Goal: Task Accomplishment & Management: Manage account settings

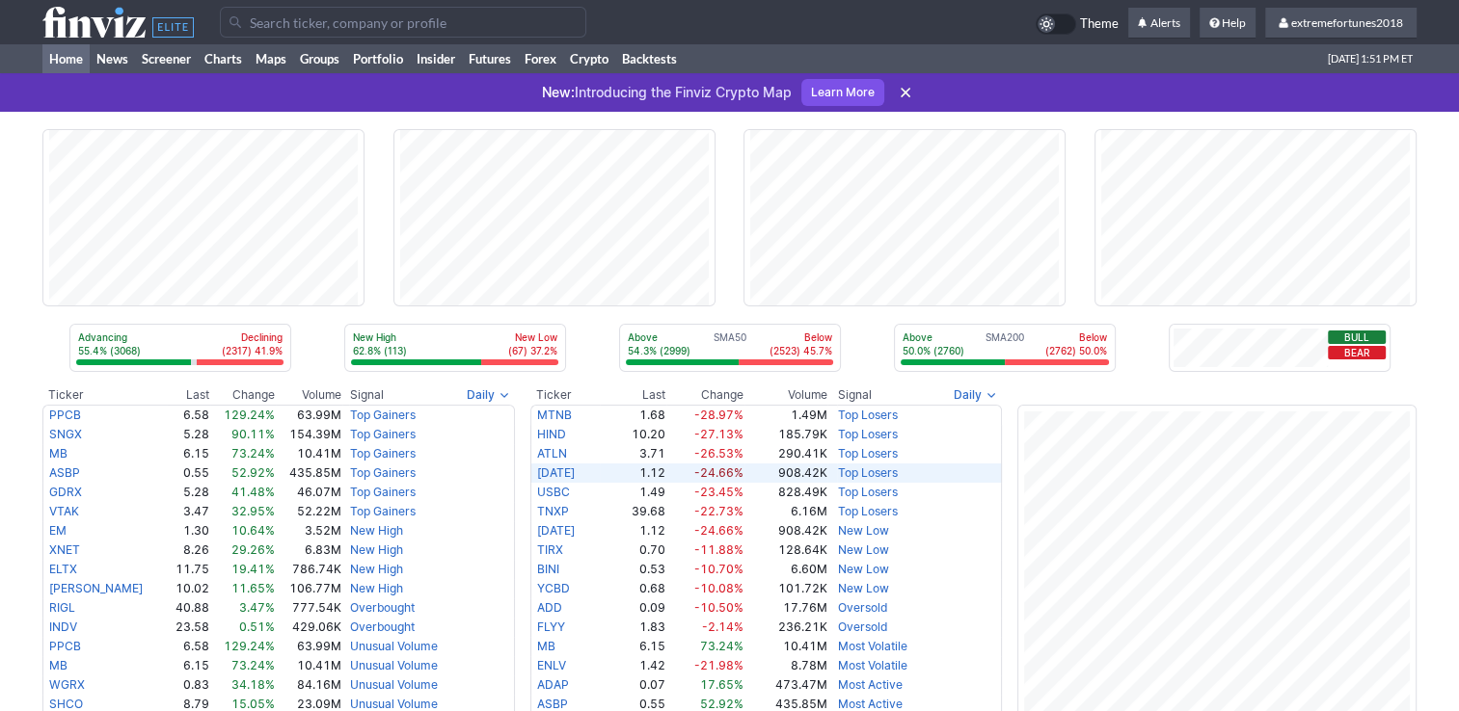
scroll to position [386, 0]
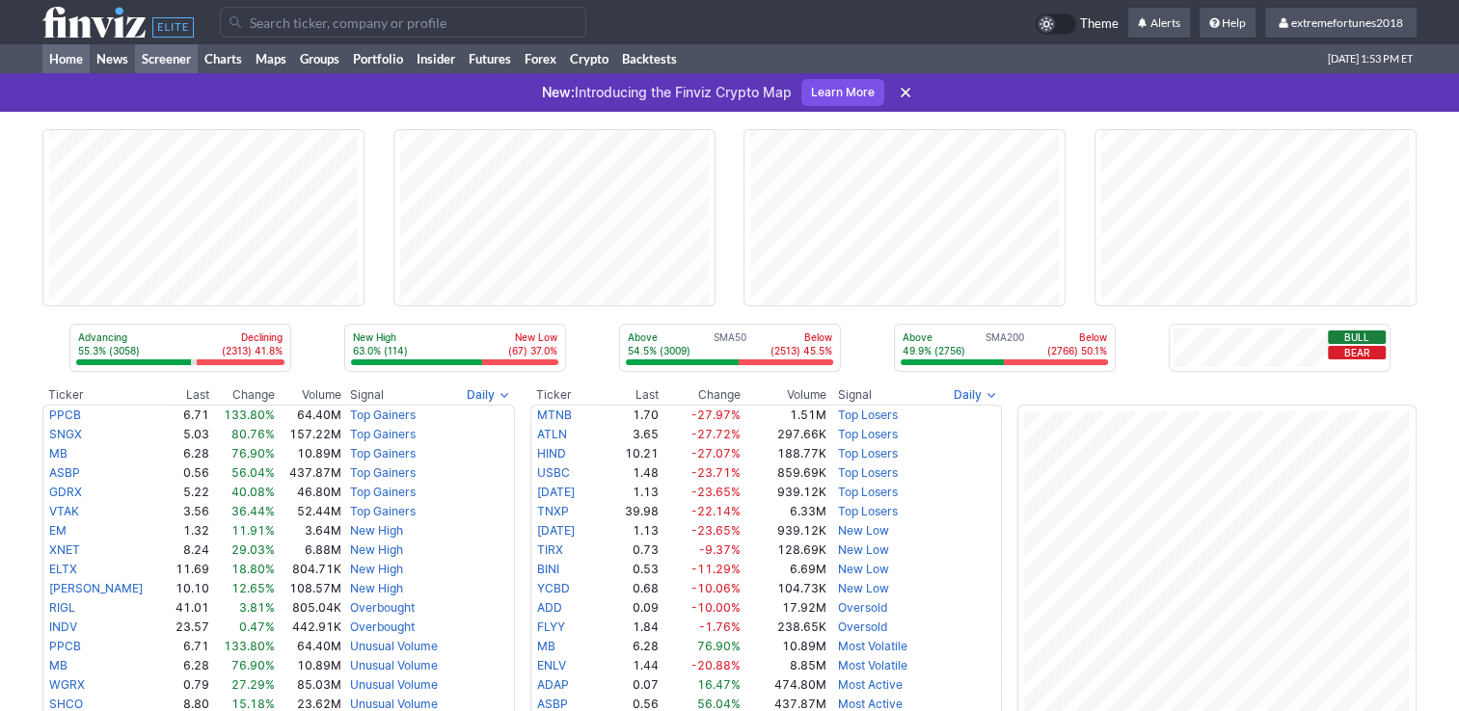
click at [170, 64] on link "Screener" at bounding box center [166, 58] width 63 height 29
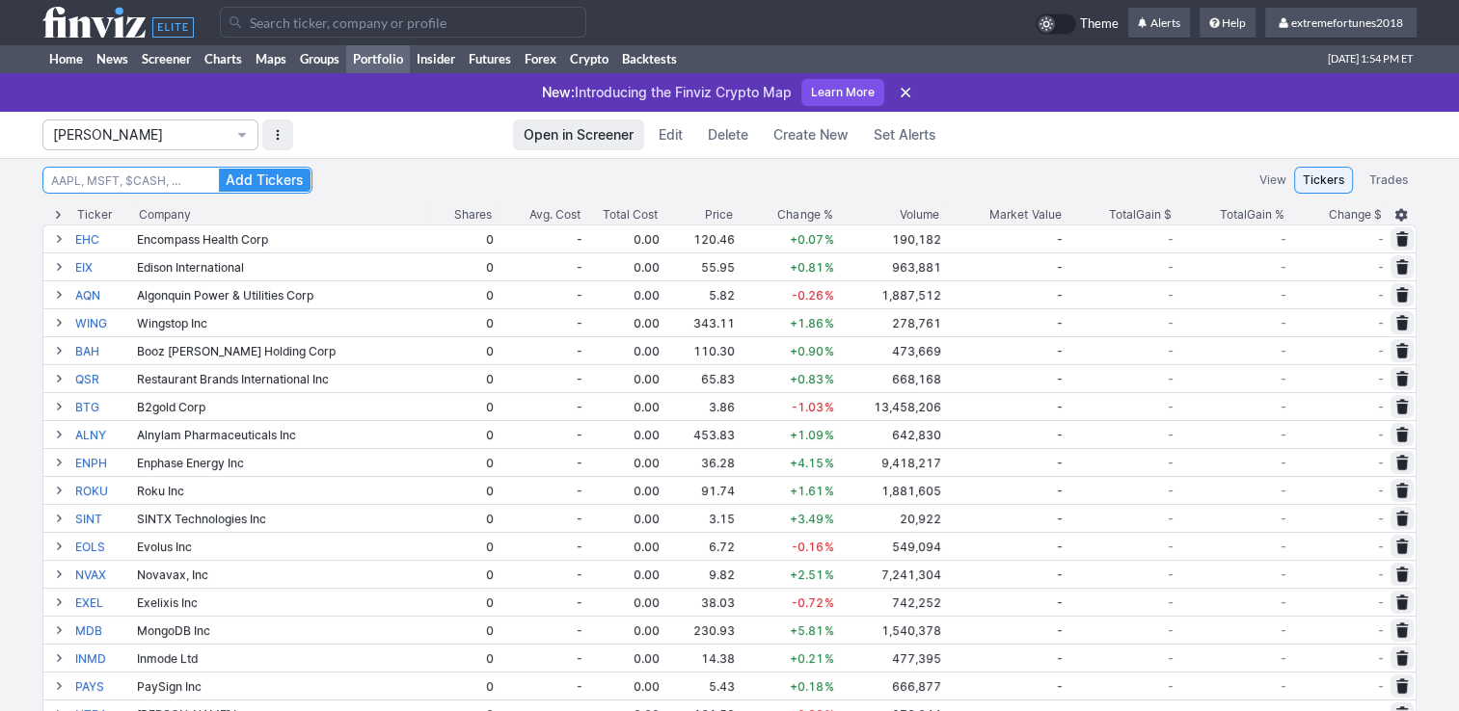
click at [189, 181] on input at bounding box center [177, 180] width 270 height 27
type input "nvo"
click at [219, 169] on button "Add Tickers" at bounding box center [265, 180] width 92 height 23
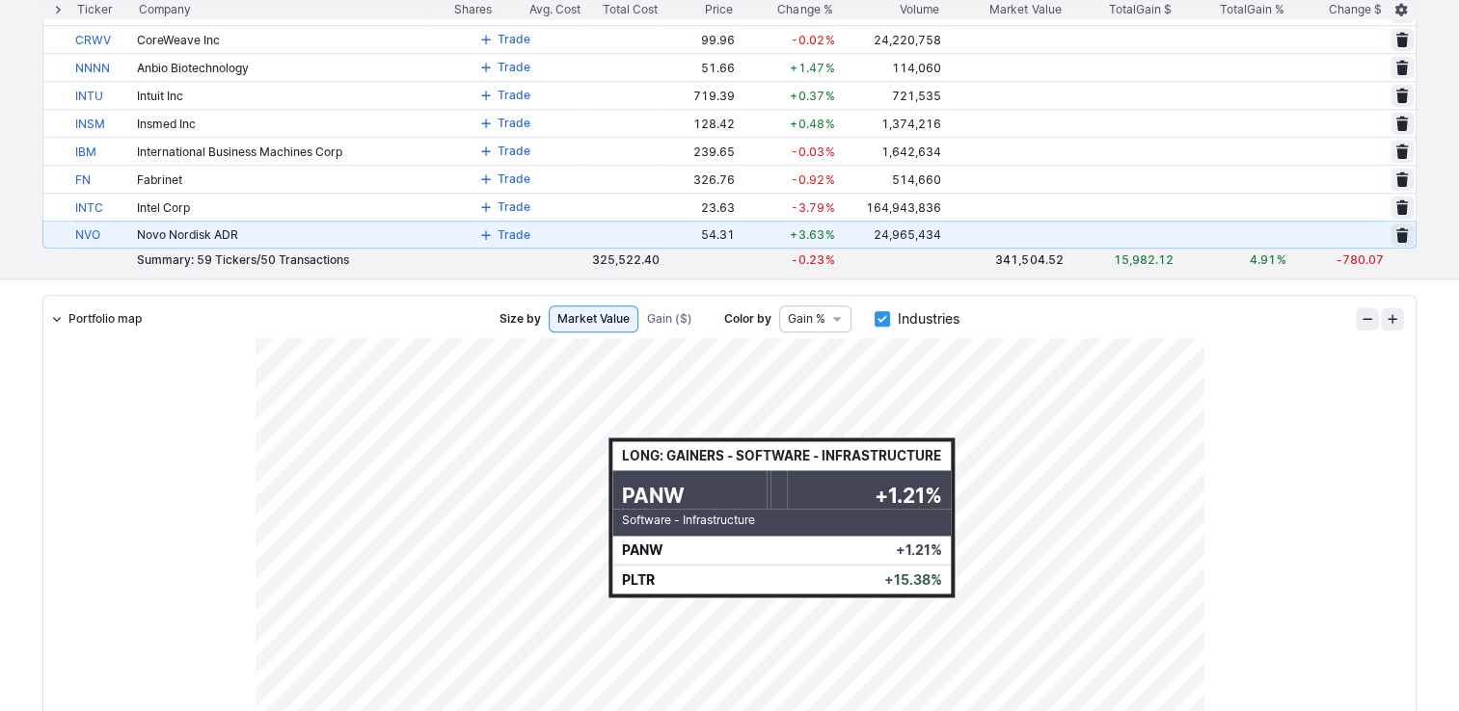
scroll to position [1639, 0]
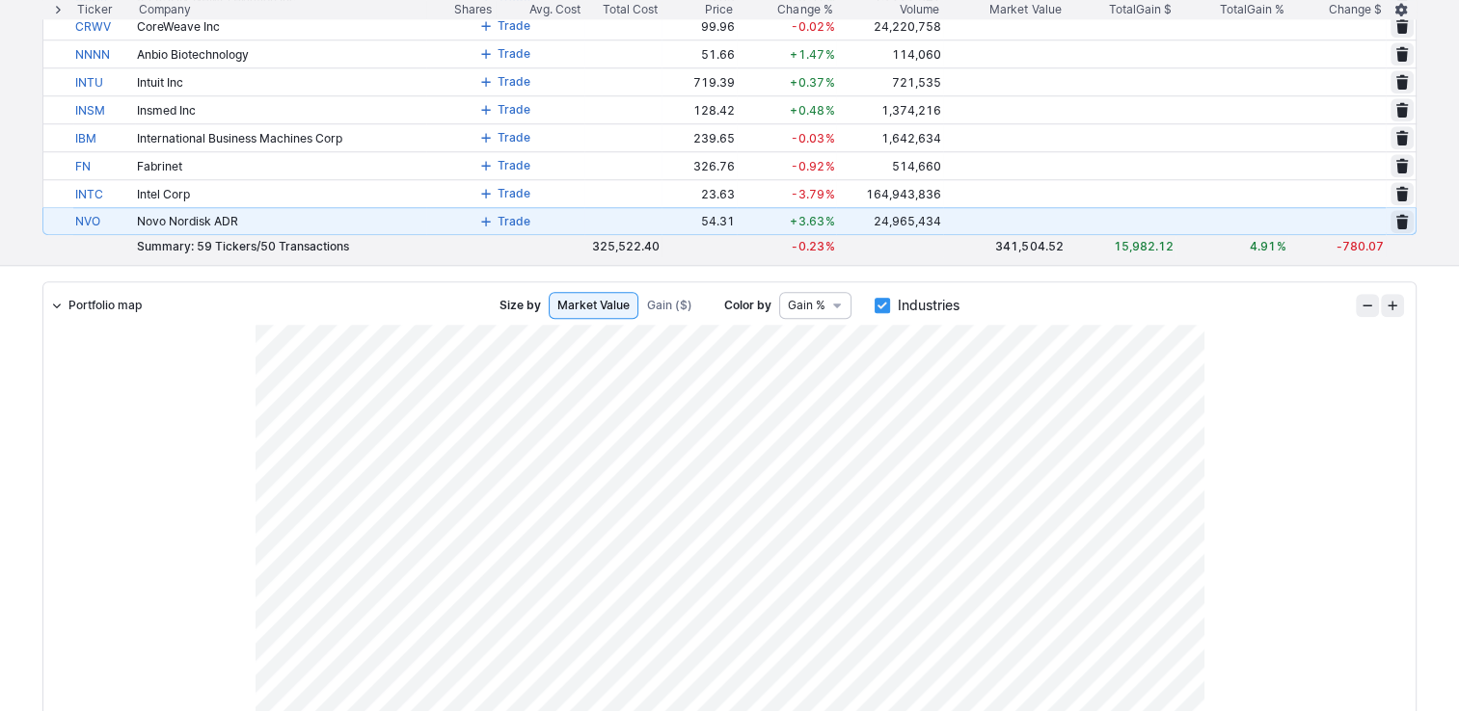
click at [490, 223] on span at bounding box center [486, 221] width 12 height 15
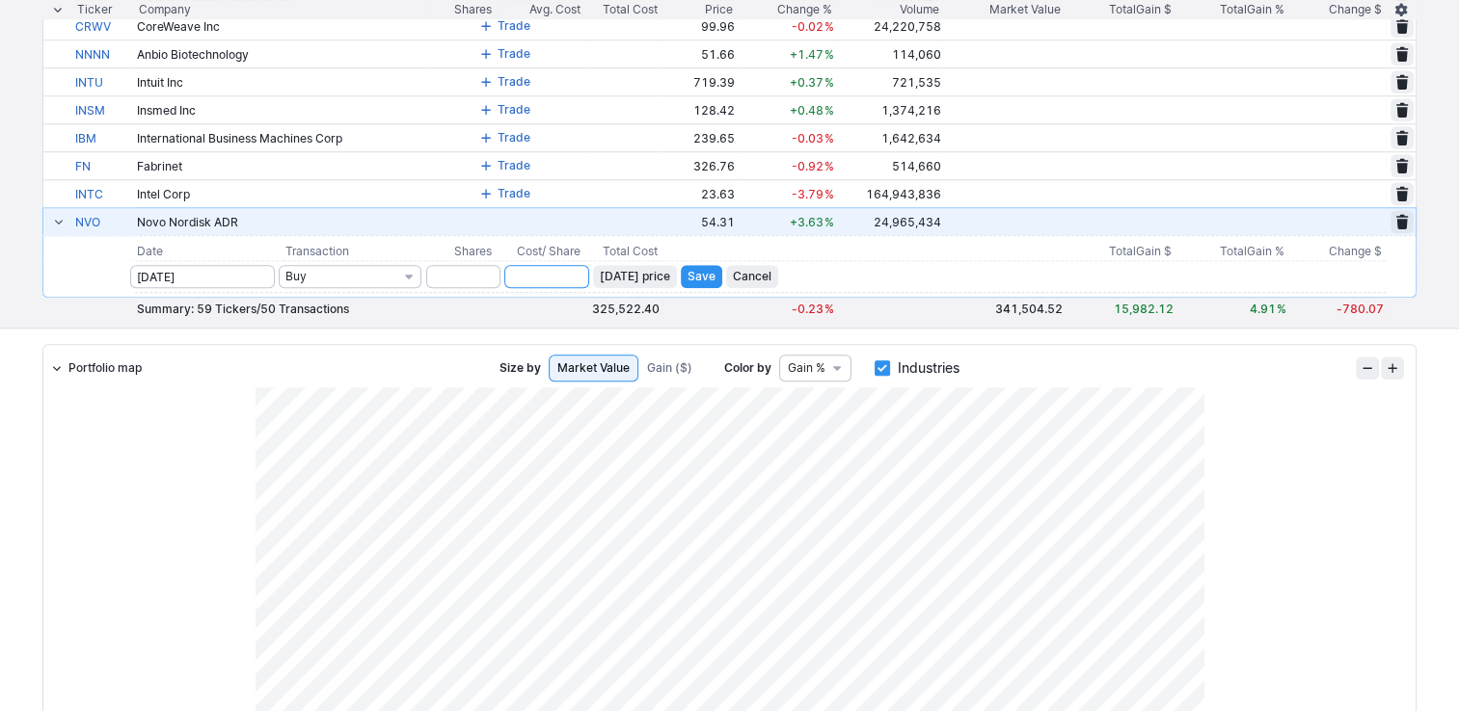
click at [529, 277] on input "number" at bounding box center [546, 276] width 85 height 23
type input "47"
click at [471, 277] on input "number" at bounding box center [463, 276] width 74 height 23
type input "0"
click at [704, 280] on span "Save" at bounding box center [701, 276] width 28 height 19
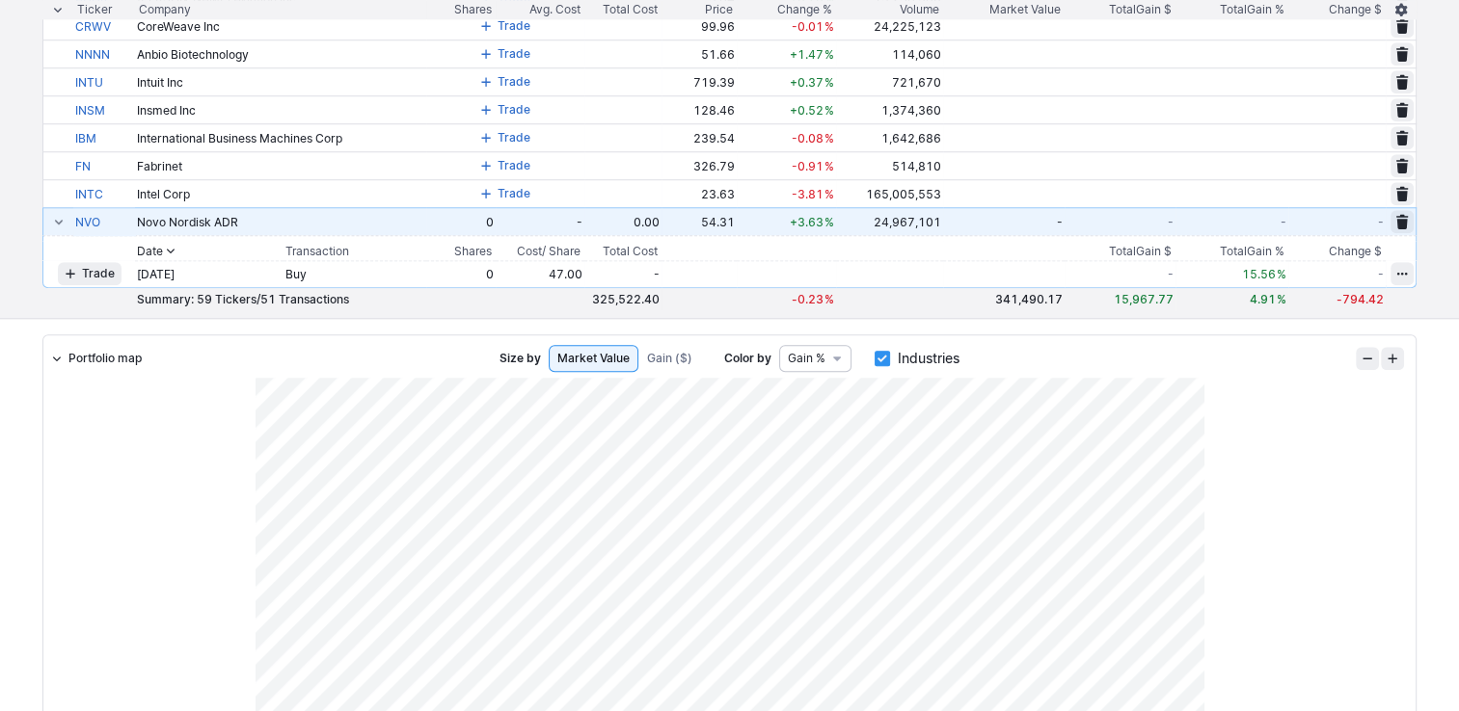
click at [59, 223] on span at bounding box center [59, 221] width 12 height 15
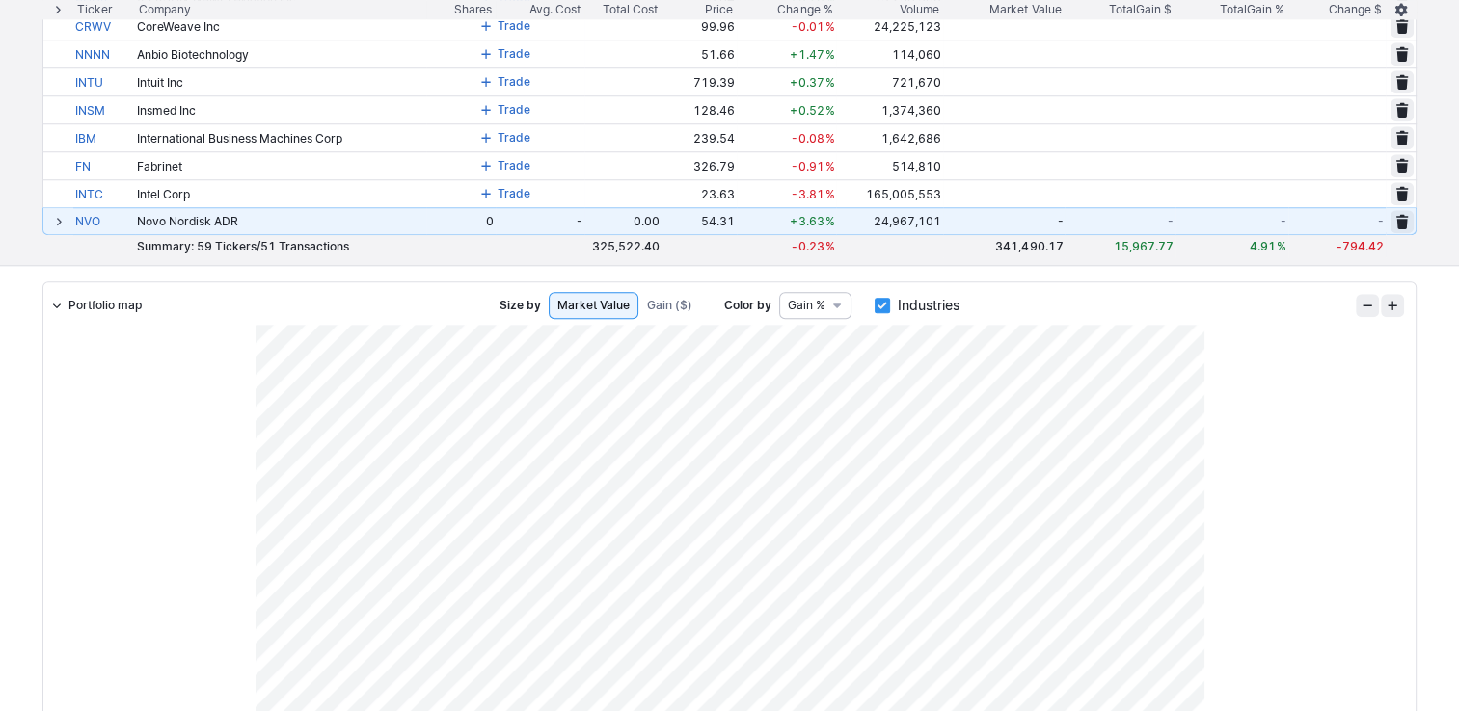
click at [57, 222] on span at bounding box center [59, 221] width 12 height 15
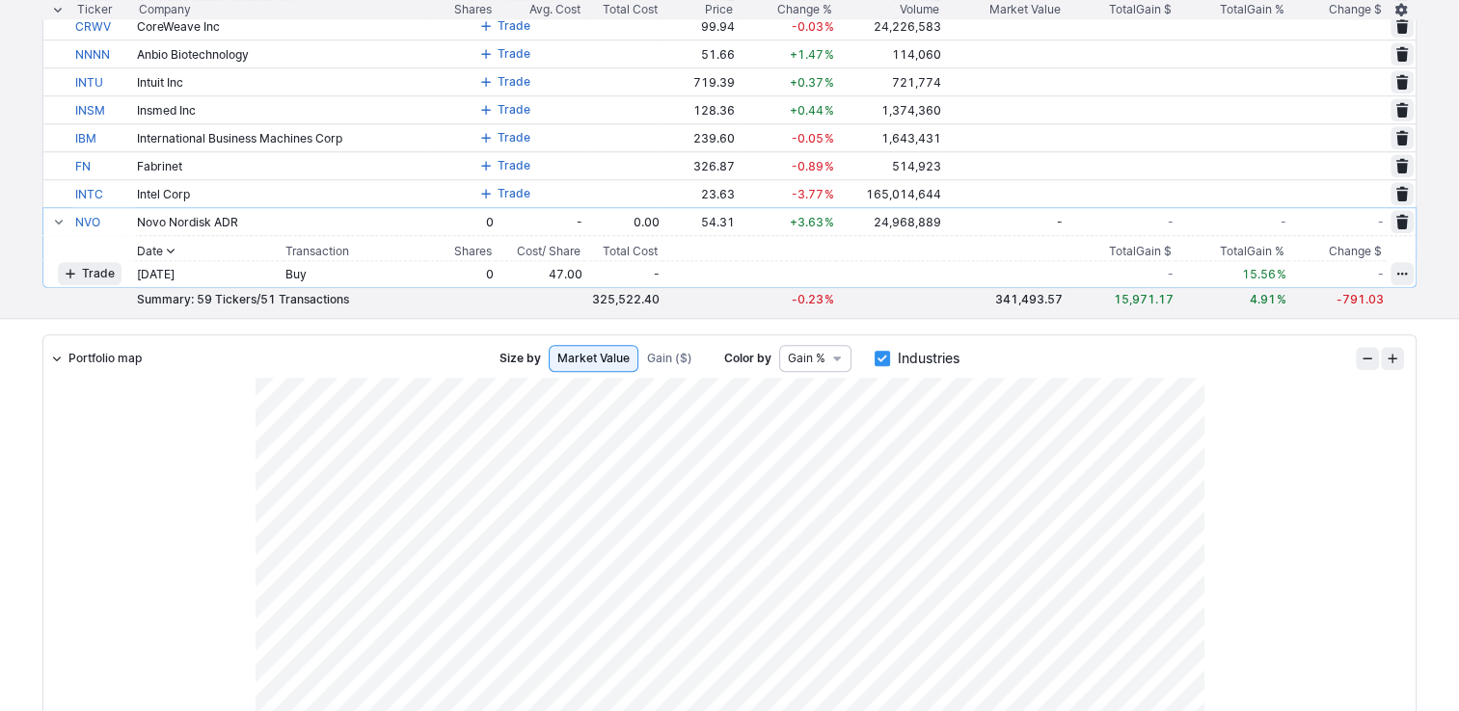
click at [71, 271] on span "button" at bounding box center [71, 273] width 12 height 15
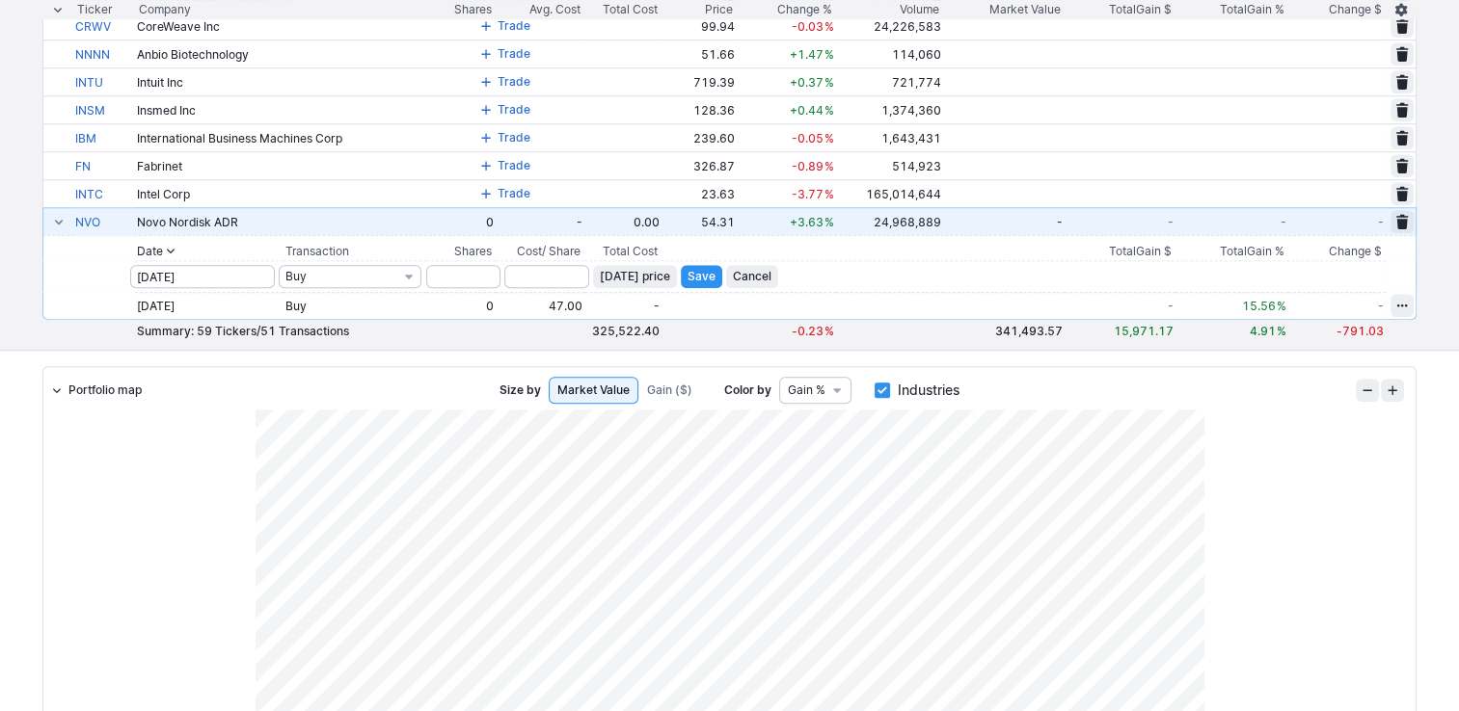
click at [59, 222] on span at bounding box center [59, 221] width 12 height 15
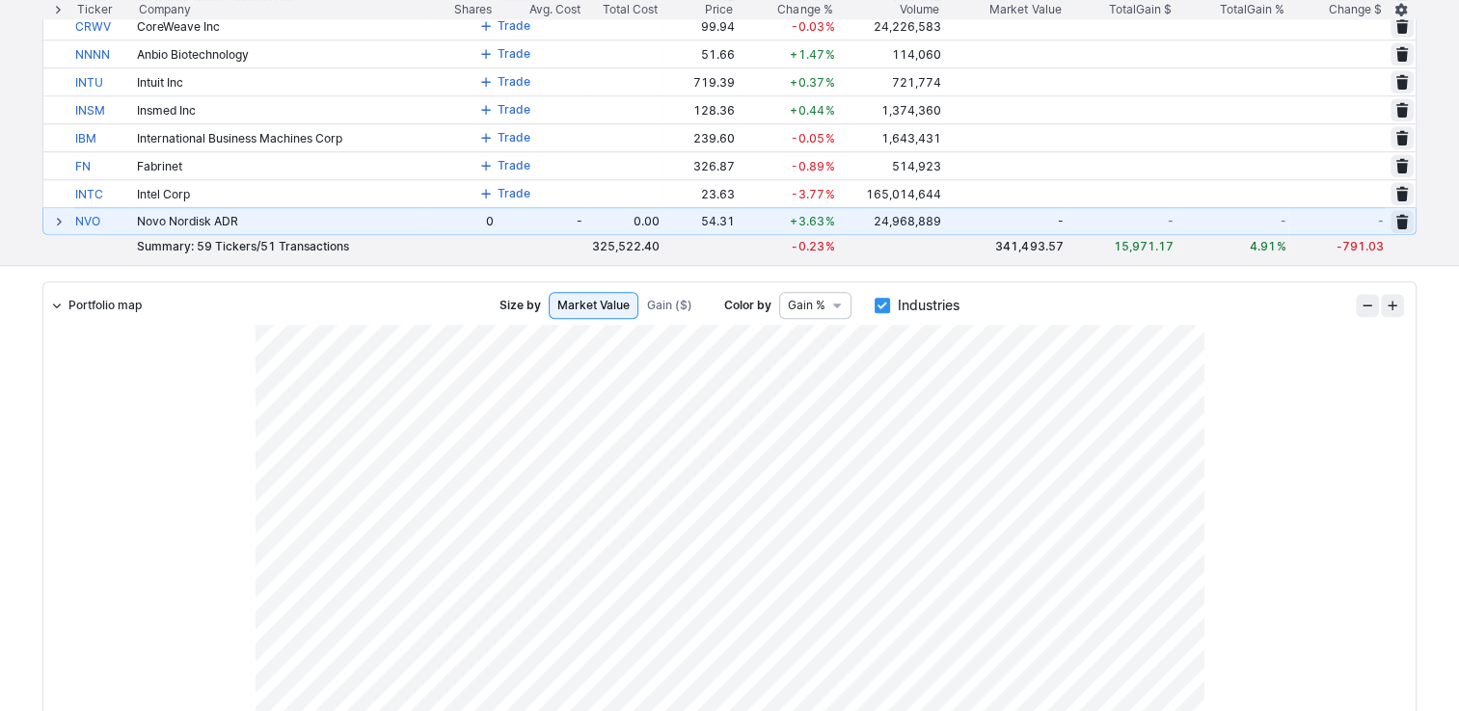
click at [59, 222] on span at bounding box center [59, 221] width 12 height 15
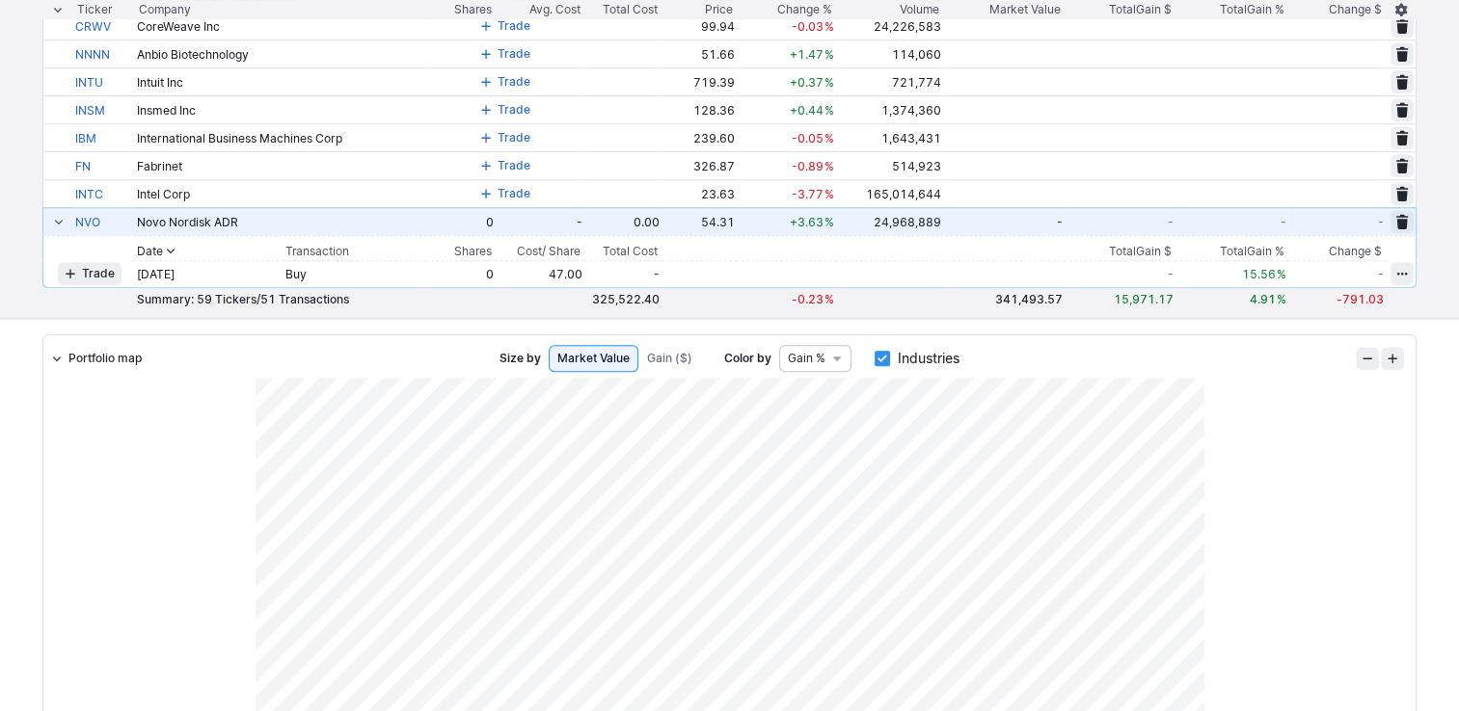
click at [59, 222] on span at bounding box center [59, 221] width 12 height 15
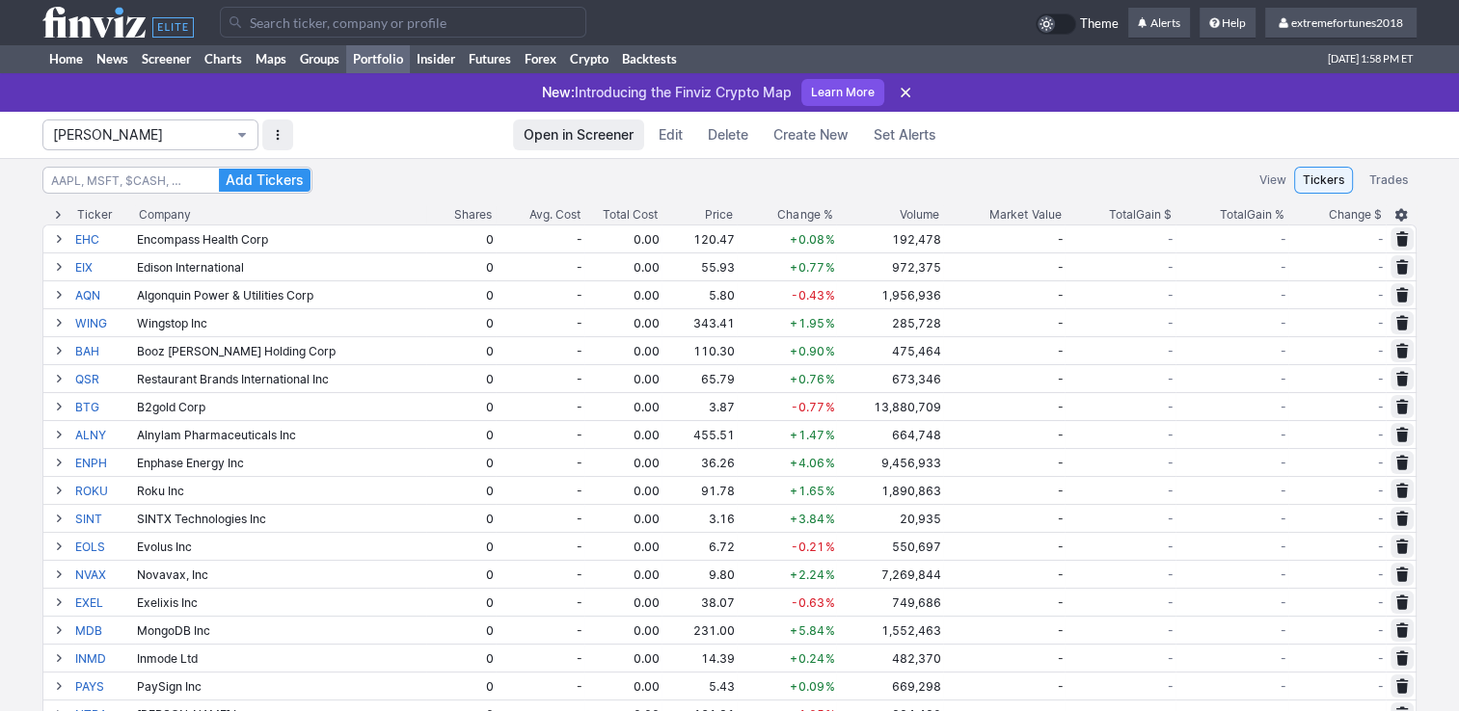
click at [218, 135] on span "Isabel_Watch" at bounding box center [140, 134] width 175 height 19
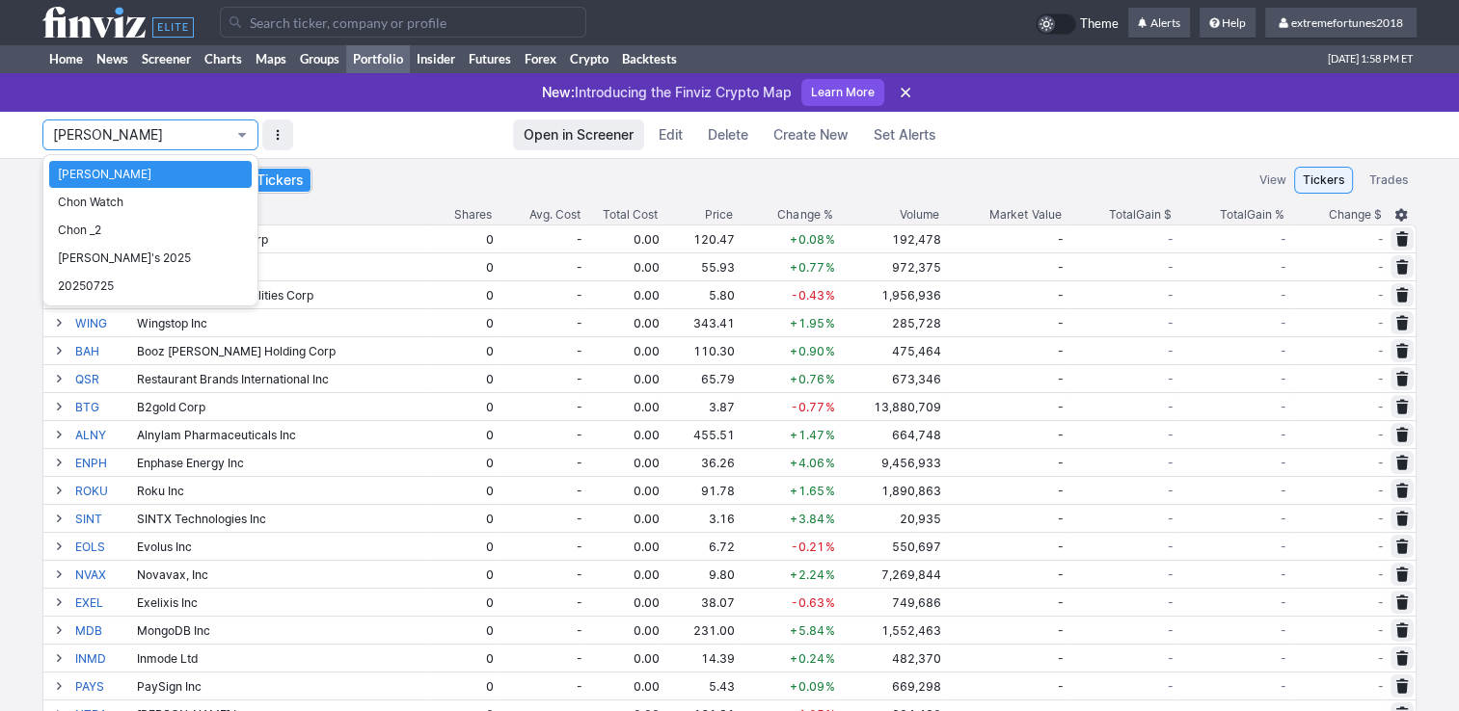
click at [270, 133] on div at bounding box center [729, 355] width 1459 height 711
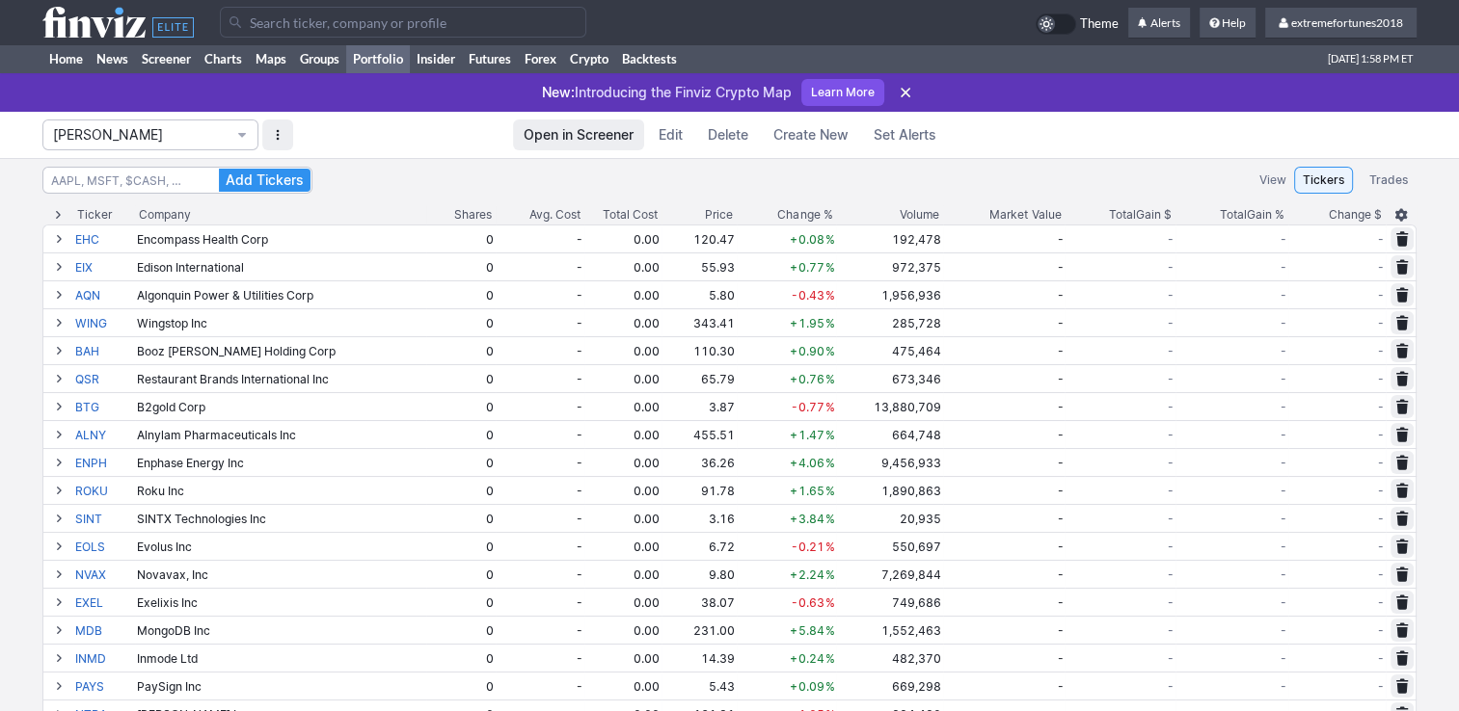
click at [276, 133] on button "button" at bounding box center [277, 135] width 31 height 31
click at [376, 137] on div at bounding box center [729, 355] width 1459 height 711
click at [811, 141] on span "Create New" at bounding box center [810, 134] width 75 height 19
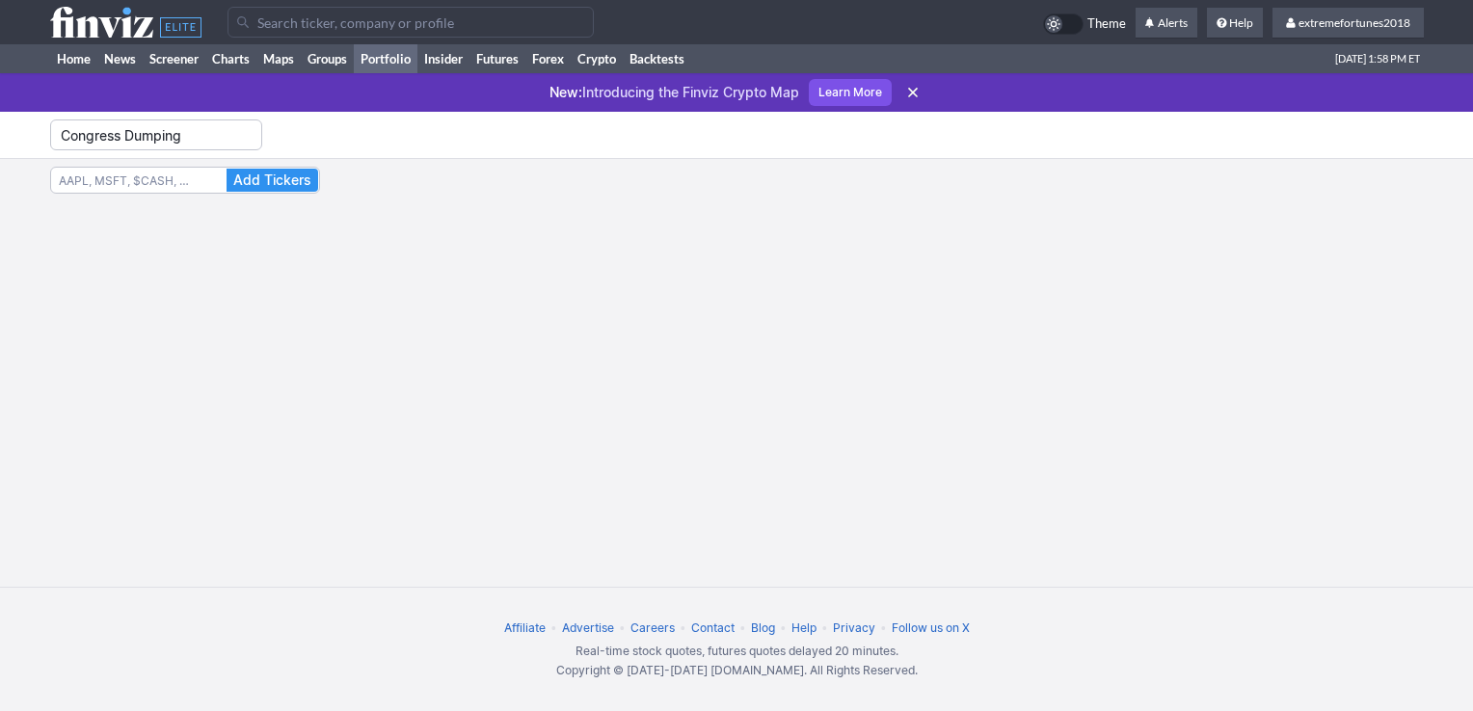
type input "Congress Dumping"
click at [177, 183] on input at bounding box center [185, 180] width 270 height 27
type input "nvo"
click at [295, 186] on span "Add Tickers" at bounding box center [272, 180] width 78 height 19
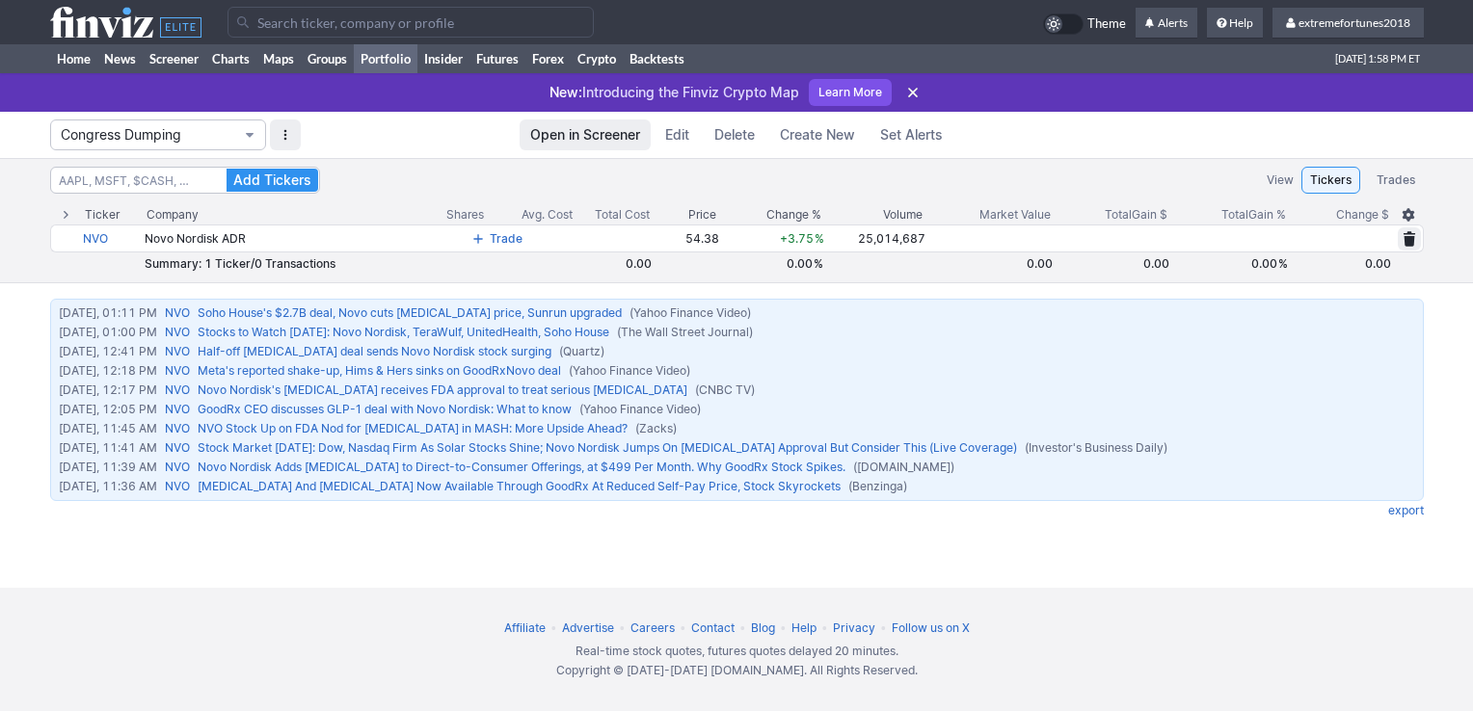
click at [251, 132] on span "Portfolio" at bounding box center [250, 134] width 12 height 15
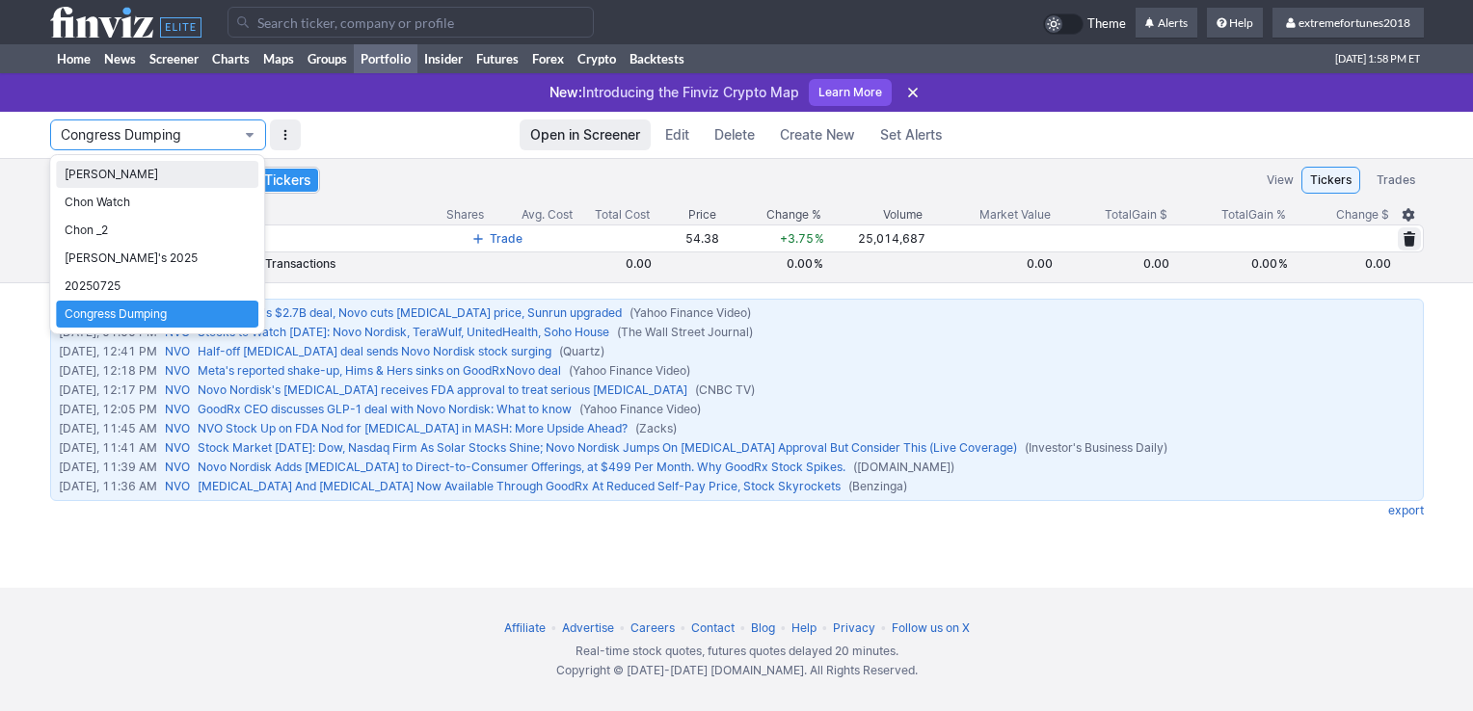
click at [170, 183] on span "Isabel_Watch" at bounding box center [157, 174] width 185 height 19
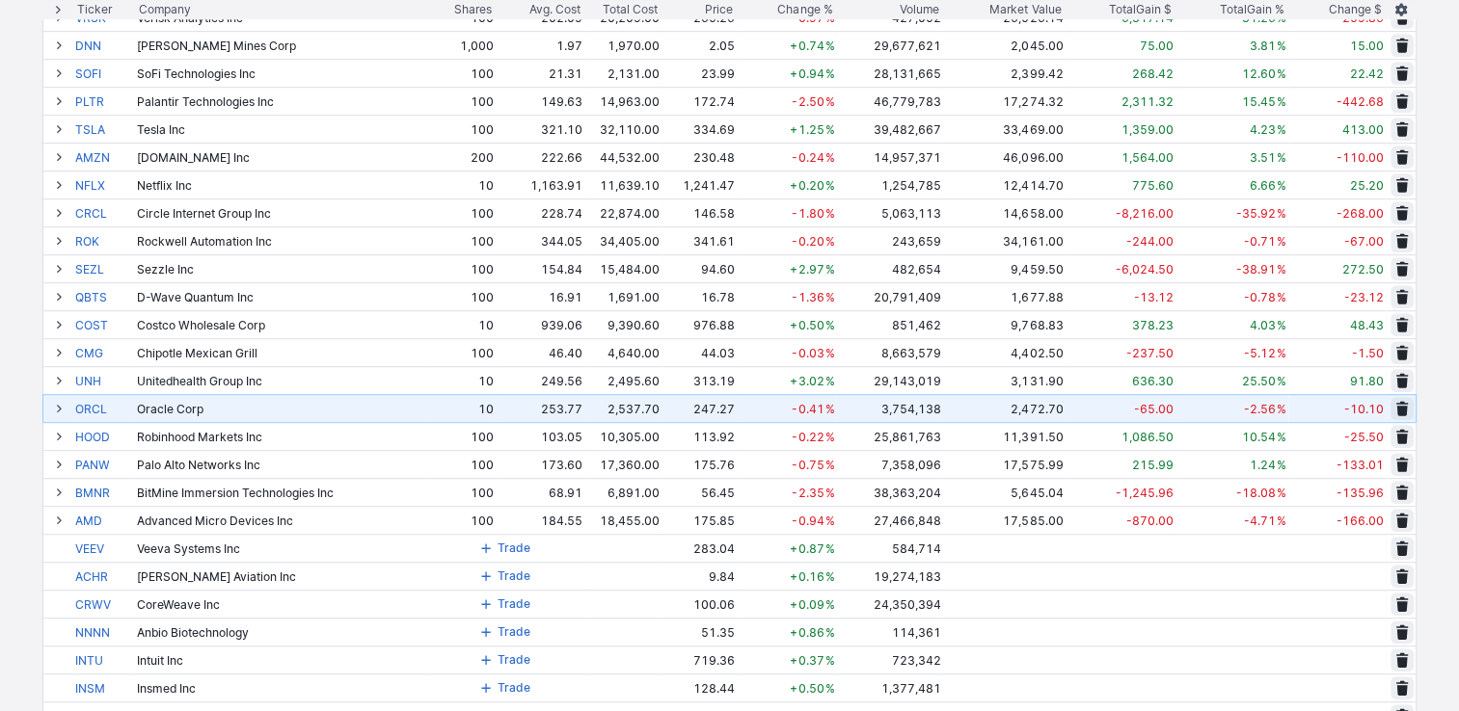
scroll to position [1542, 0]
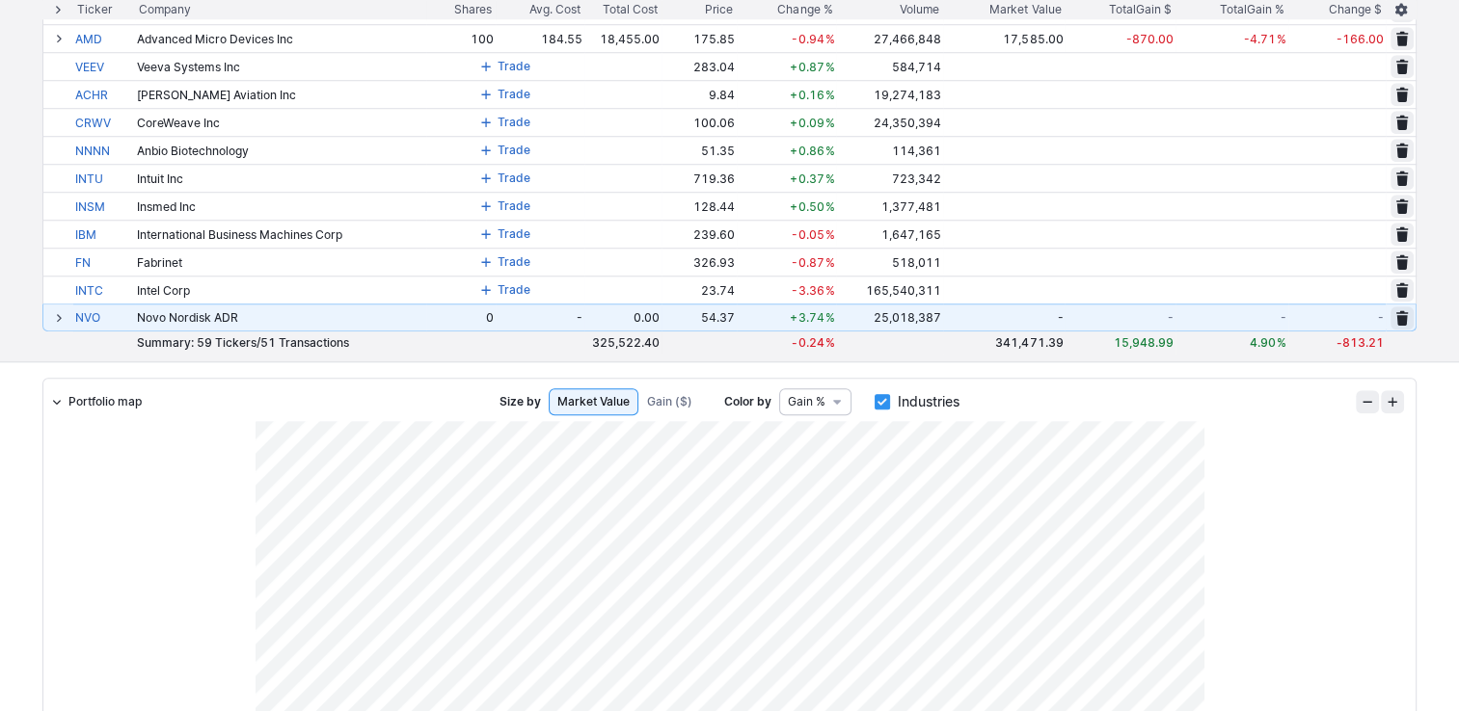
click at [58, 321] on span at bounding box center [59, 317] width 12 height 15
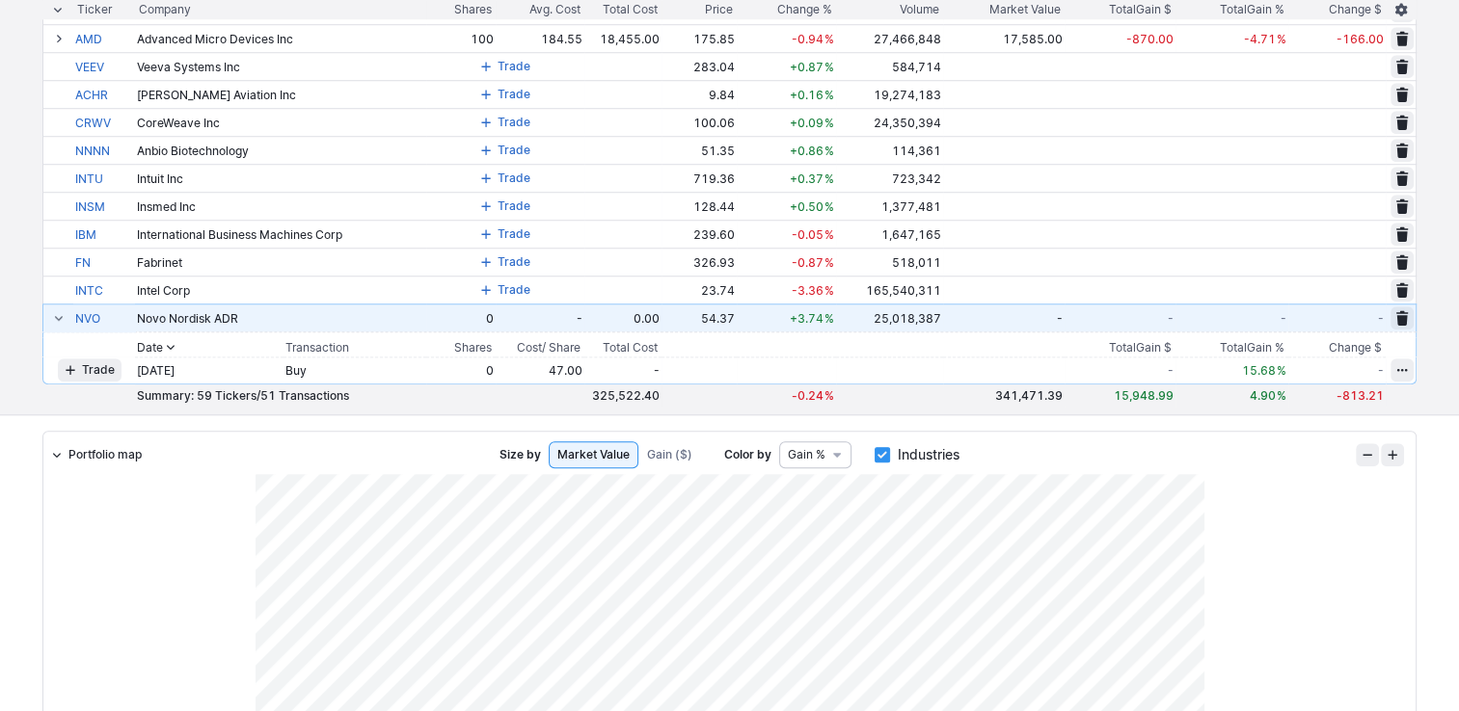
click at [1402, 323] on span at bounding box center [1402, 317] width 12 height 15
click at [1336, 317] on span "Delete" at bounding box center [1333, 317] width 36 height 19
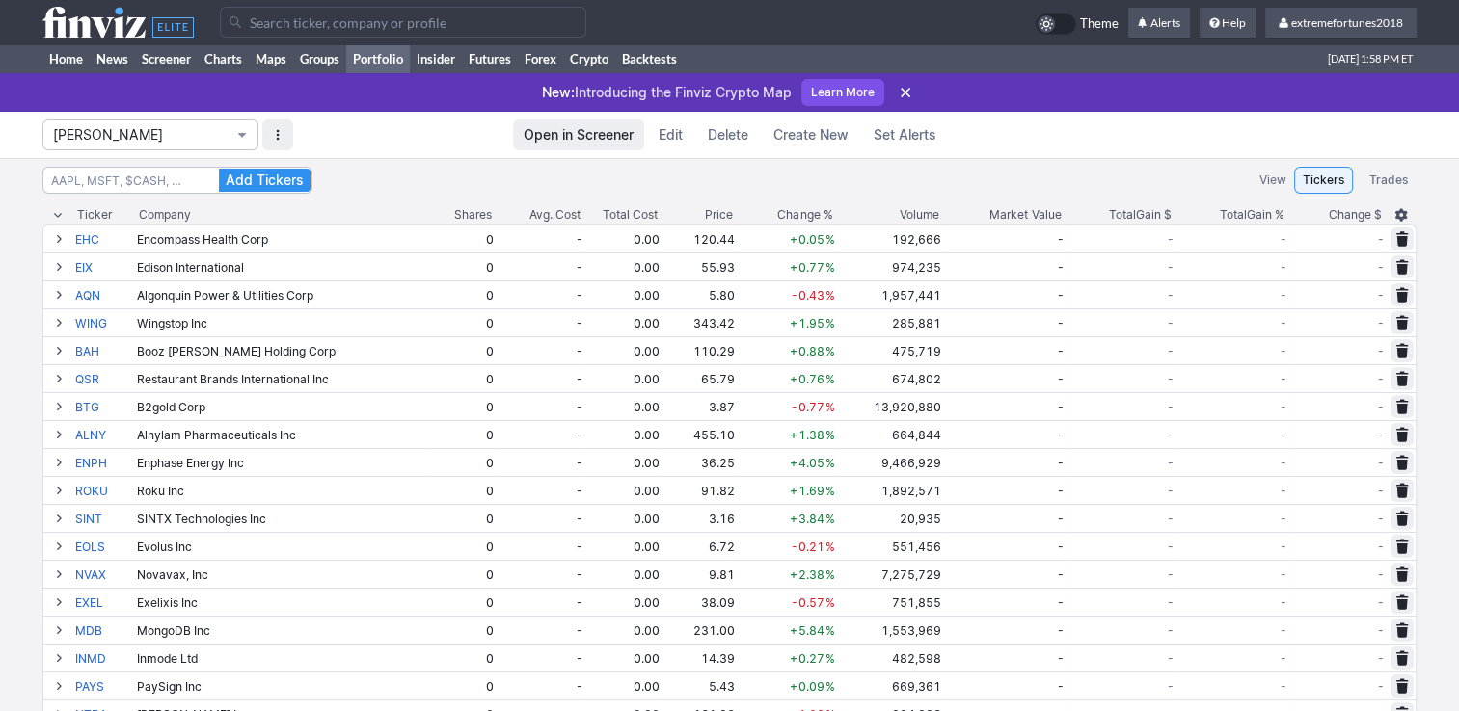
click at [201, 147] on button "Isabel_Watch" at bounding box center [150, 135] width 216 height 31
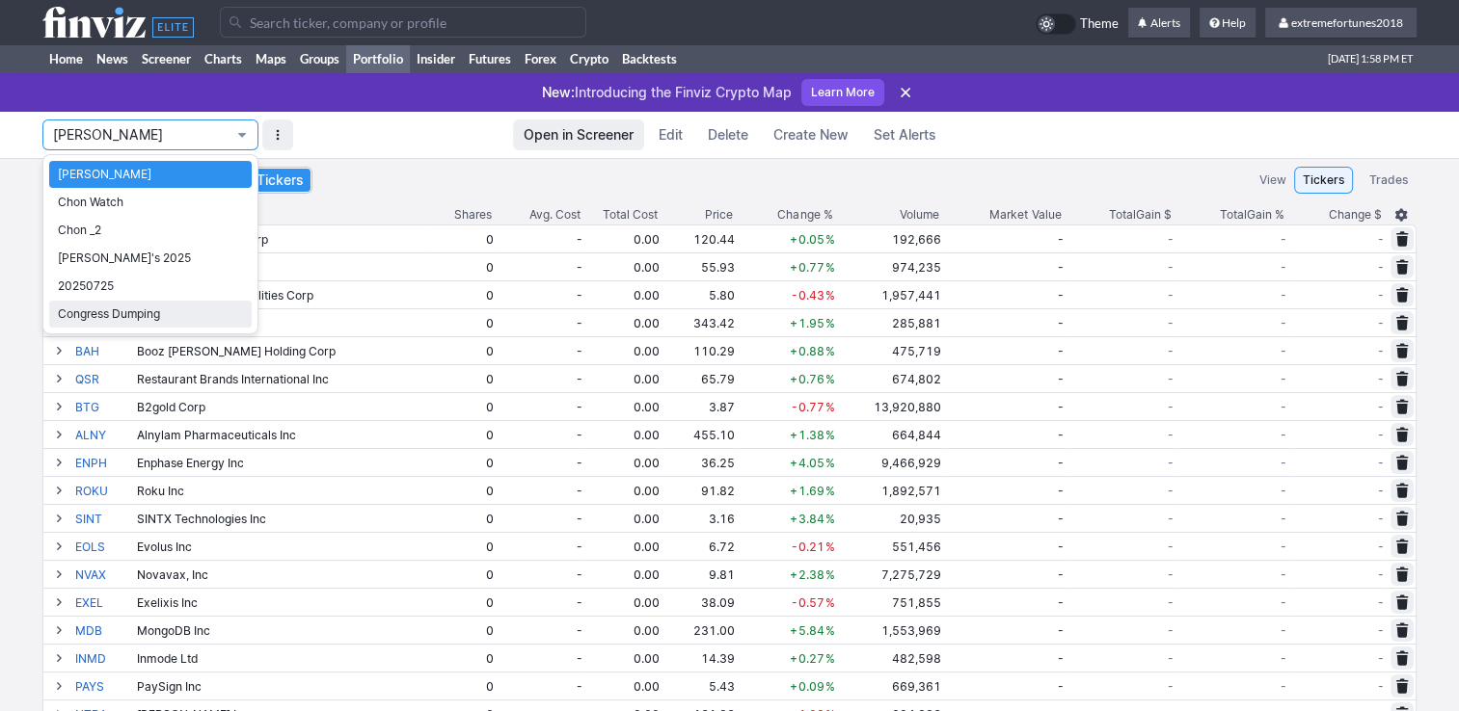
click at [172, 312] on span "Congress Dumping" at bounding box center [150, 314] width 185 height 19
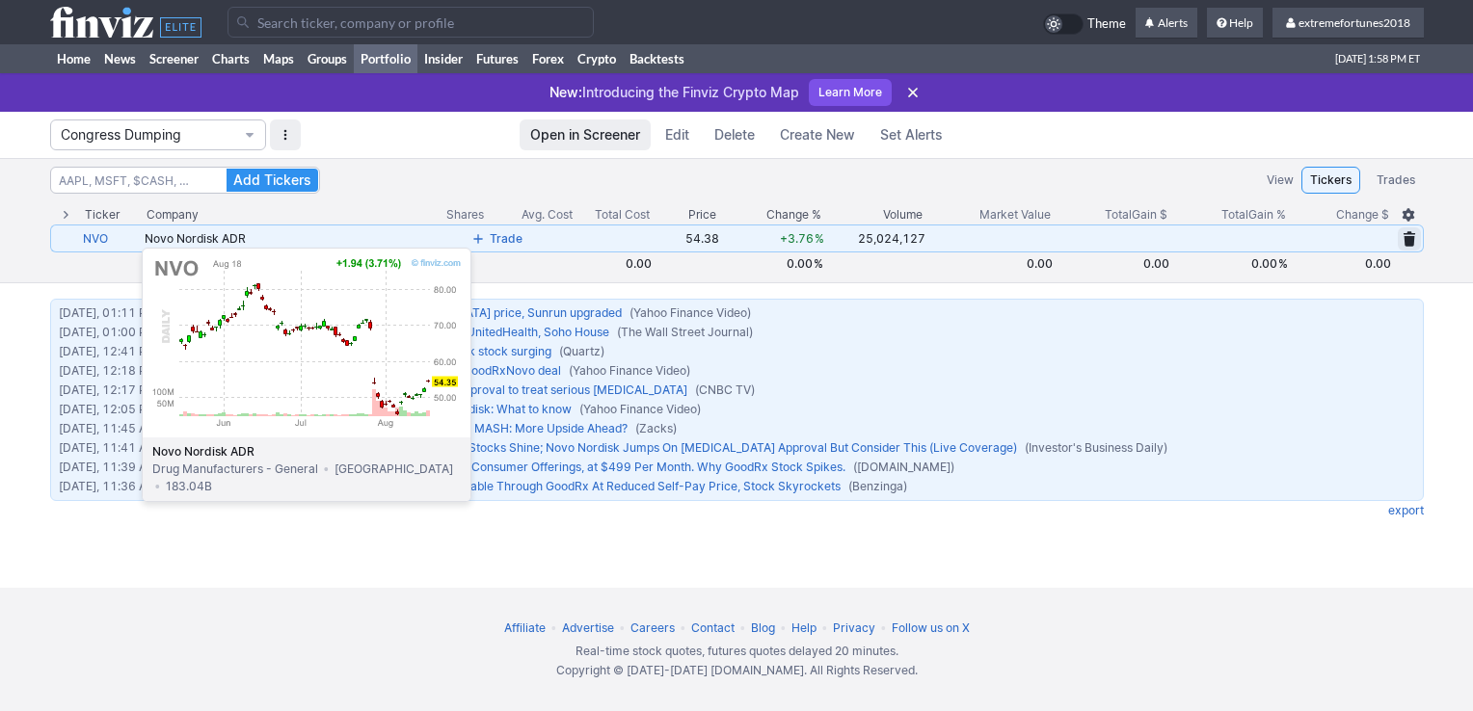
click at [93, 238] on link "NVO" at bounding box center [112, 239] width 58 height 26
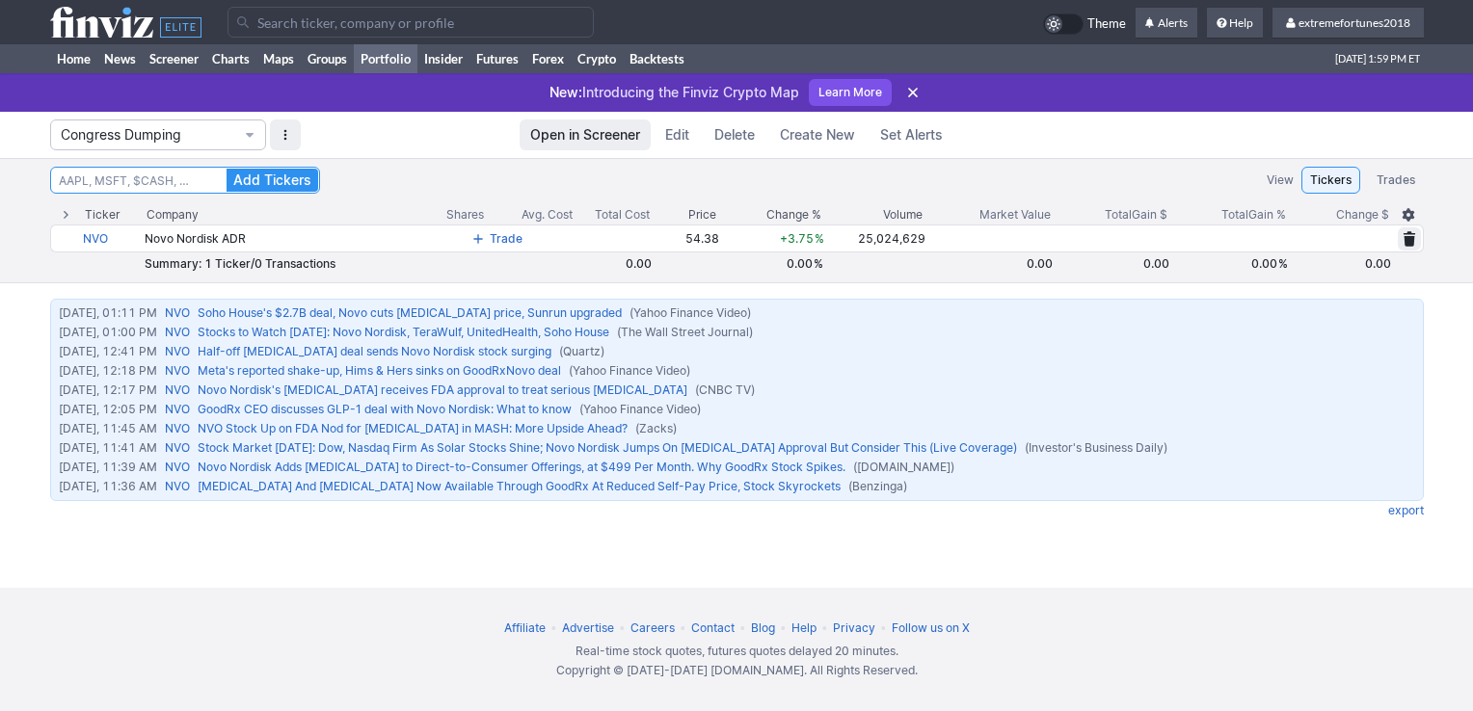
click at [189, 184] on input at bounding box center [185, 180] width 270 height 27
type input "axp"
click at [227, 169] on button "Add Tickers" at bounding box center [273, 180] width 92 height 23
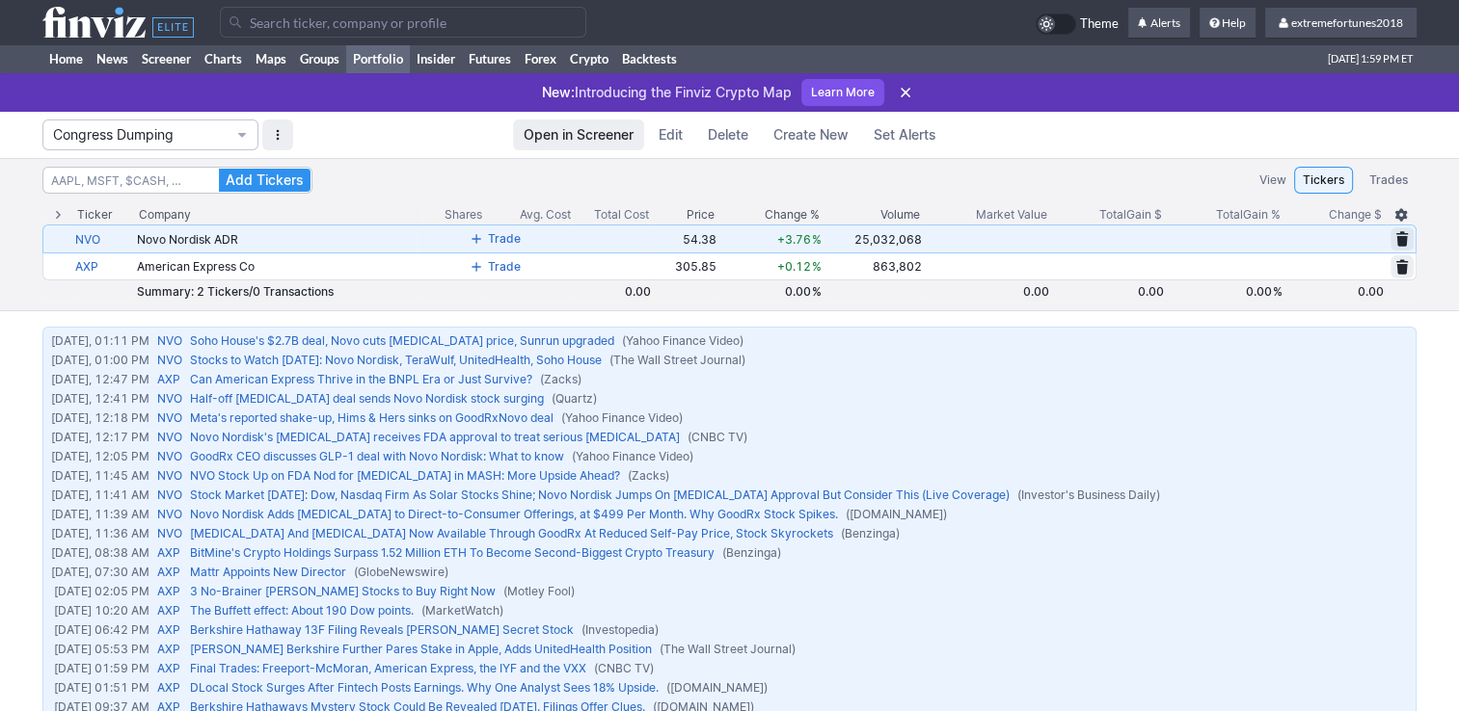
click at [482, 242] on span at bounding box center [476, 238] width 12 height 15
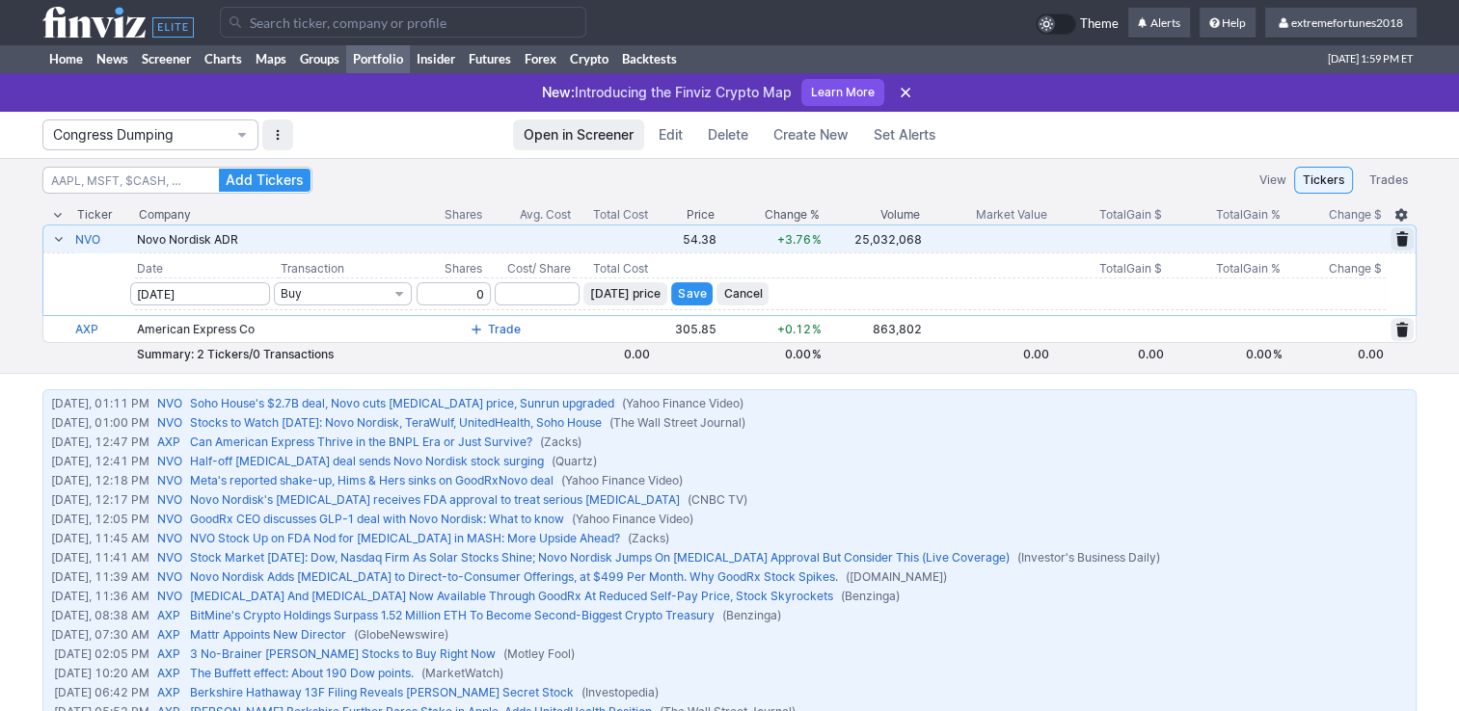
type input "0"
click at [516, 291] on input "number" at bounding box center [537, 293] width 85 height 23
type input "47"
click at [702, 282] on button "Save" at bounding box center [691, 293] width 41 height 23
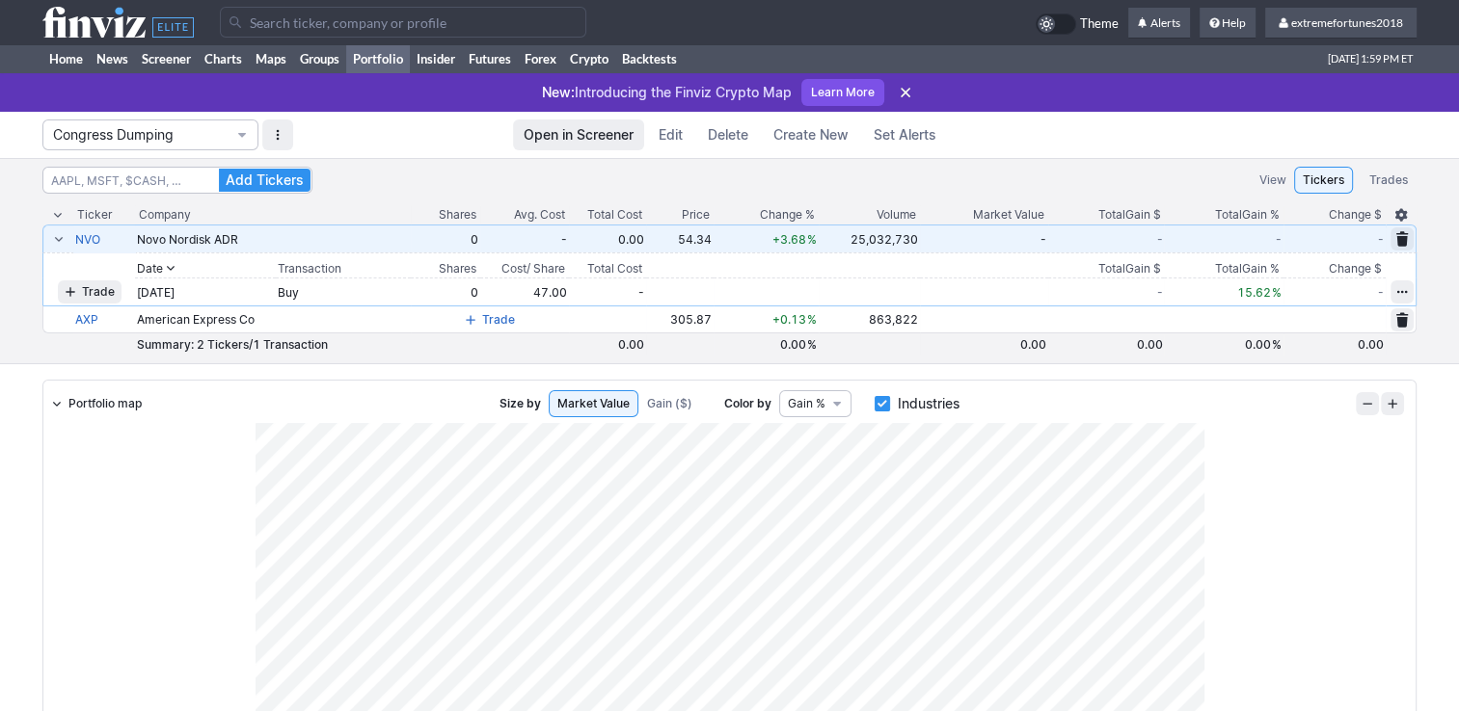
click at [59, 237] on span at bounding box center [59, 238] width 12 height 15
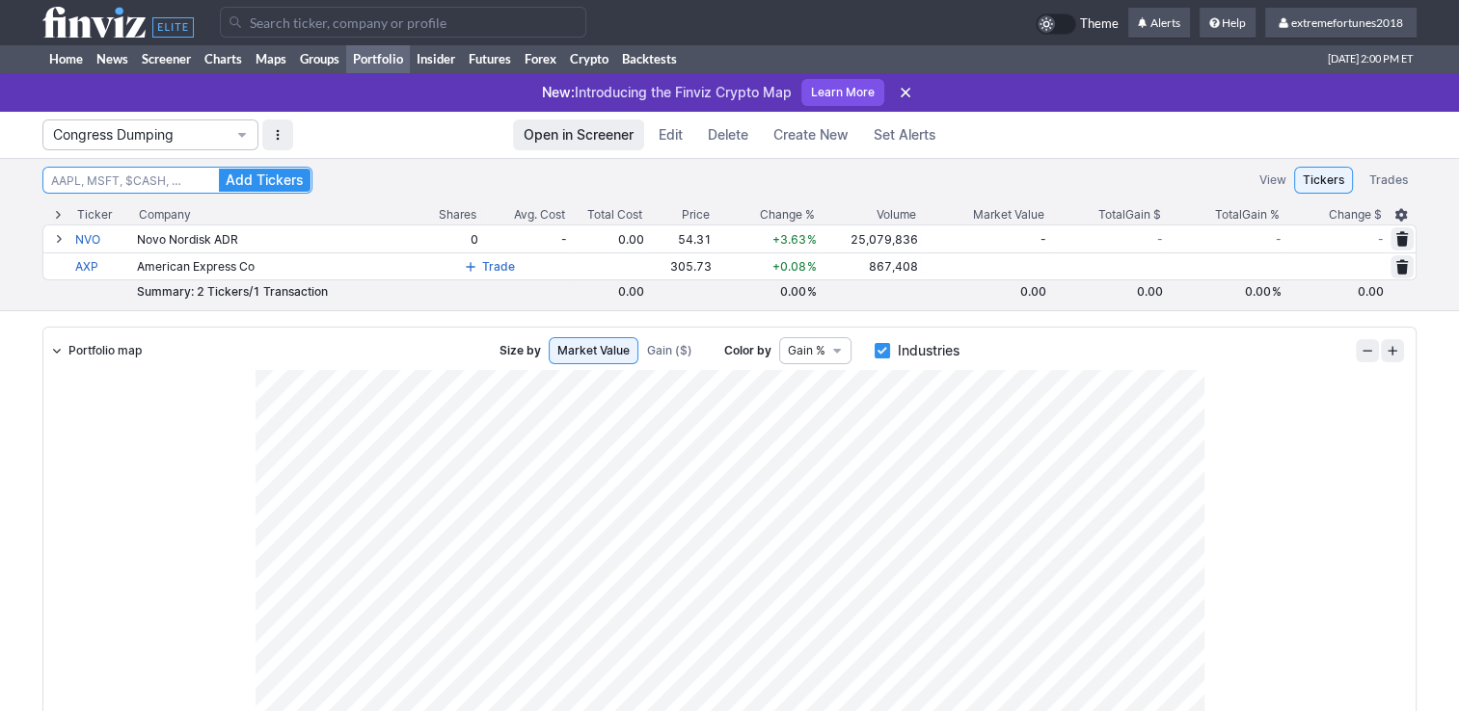
click at [162, 175] on input at bounding box center [177, 180] width 270 height 27
type input "msft"
click at [258, 174] on span "Add Tickers" at bounding box center [265, 180] width 78 height 19
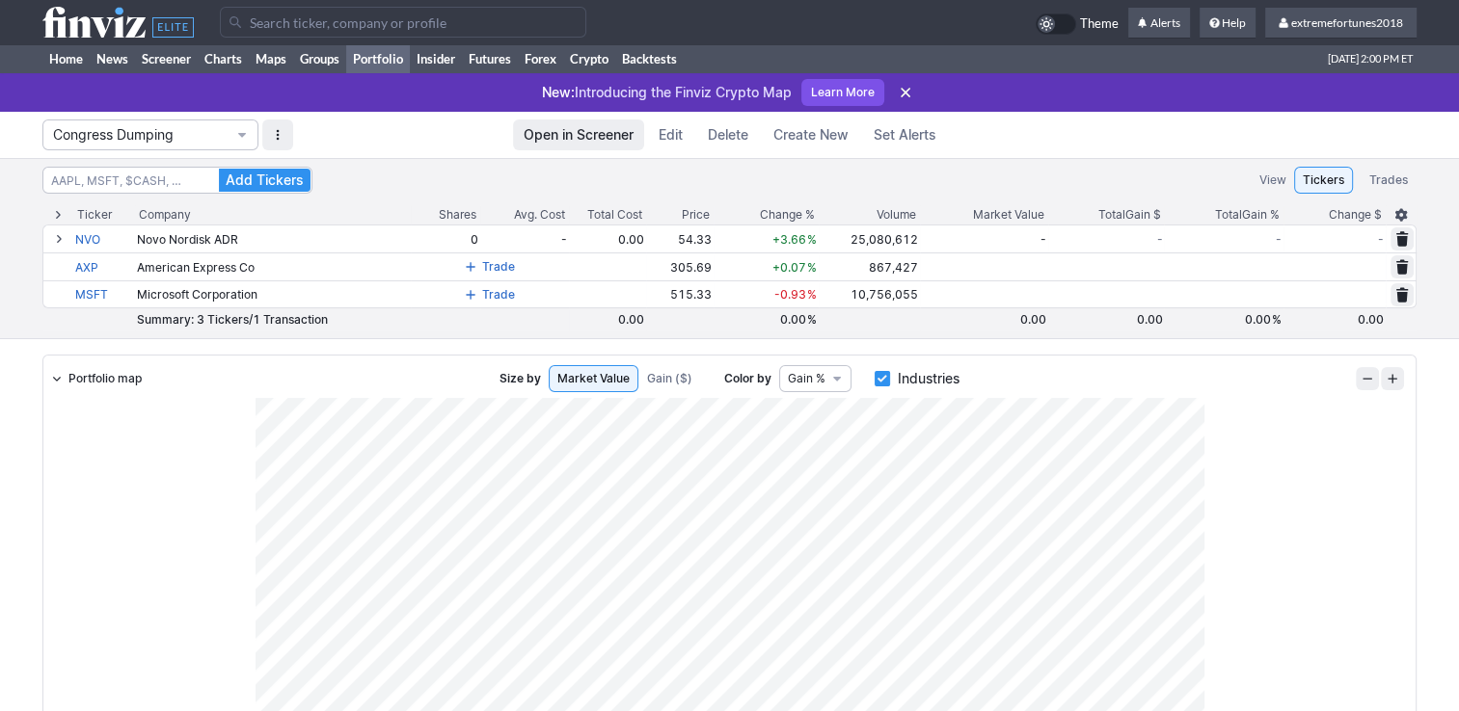
click at [663, 139] on span "Edit" at bounding box center [670, 134] width 24 height 19
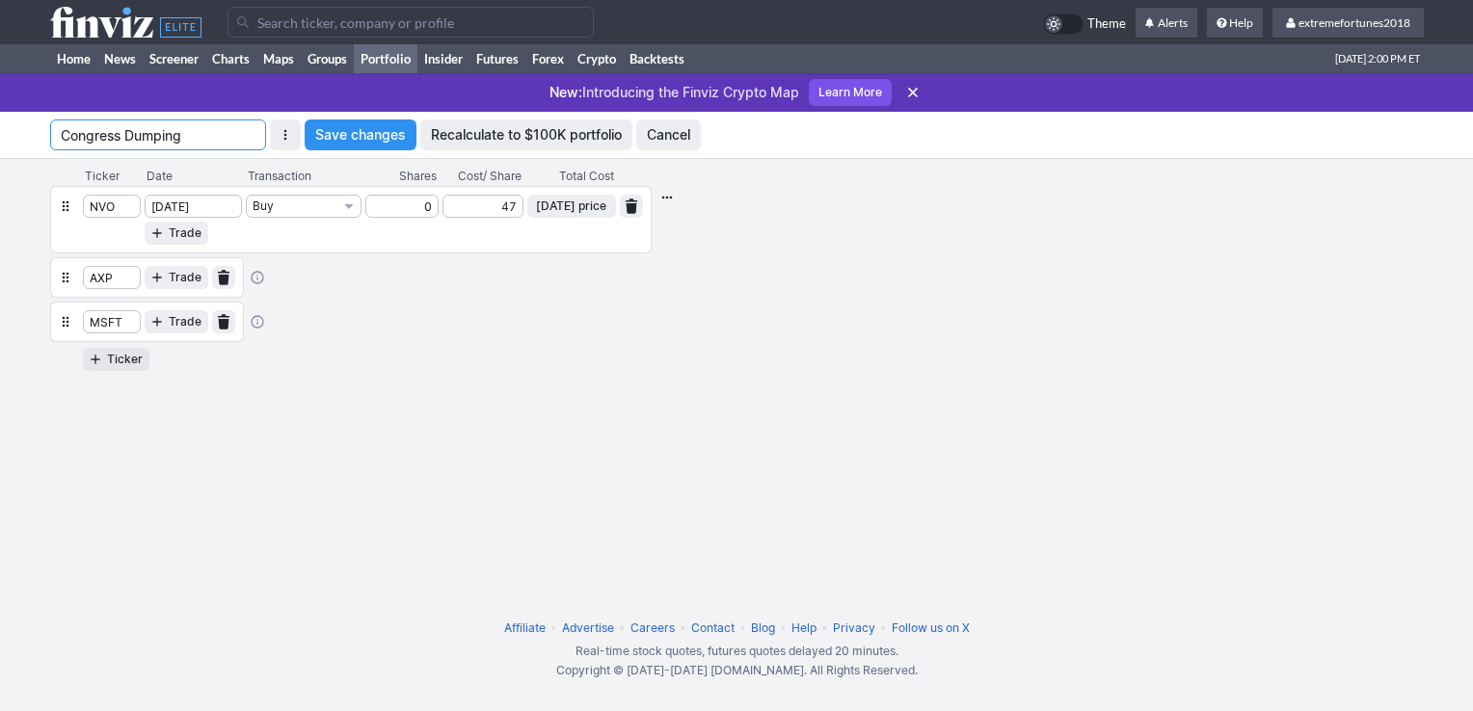
click at [201, 137] on input "Congress Dumping" at bounding box center [158, 135] width 216 height 31
type input "Congress Dumping20250818"
click at [374, 137] on span "Save changes" at bounding box center [360, 134] width 91 height 19
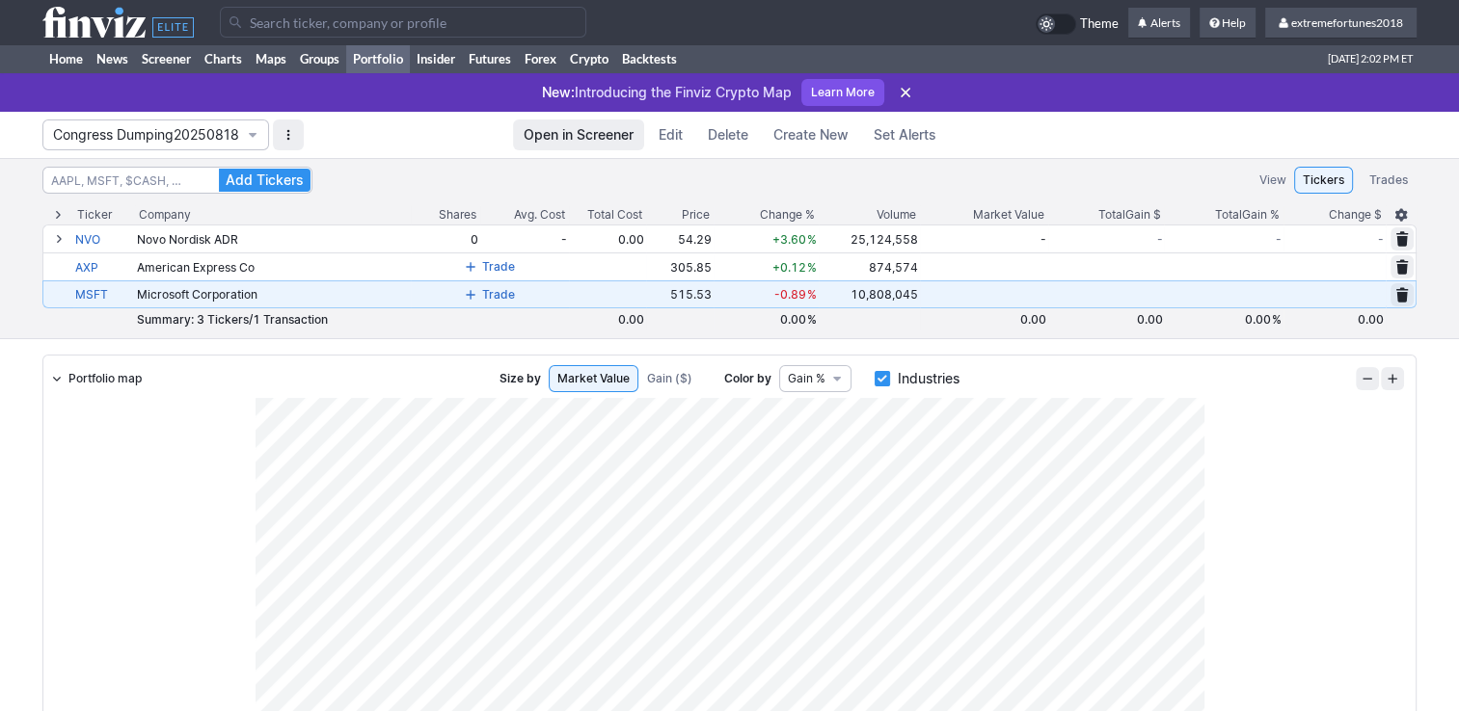
click at [476, 294] on span at bounding box center [471, 294] width 12 height 15
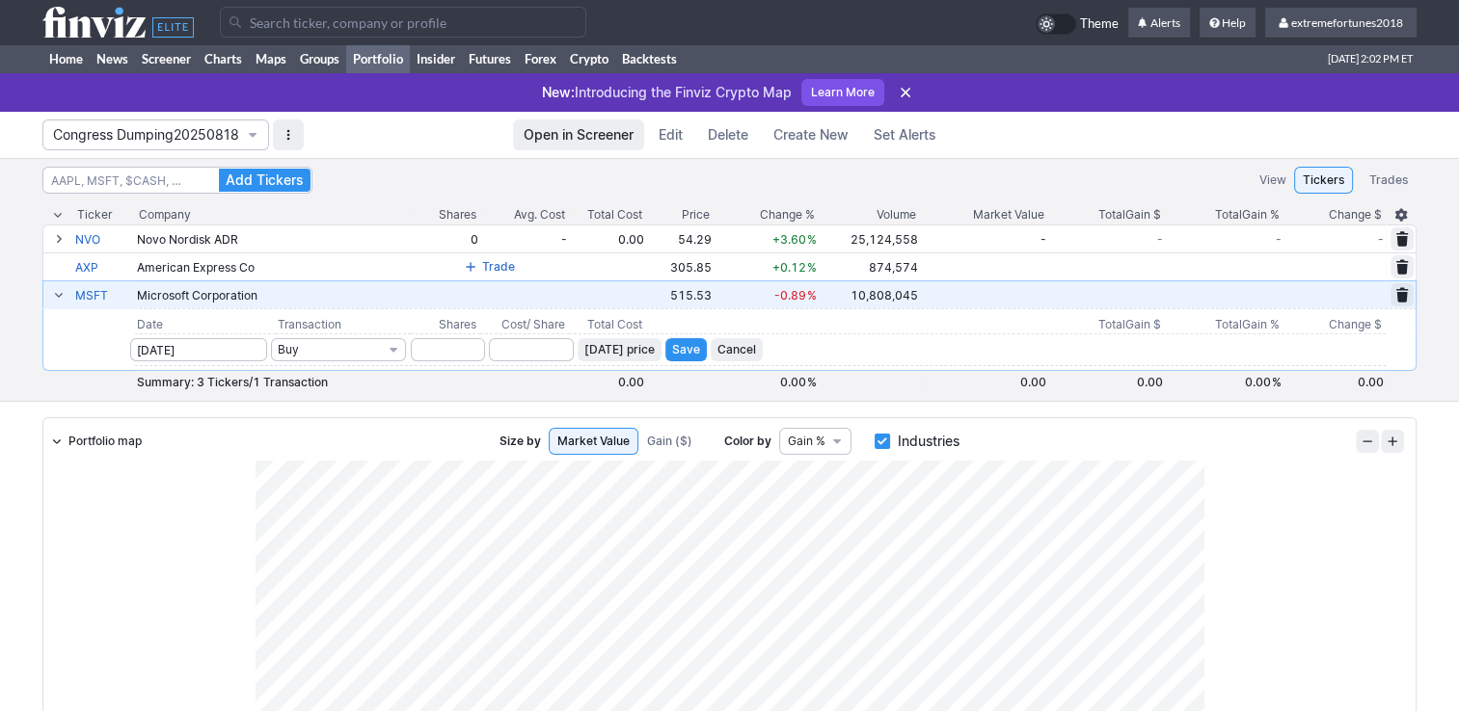
click at [665, 338] on button "Save" at bounding box center [685, 349] width 41 height 23
type input "0"
click at [534, 345] on input "number" at bounding box center [531, 349] width 85 height 23
type input "501"
click at [705, 346] on button "Save" at bounding box center [685, 349] width 41 height 23
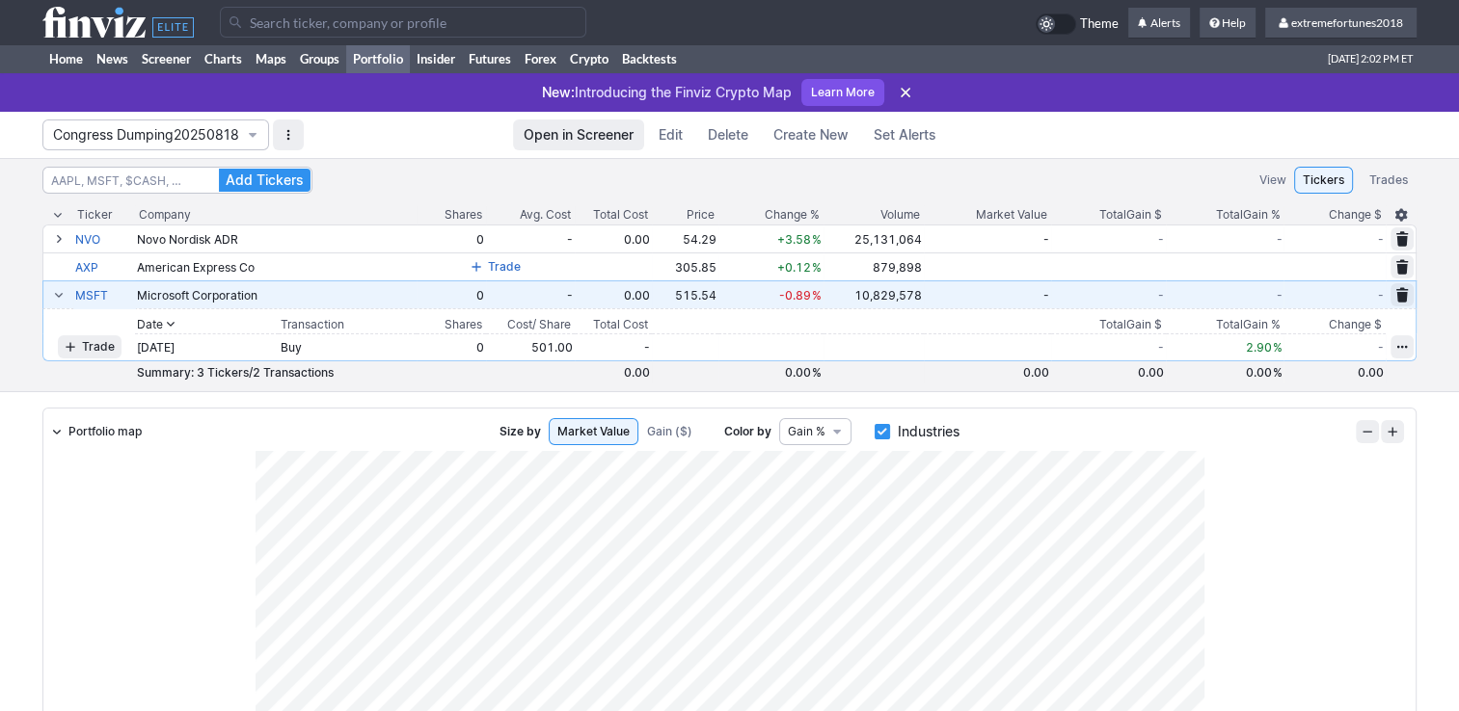
click at [58, 296] on span at bounding box center [59, 294] width 12 height 15
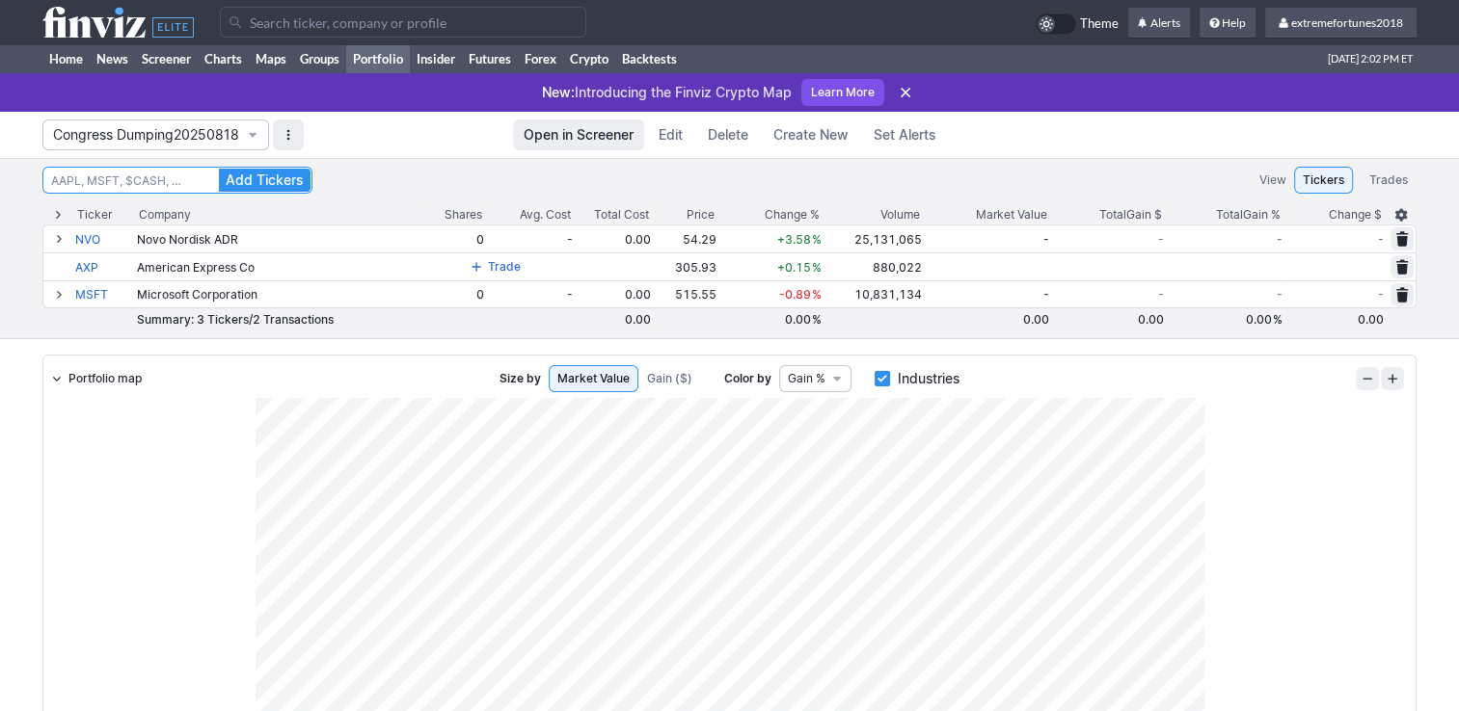
click at [184, 175] on input at bounding box center [177, 180] width 270 height 27
type input "vici"
click at [219, 169] on button "Add Tickers" at bounding box center [265, 180] width 92 height 23
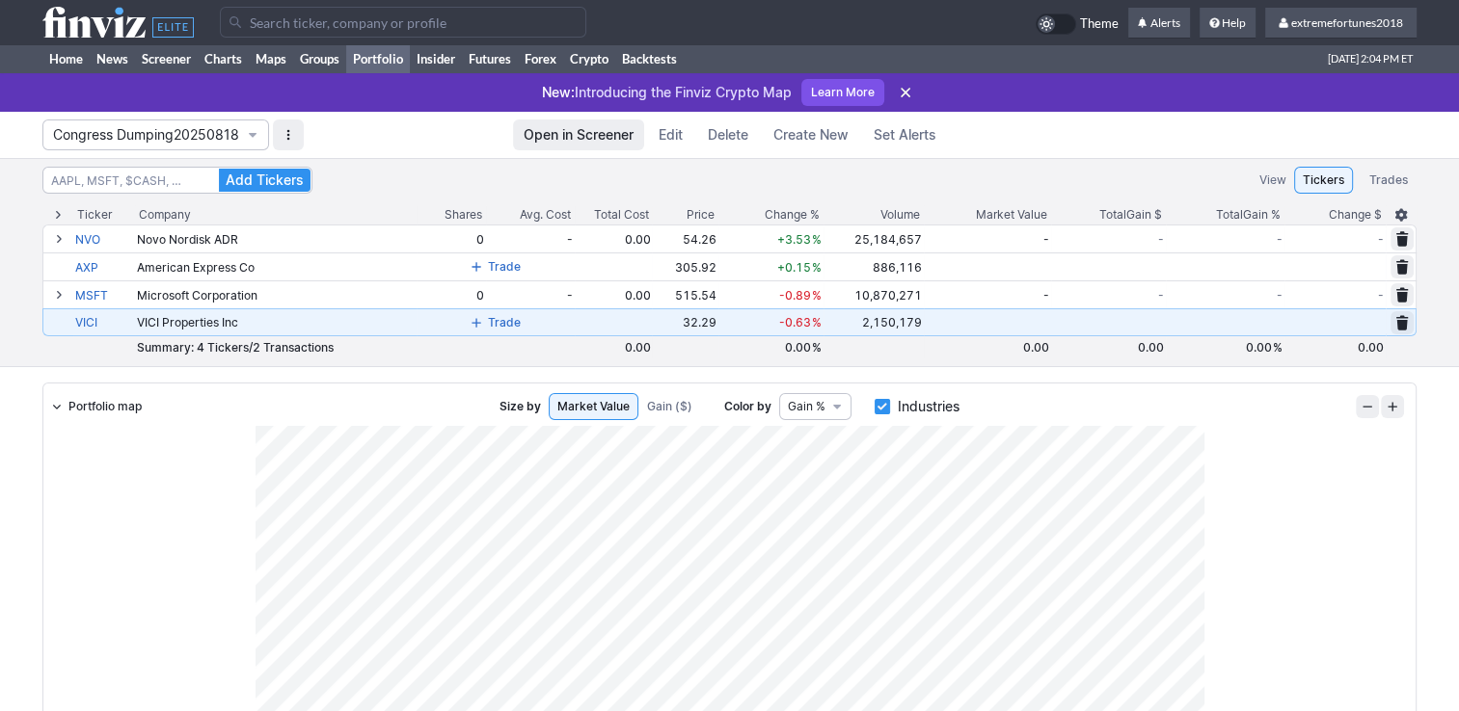
click at [482, 324] on span at bounding box center [476, 322] width 12 height 15
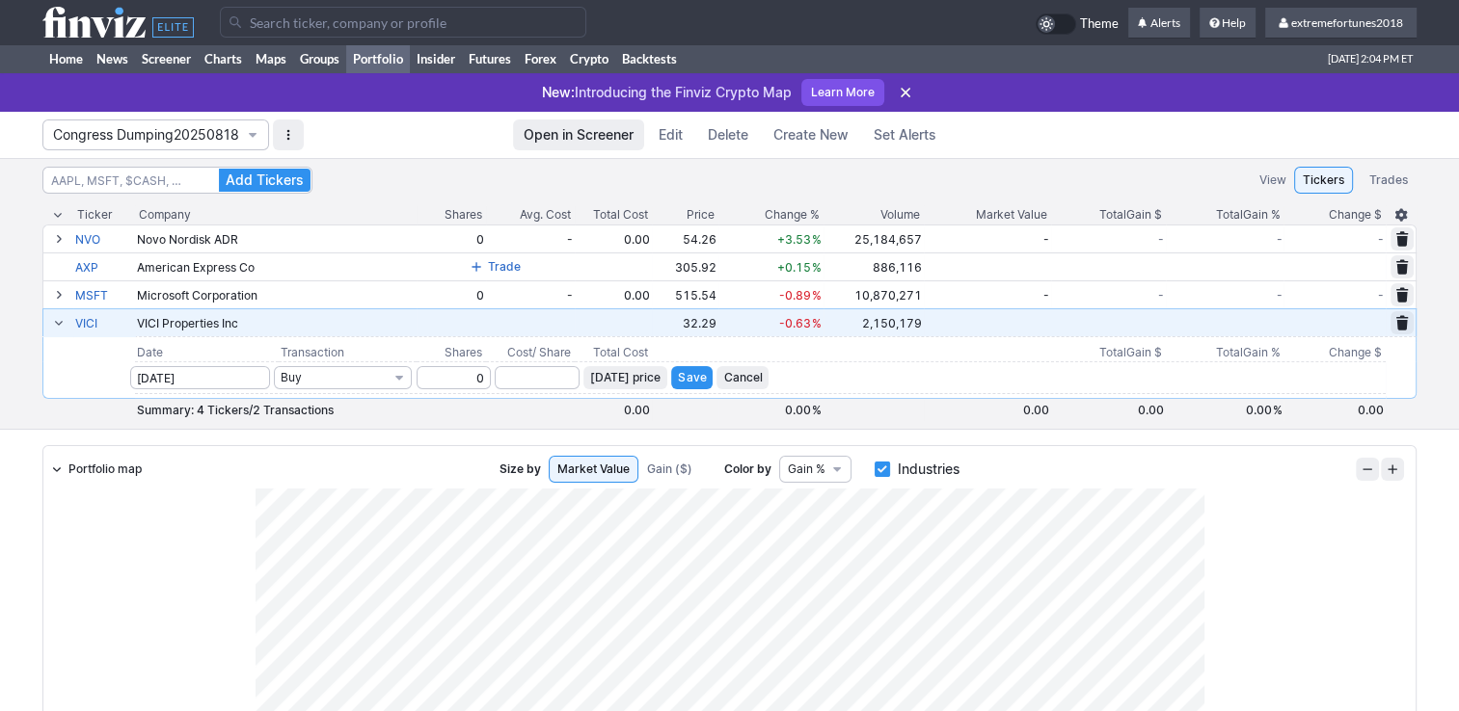
type input "0"
click at [530, 381] on input "number" at bounding box center [537, 377] width 85 height 23
type input "30"
click at [695, 376] on span "Save" at bounding box center [692, 377] width 28 height 19
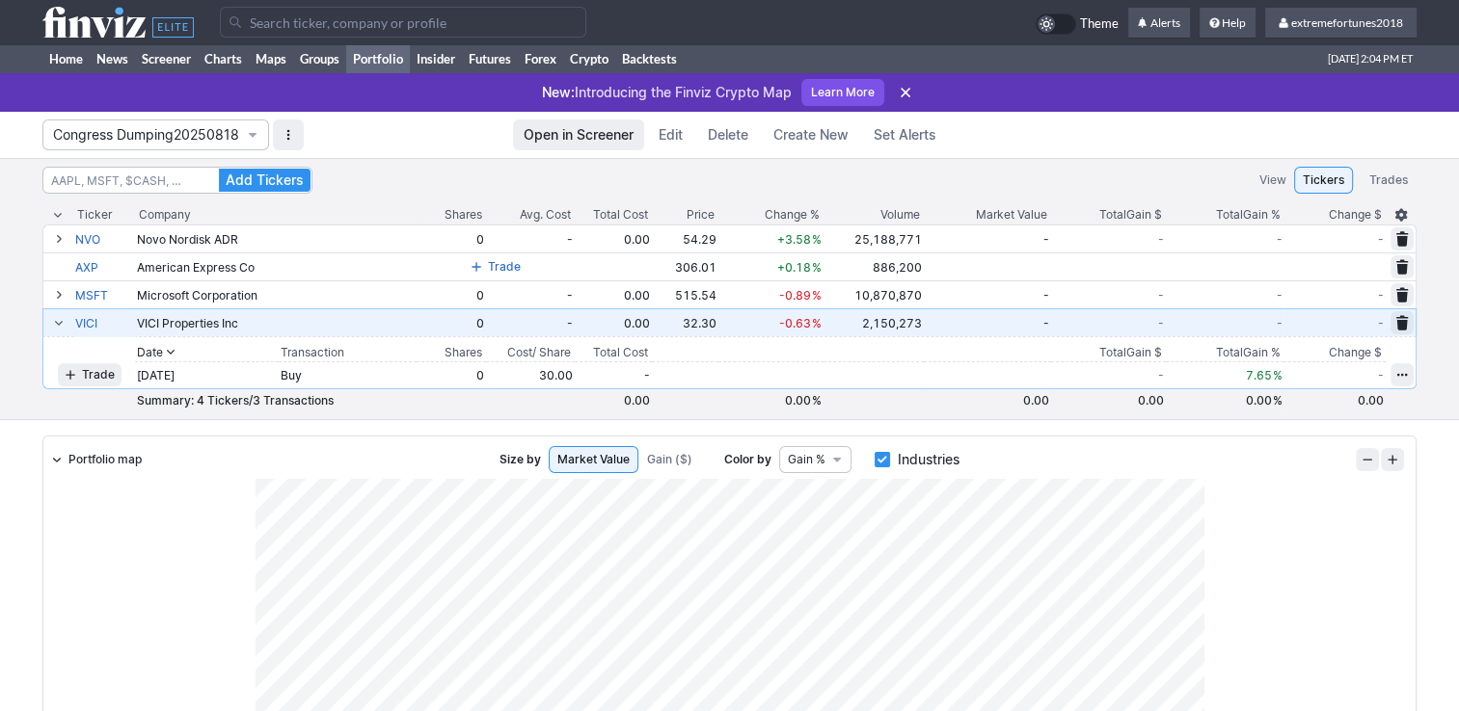
click at [57, 326] on span at bounding box center [59, 322] width 12 height 15
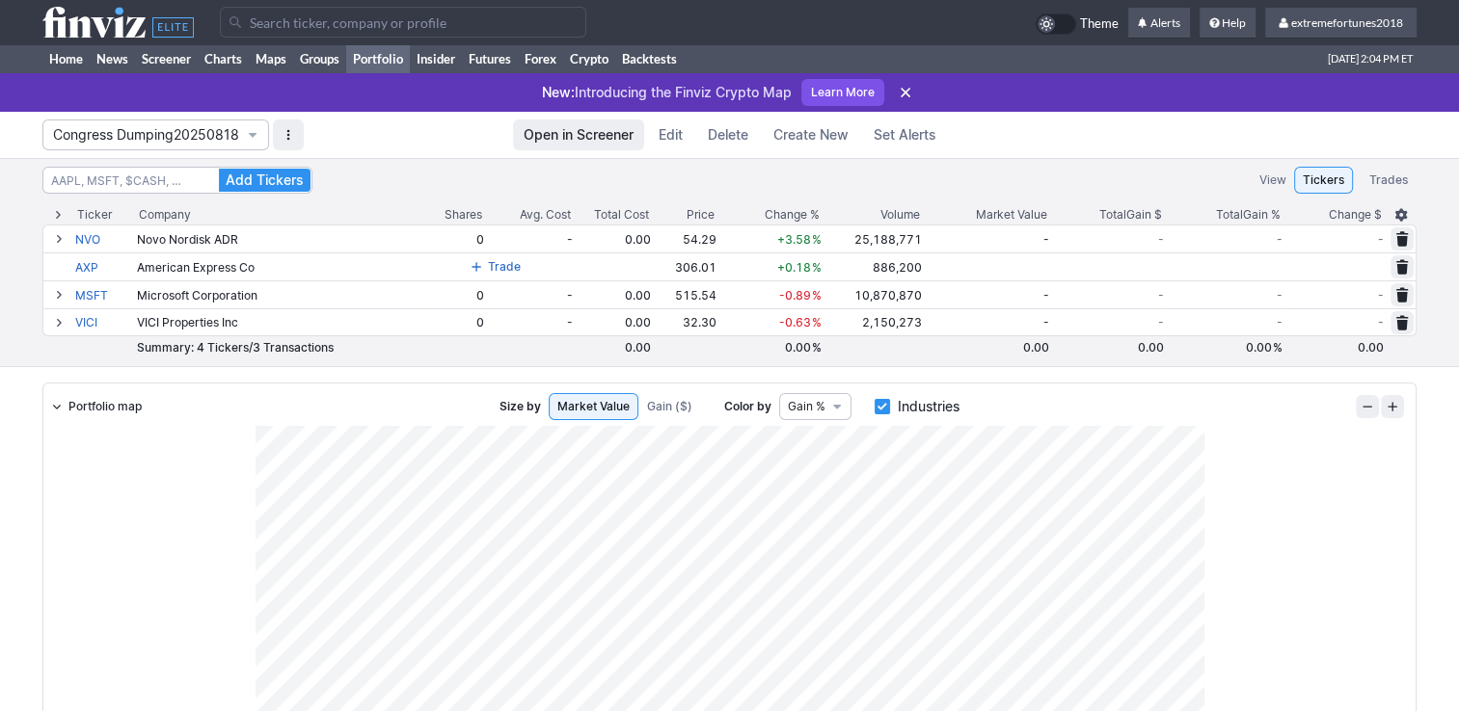
click at [362, 179] on div "Add Tickers View Tickers Trades" at bounding box center [729, 180] width 1374 height 27
click at [193, 179] on input at bounding box center [177, 180] width 270 height 27
type input "avgo"
click at [219, 169] on button "Add Tickers" at bounding box center [265, 180] width 92 height 23
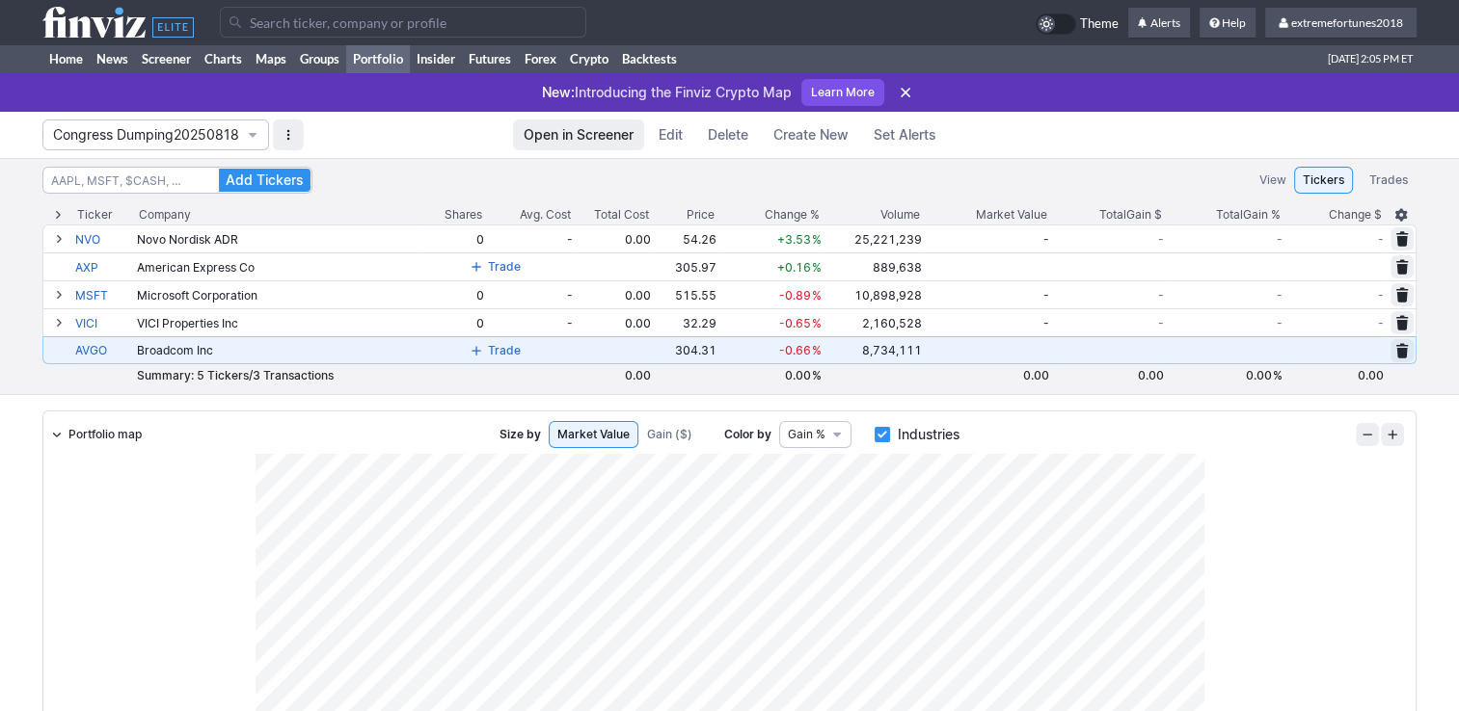
click at [482, 349] on span at bounding box center [476, 350] width 12 height 15
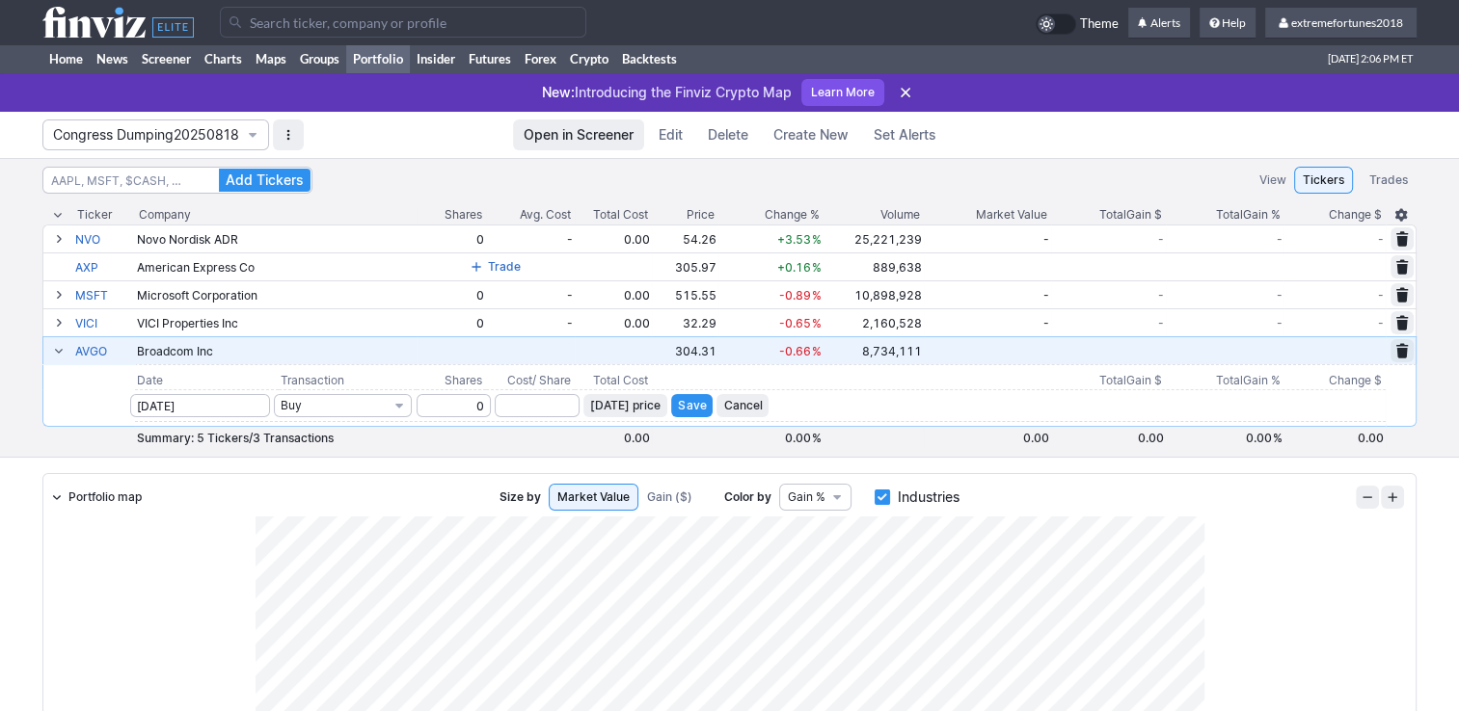
type input "0"
click at [562, 413] on input "number" at bounding box center [537, 405] width 85 height 23
type input "258"
click at [694, 402] on span "Save" at bounding box center [692, 405] width 28 height 19
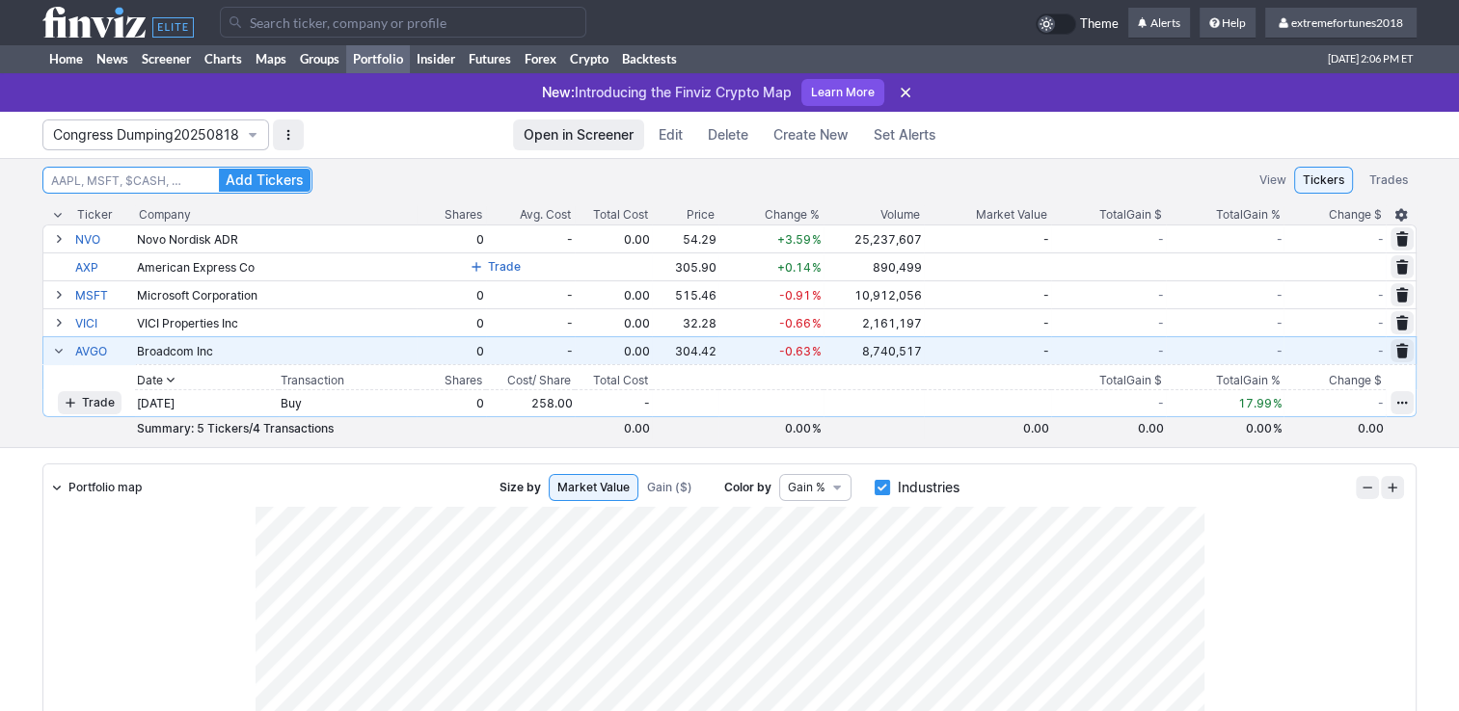
click at [200, 187] on input at bounding box center [177, 180] width 270 height 27
type input "lly"
click at [289, 183] on span "Add Tickers" at bounding box center [265, 180] width 78 height 19
click at [57, 349] on span at bounding box center [59, 350] width 12 height 15
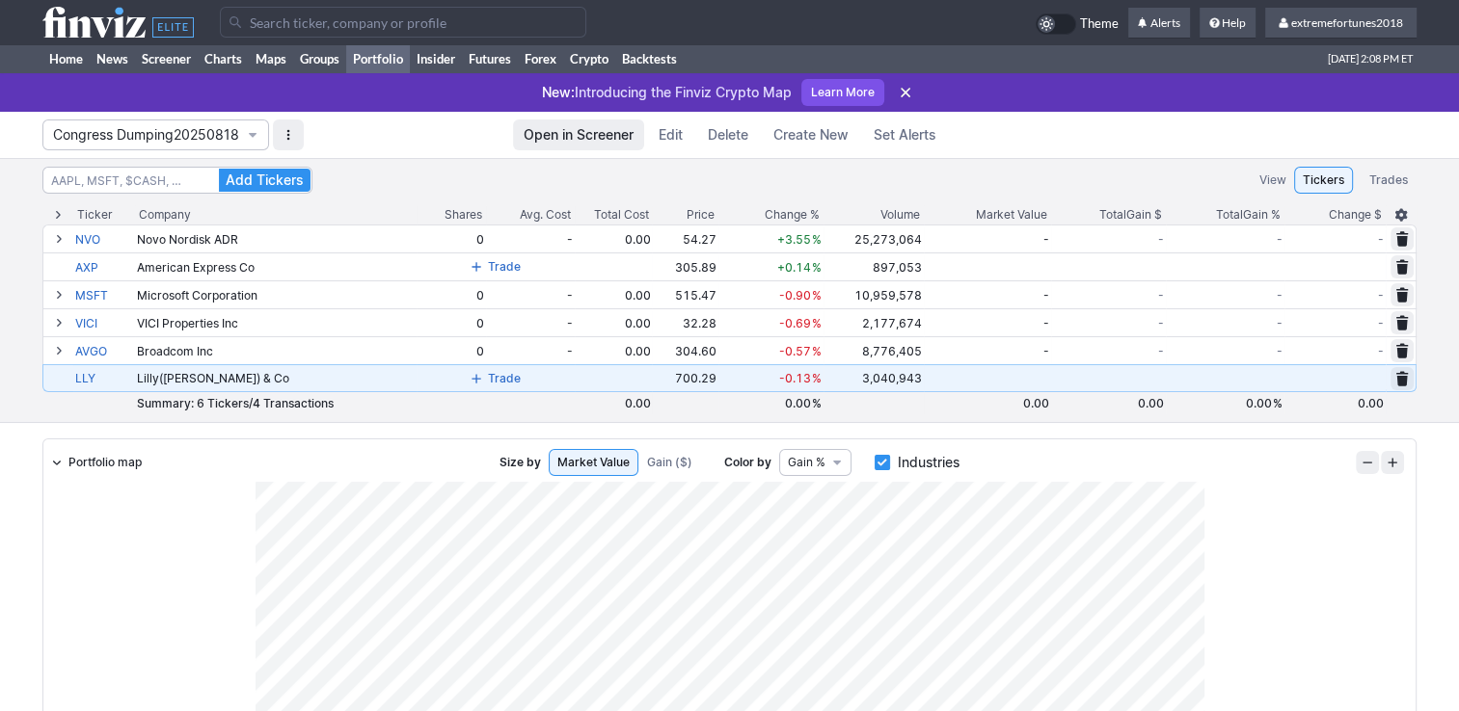
click at [482, 380] on span at bounding box center [476, 378] width 12 height 15
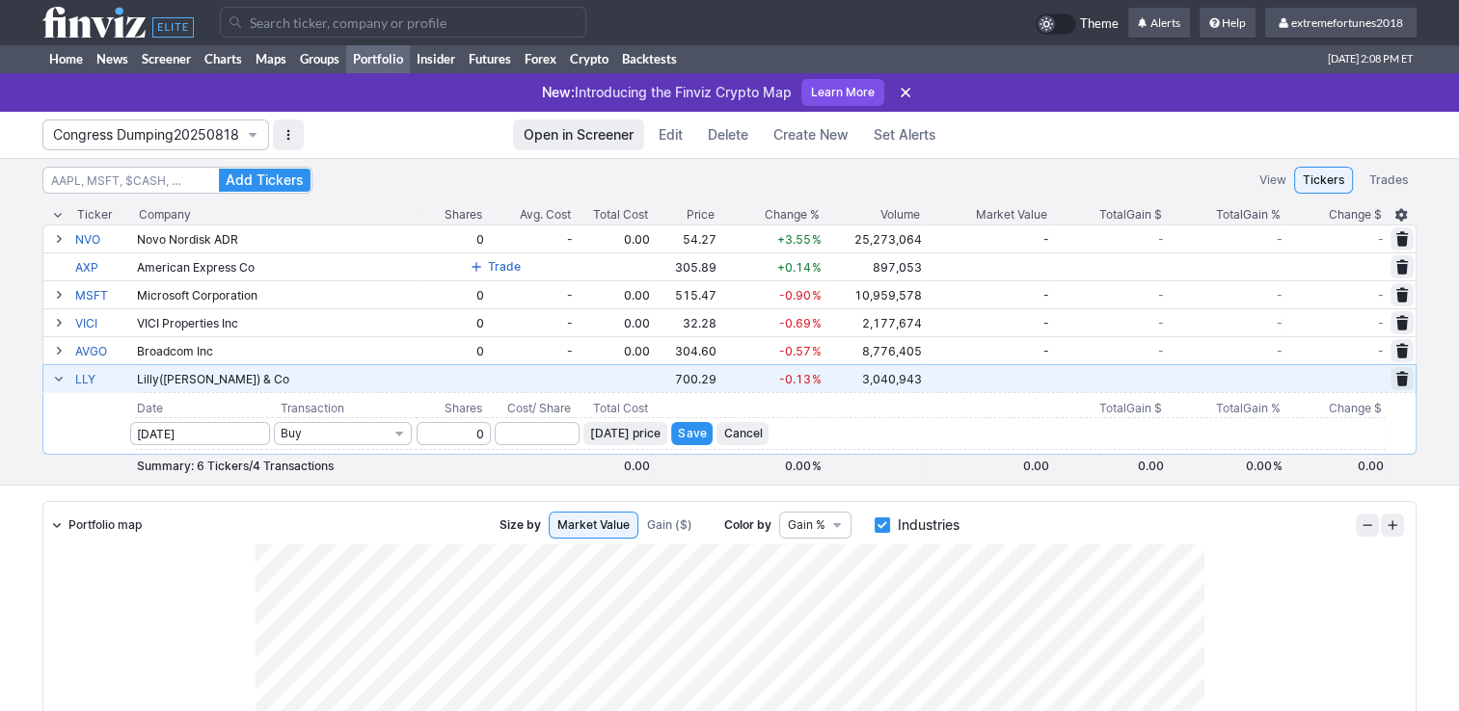
type input "0"
click at [541, 437] on input "number" at bounding box center [537, 433] width 85 height 23
type input "691"
click at [702, 430] on span "Save" at bounding box center [692, 433] width 28 height 19
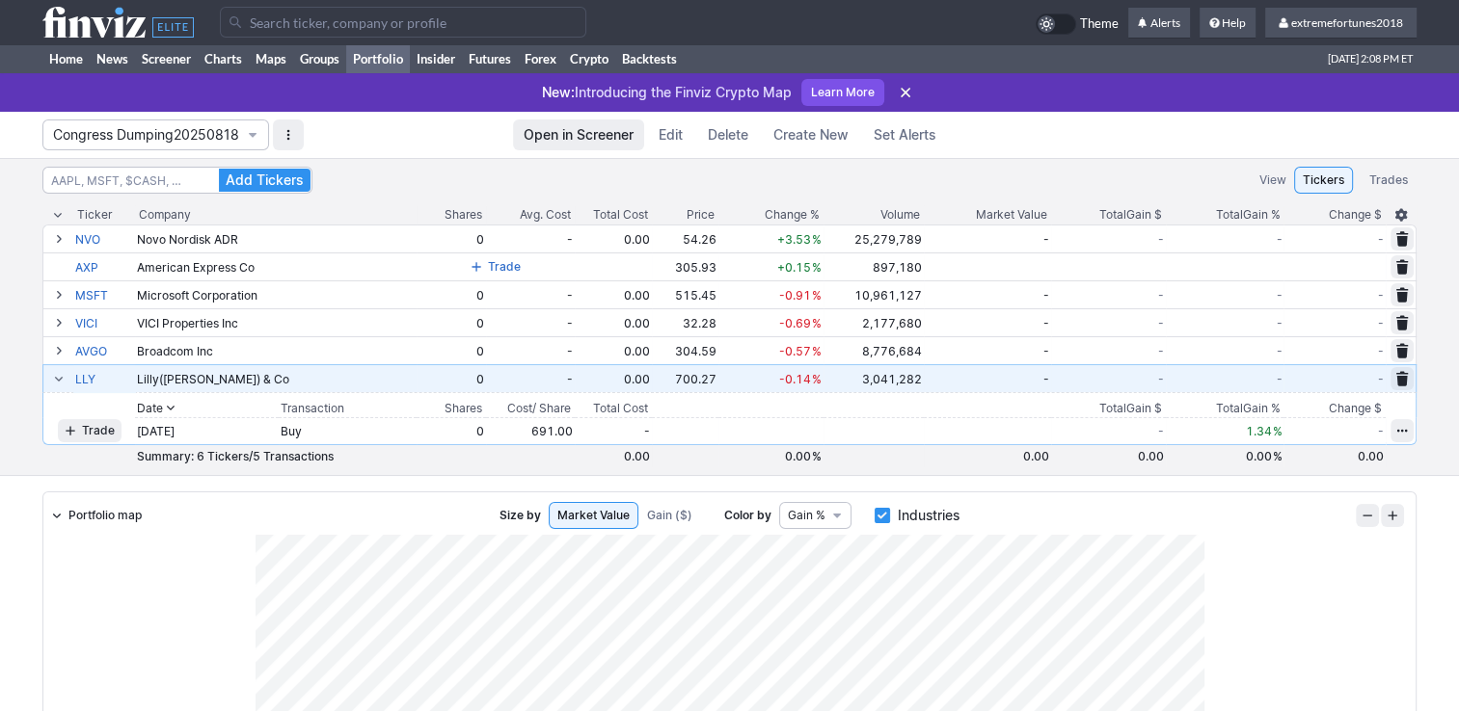
click at [60, 380] on span at bounding box center [59, 378] width 12 height 15
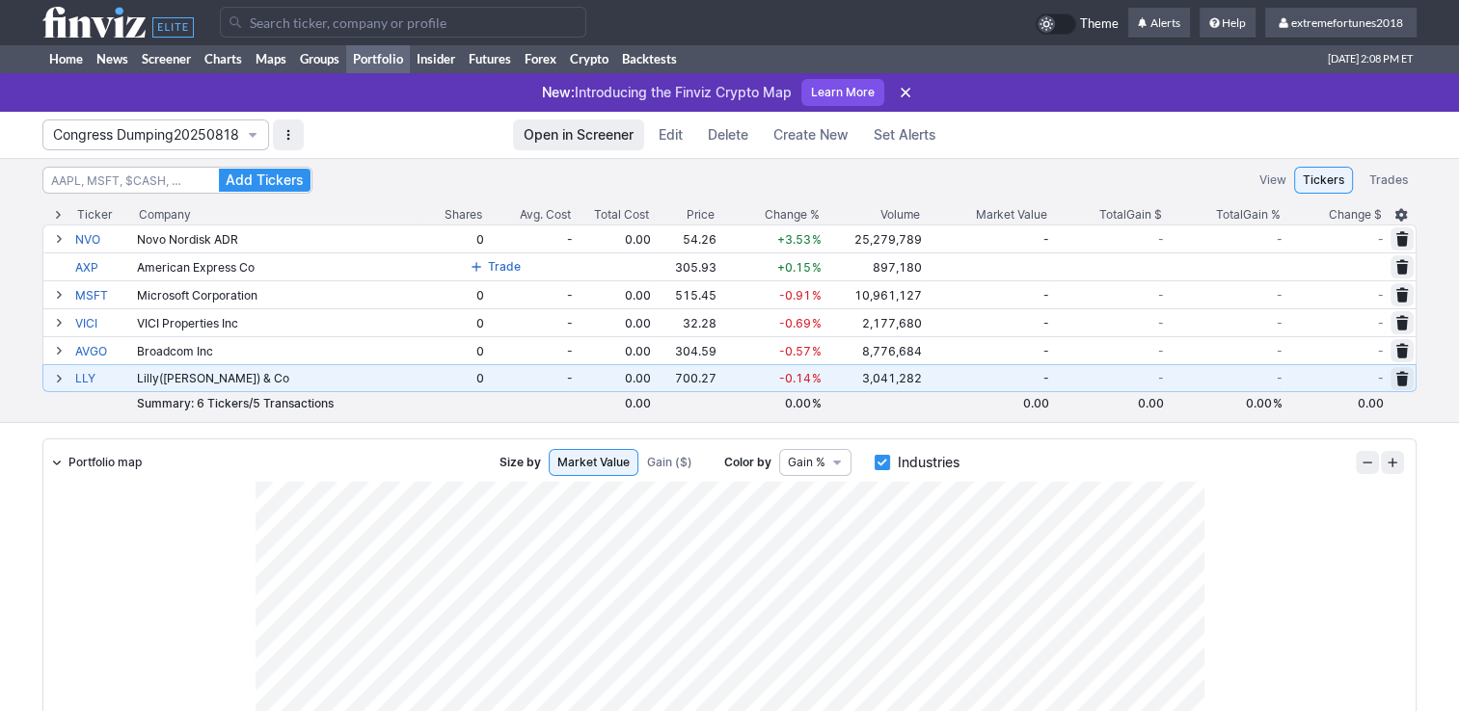
click at [54, 376] on span at bounding box center [59, 378] width 12 height 15
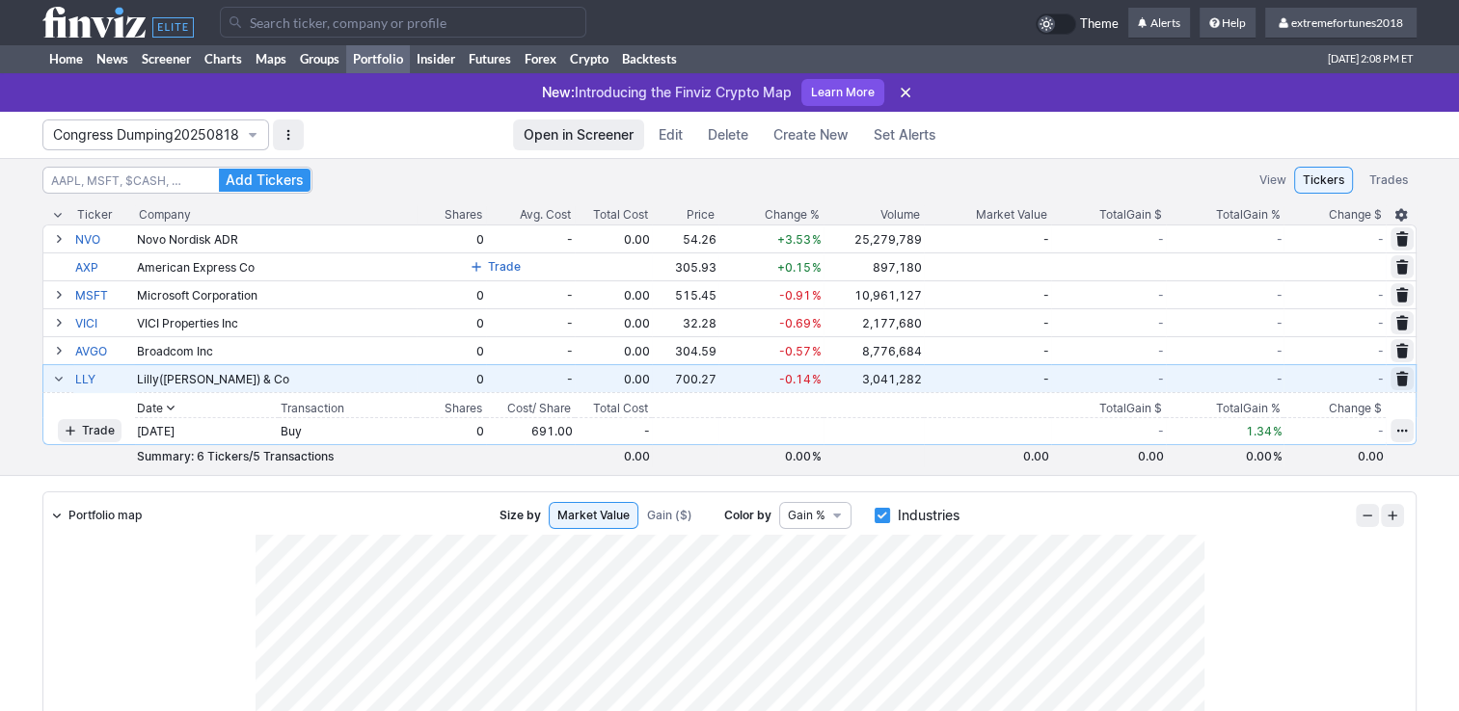
click at [54, 376] on span at bounding box center [59, 378] width 12 height 15
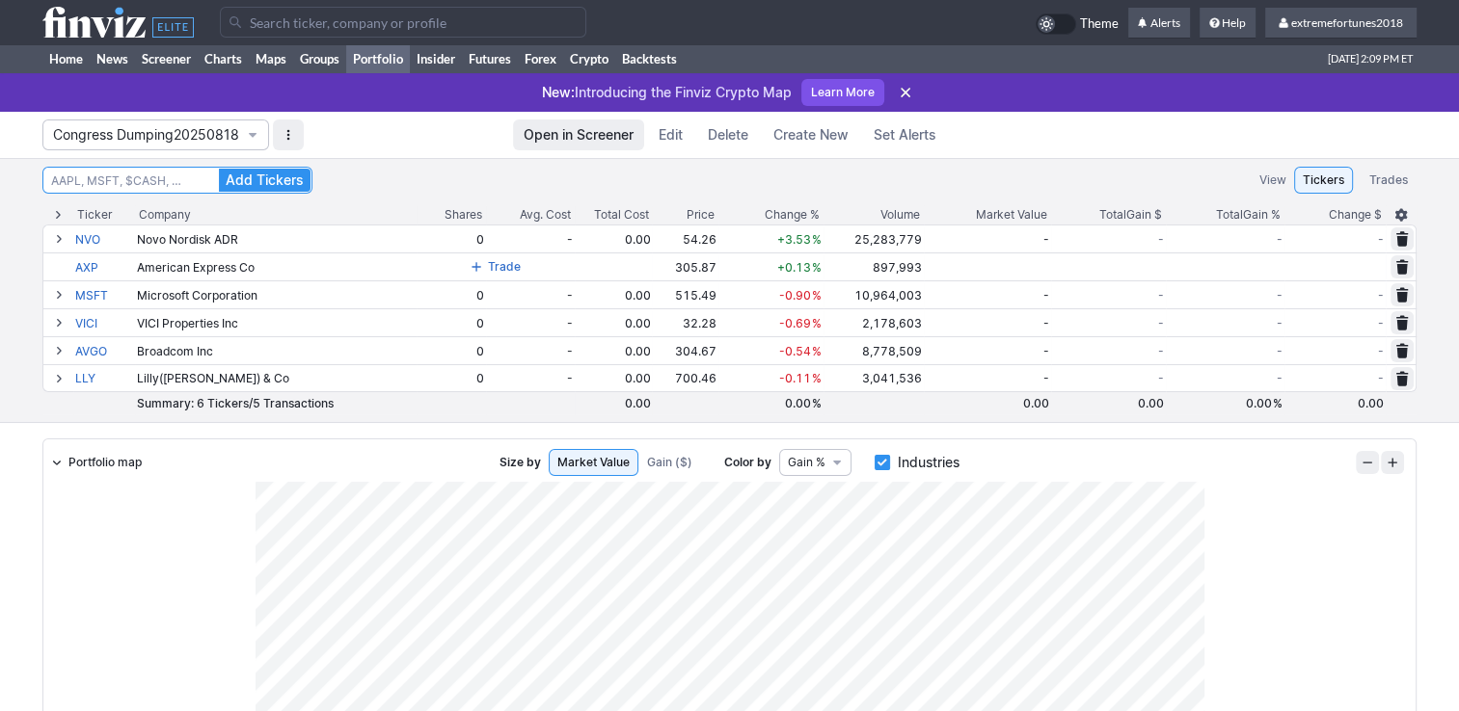
click at [120, 185] on input at bounding box center [177, 180] width 270 height 27
type input "v"
click at [219, 169] on button "Add Tickers" at bounding box center [265, 180] width 92 height 23
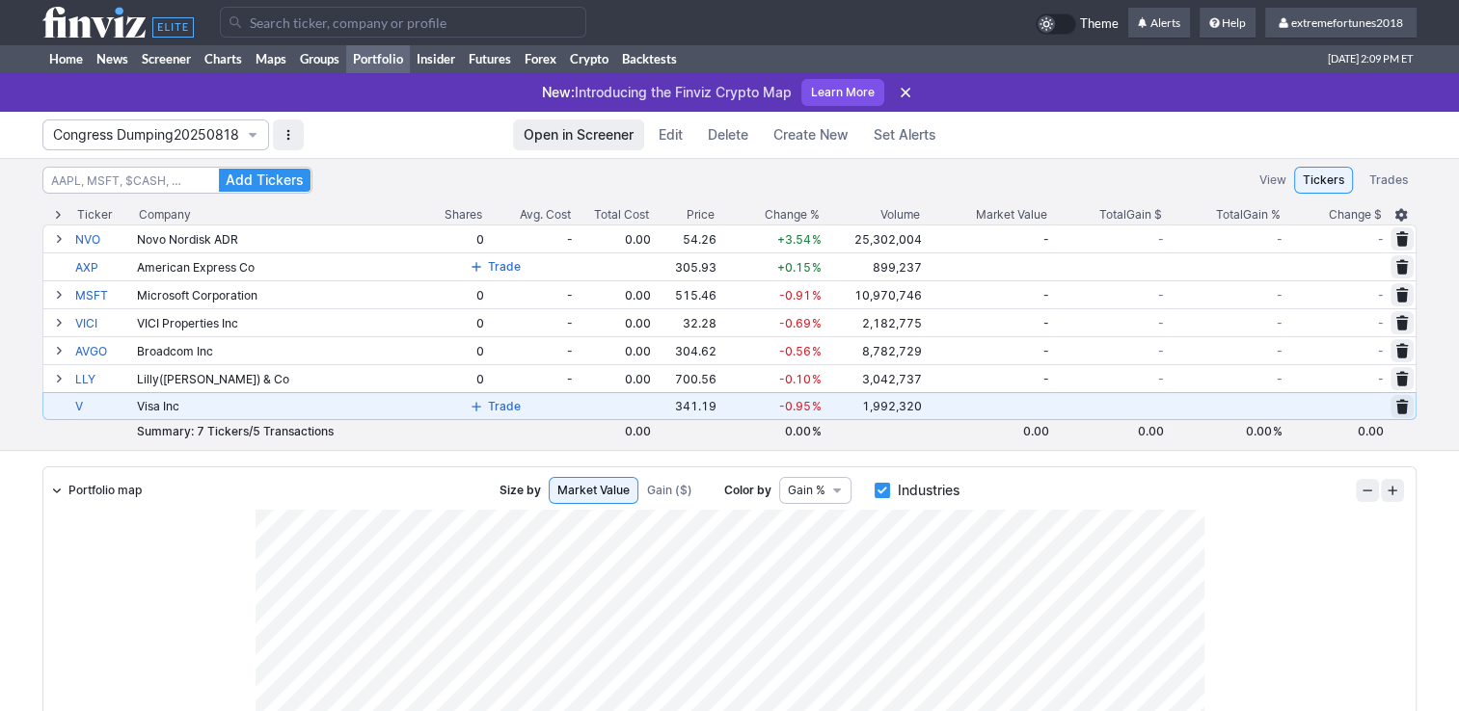
click at [477, 413] on span at bounding box center [476, 406] width 12 height 15
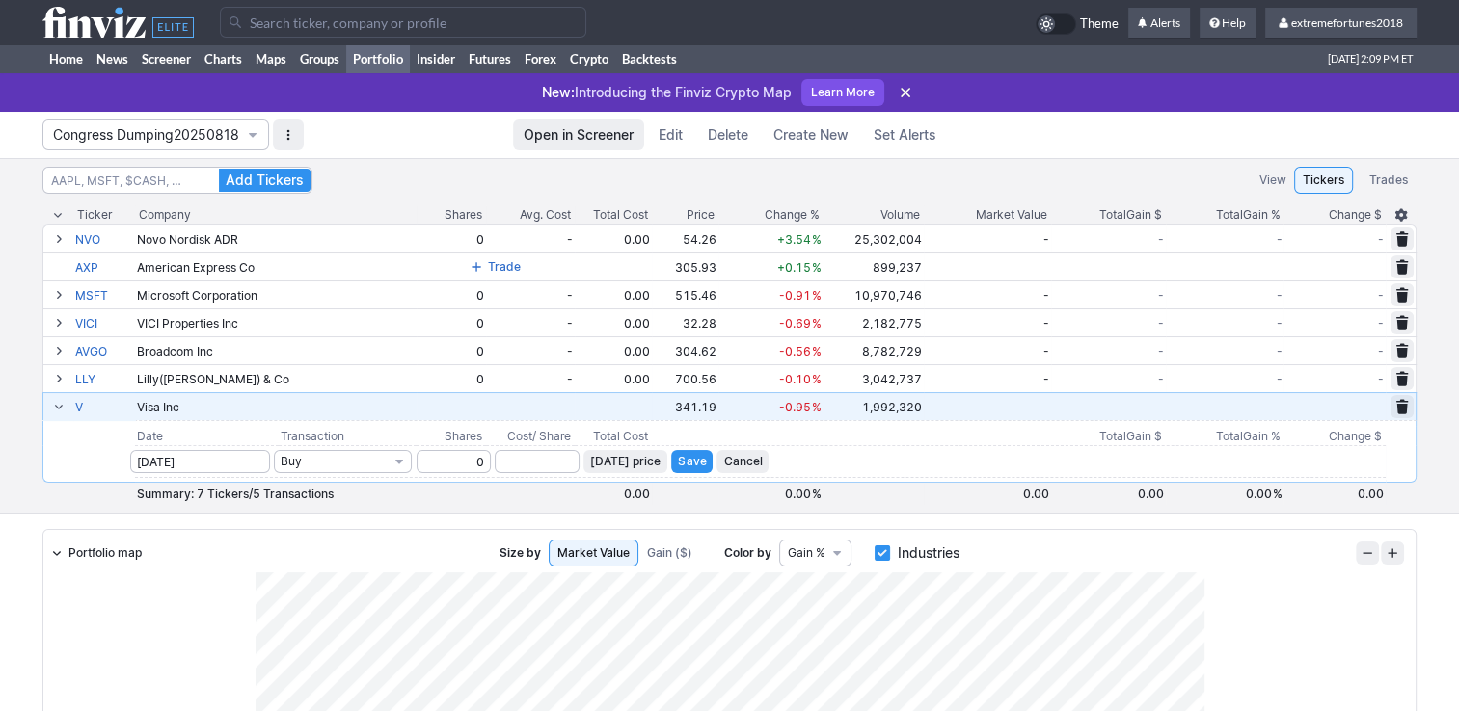
type input "0"
click at [536, 465] on input "number" at bounding box center [537, 461] width 85 height 23
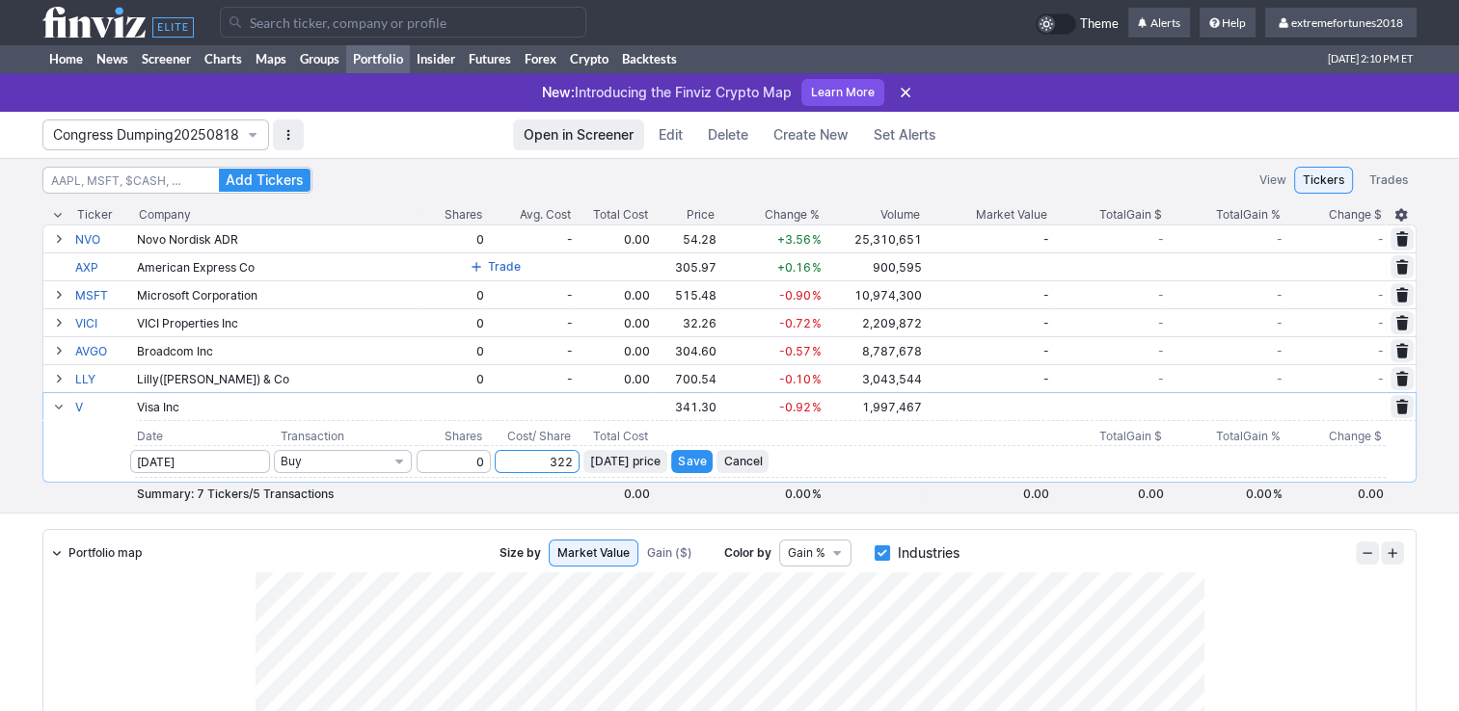
type input "322"
click at [695, 455] on span "Save" at bounding box center [692, 461] width 28 height 19
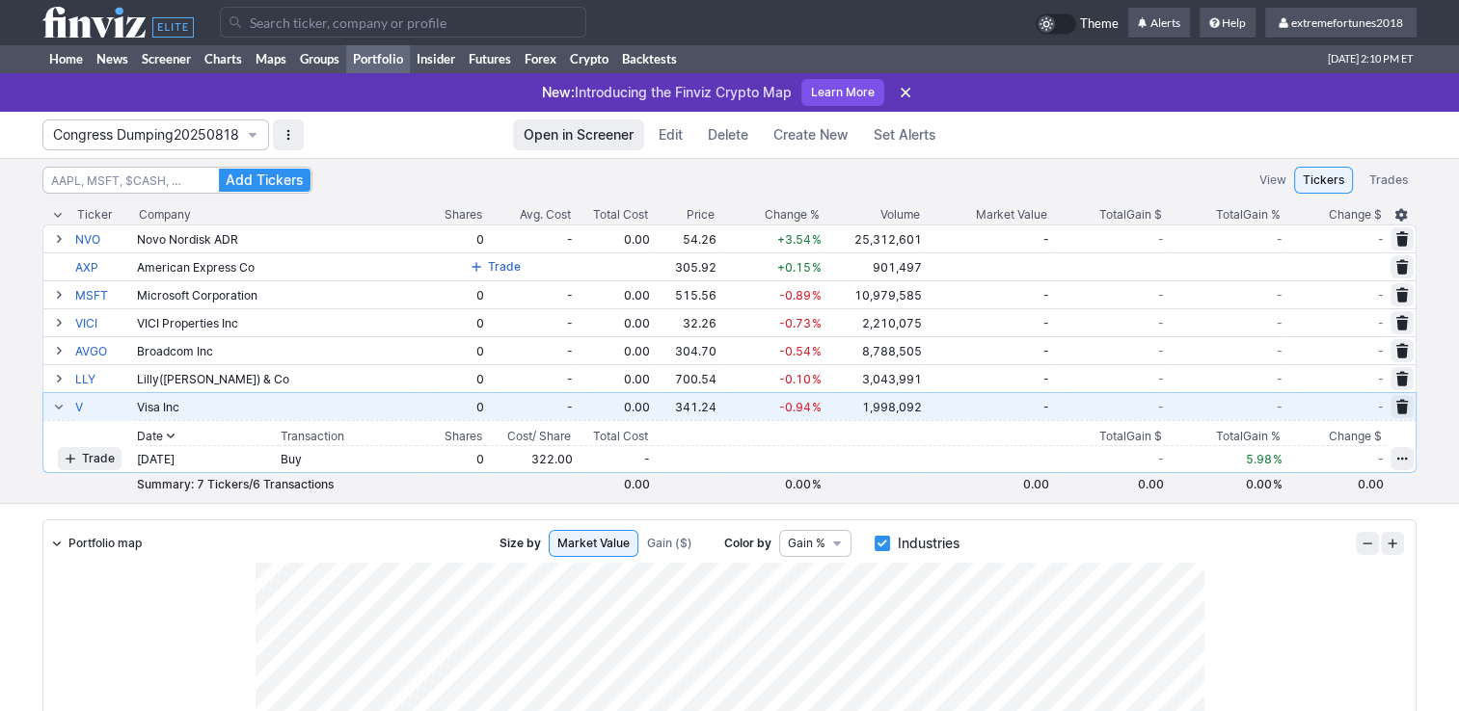
click at [58, 403] on span at bounding box center [59, 406] width 12 height 15
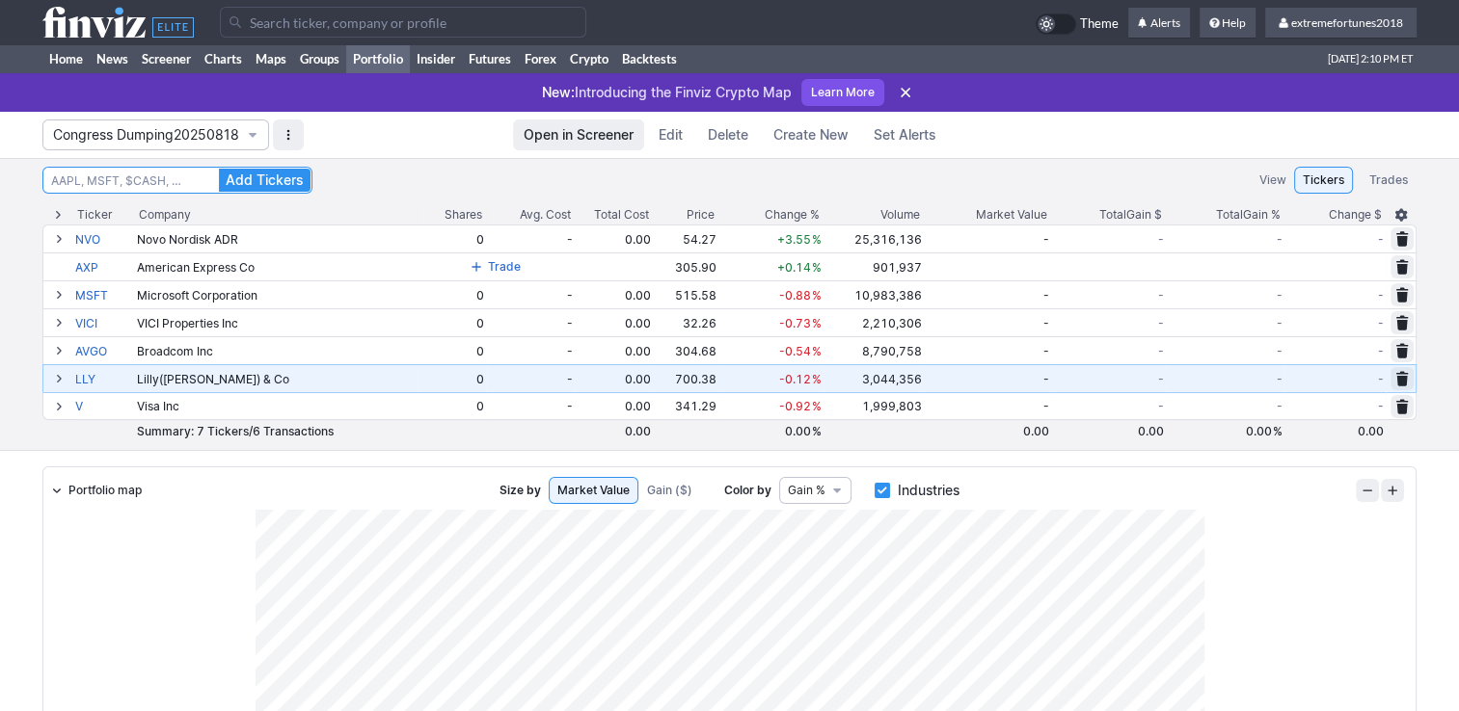
click at [116, 181] on input at bounding box center [177, 180] width 270 height 27
type input "asml"
click at [219, 169] on button "Add Tickers" at bounding box center [265, 180] width 92 height 23
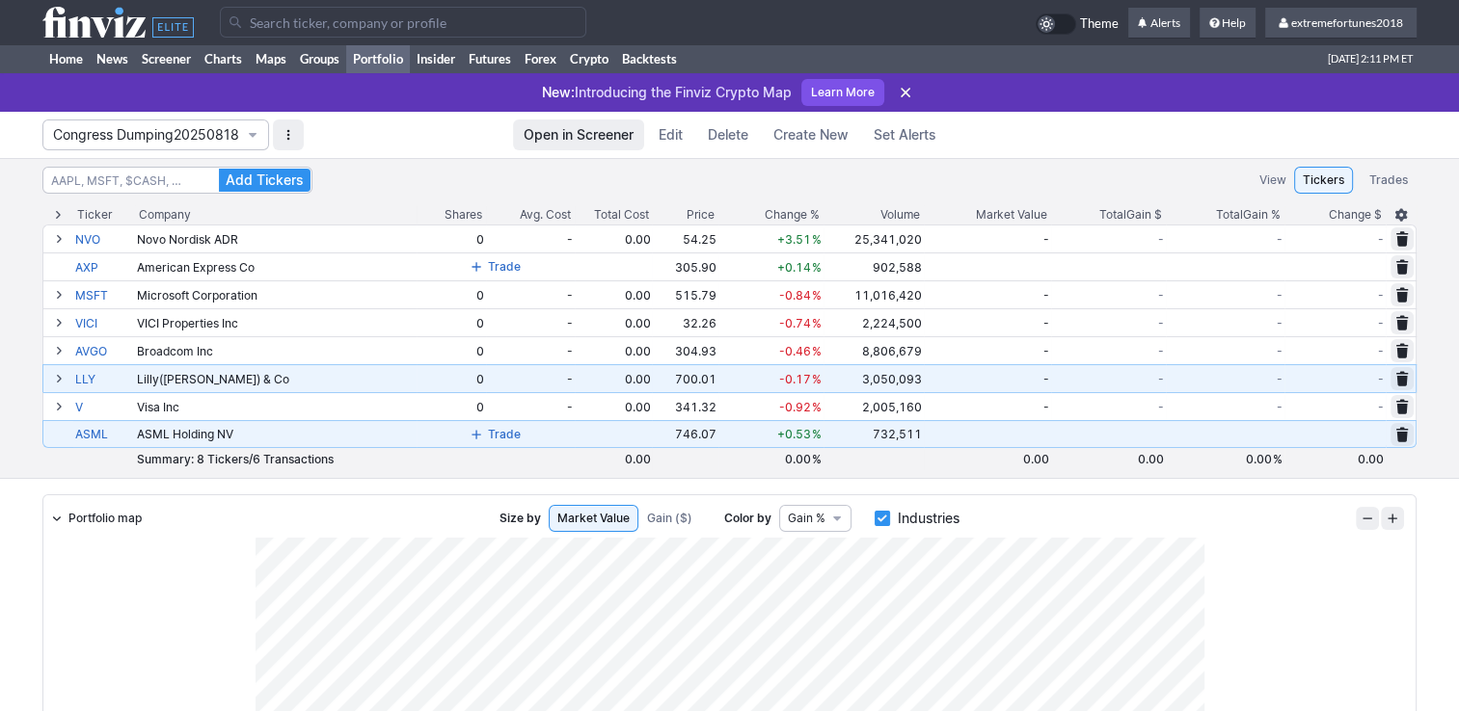
click at [476, 434] on span at bounding box center [476, 434] width 12 height 15
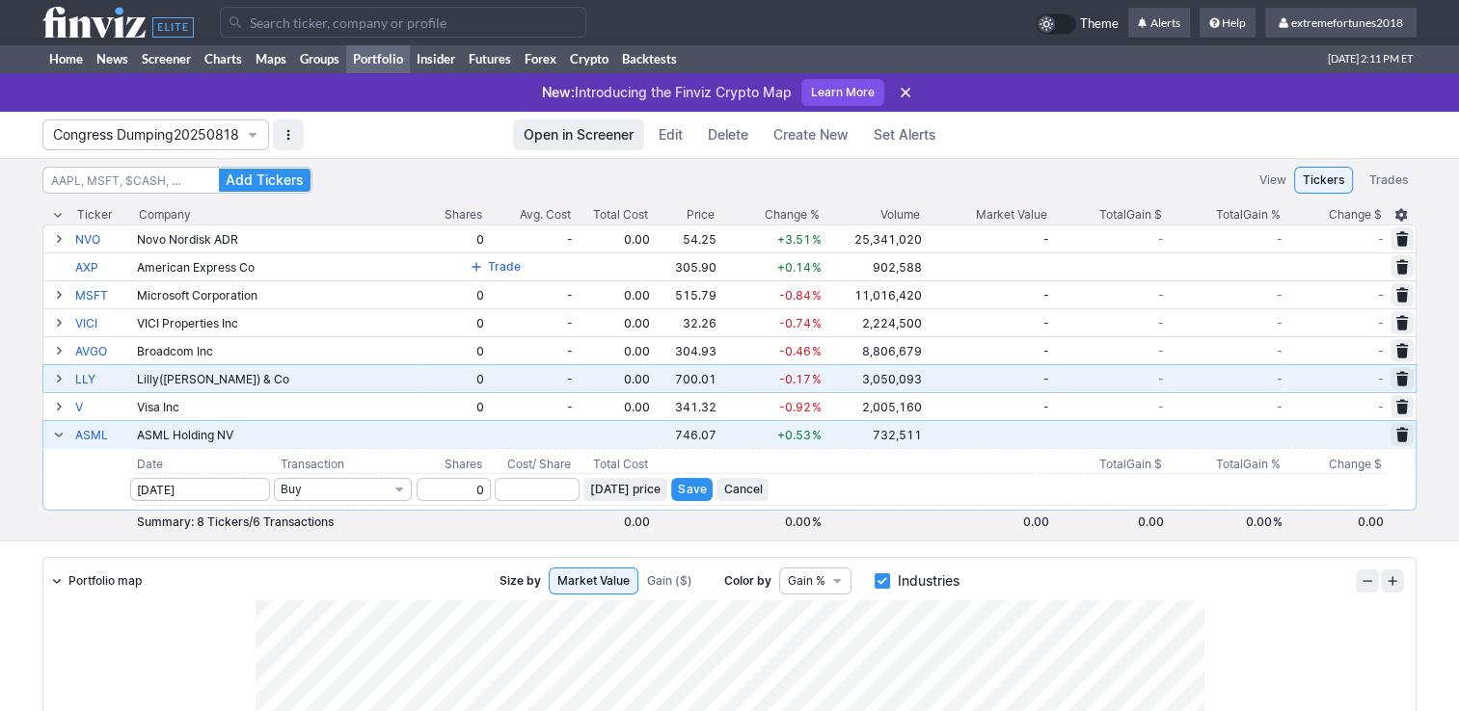
type input "0"
click at [543, 488] on input "number" at bounding box center [537, 489] width 85 height 23
type input "681"
click at [693, 494] on span "Save" at bounding box center [692, 489] width 28 height 19
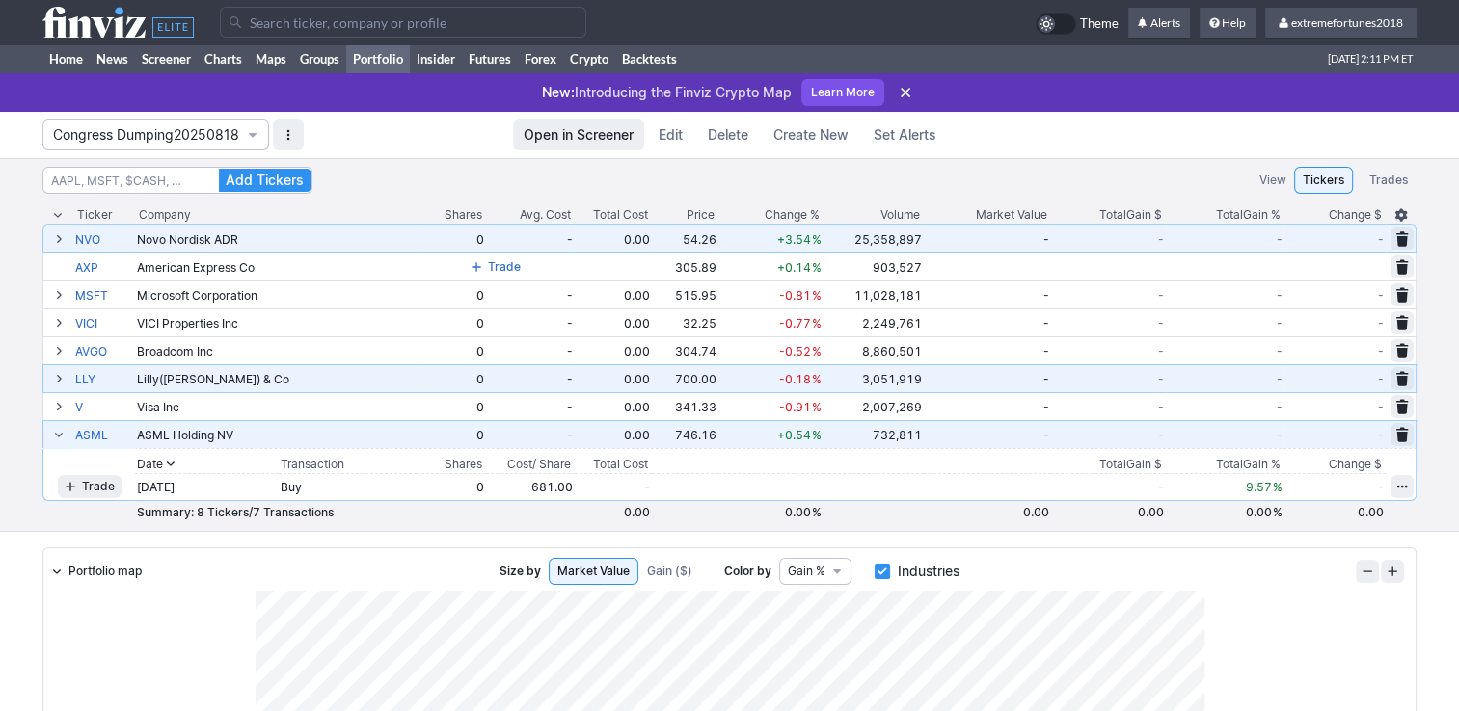
click at [54, 237] on span at bounding box center [59, 238] width 12 height 15
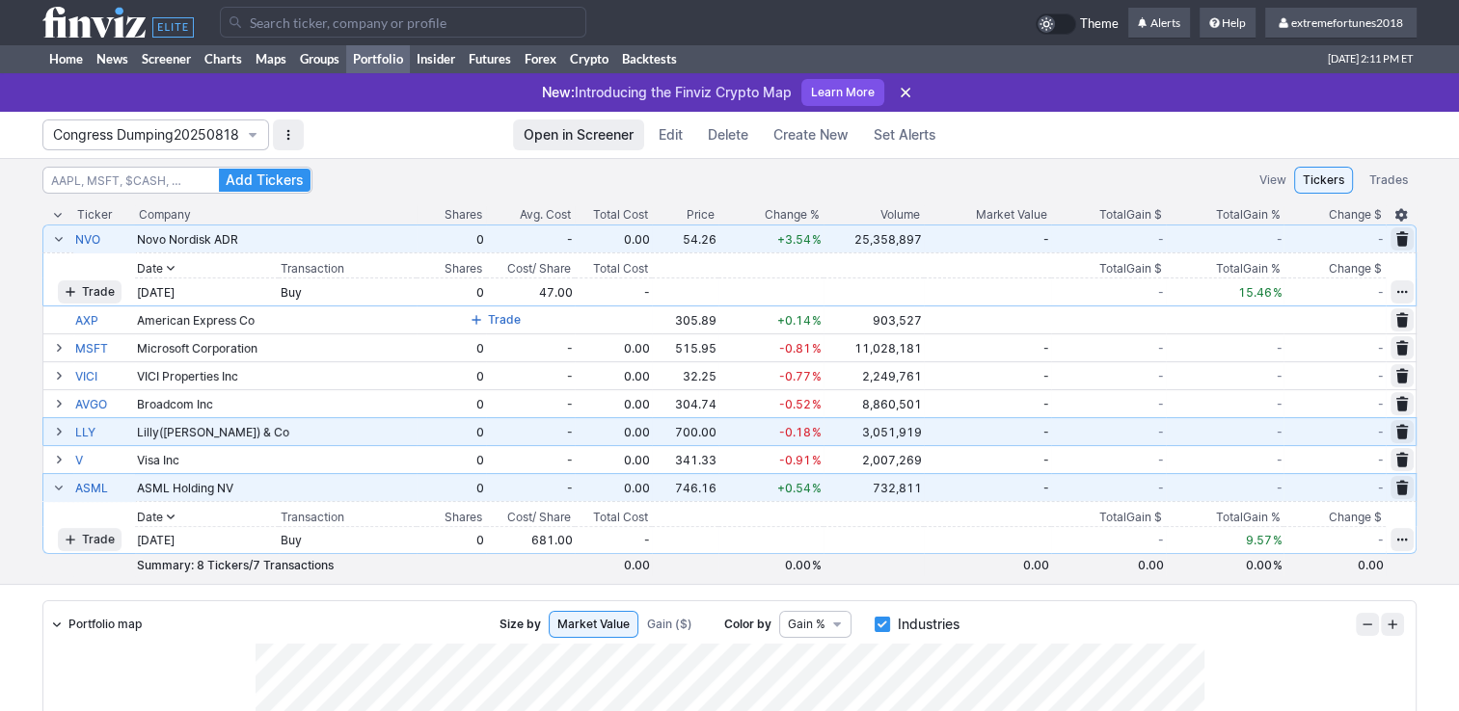
click at [54, 236] on span at bounding box center [59, 238] width 12 height 15
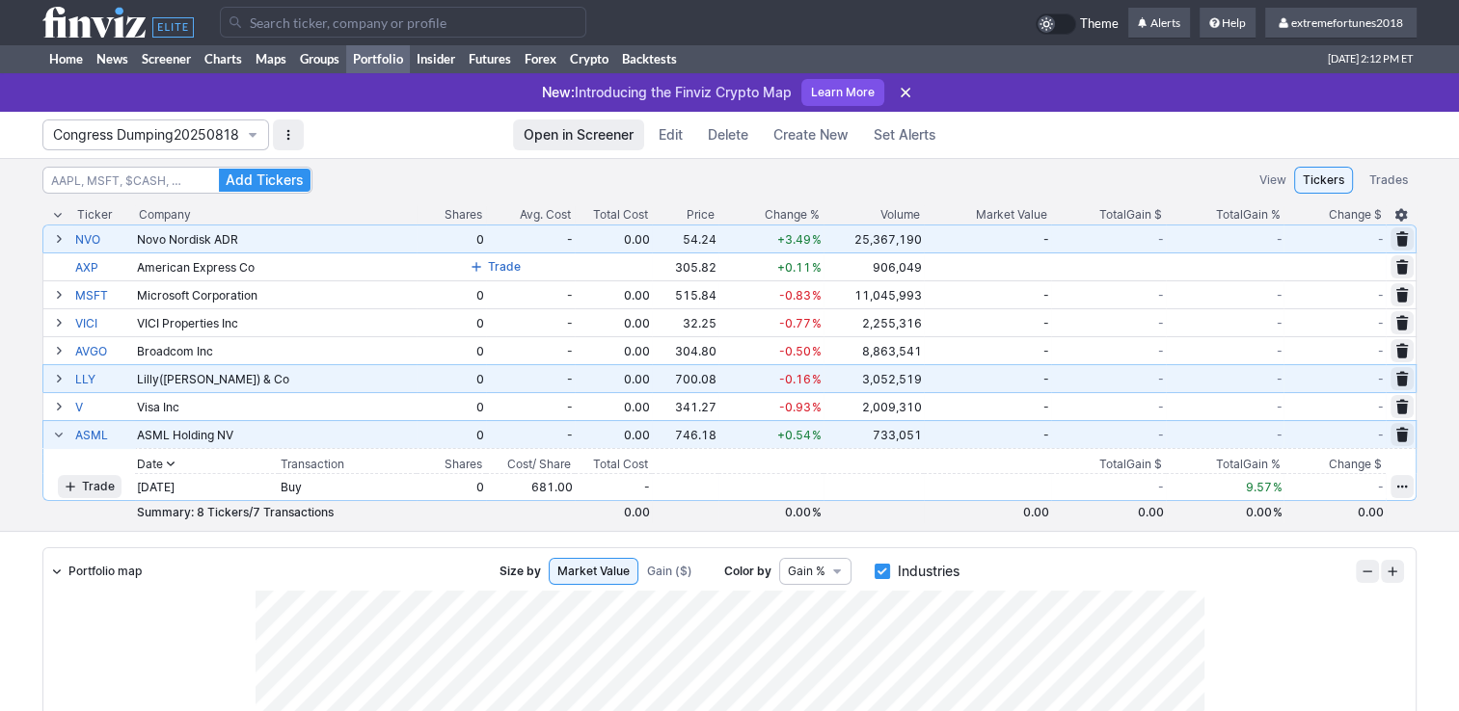
click at [62, 241] on span at bounding box center [59, 238] width 12 height 15
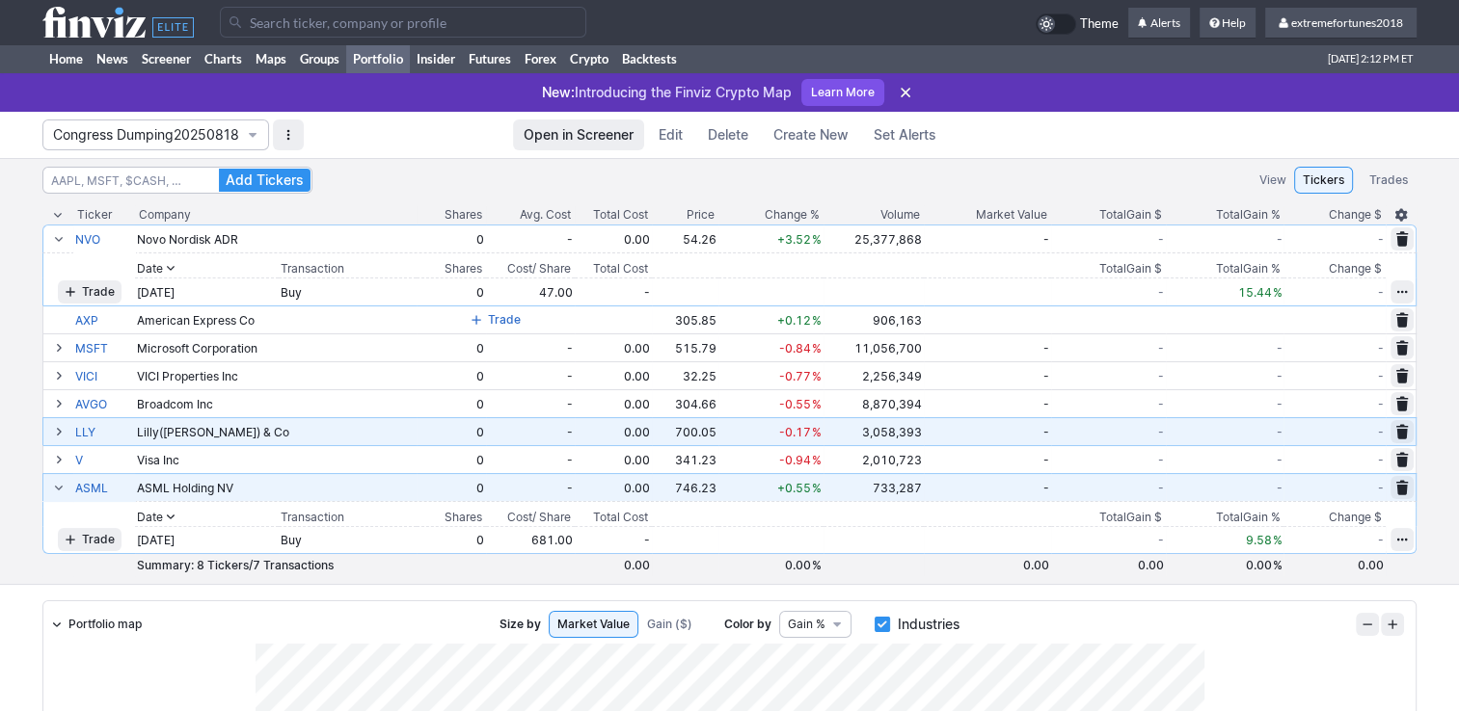
click at [1397, 292] on span "button" at bounding box center [1402, 291] width 12 height 15
click at [1442, 300] on div at bounding box center [729, 355] width 1459 height 711
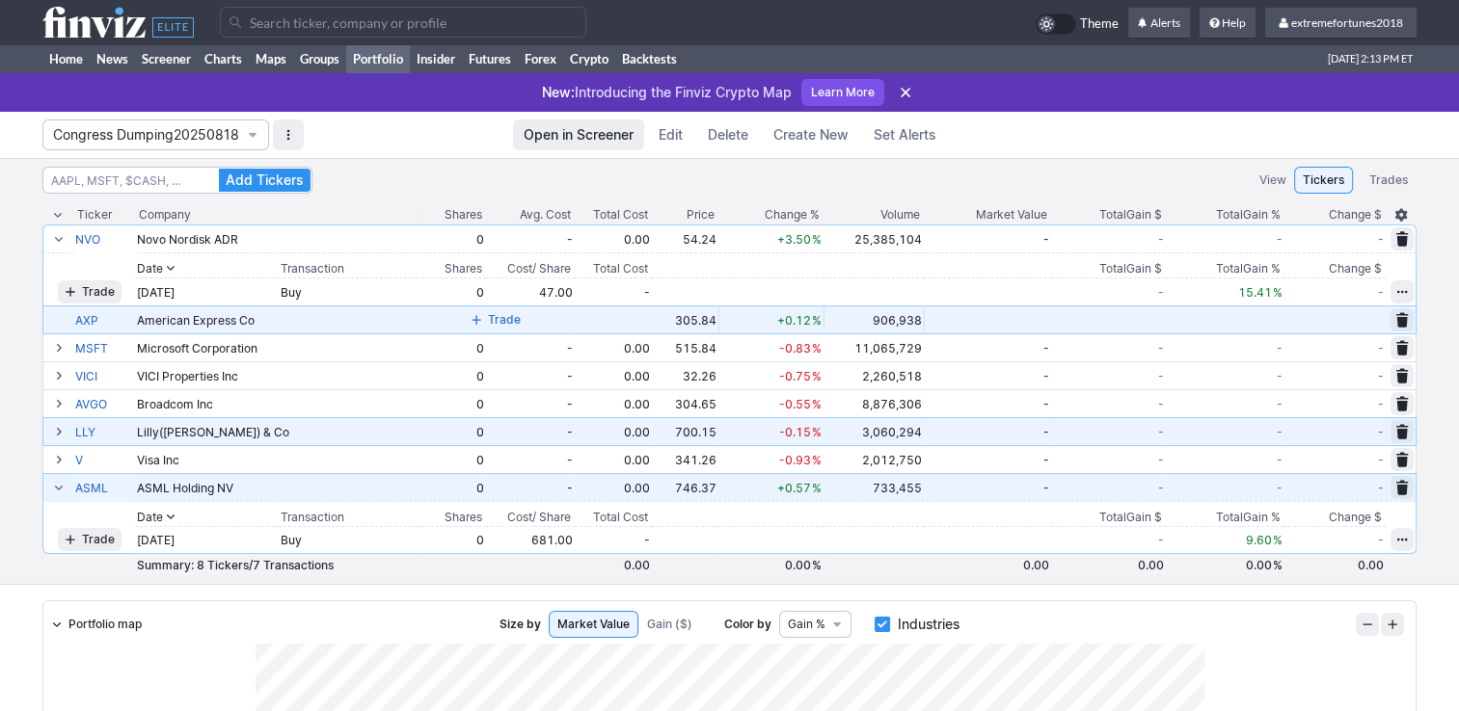
click at [481, 318] on span at bounding box center [476, 319] width 12 height 15
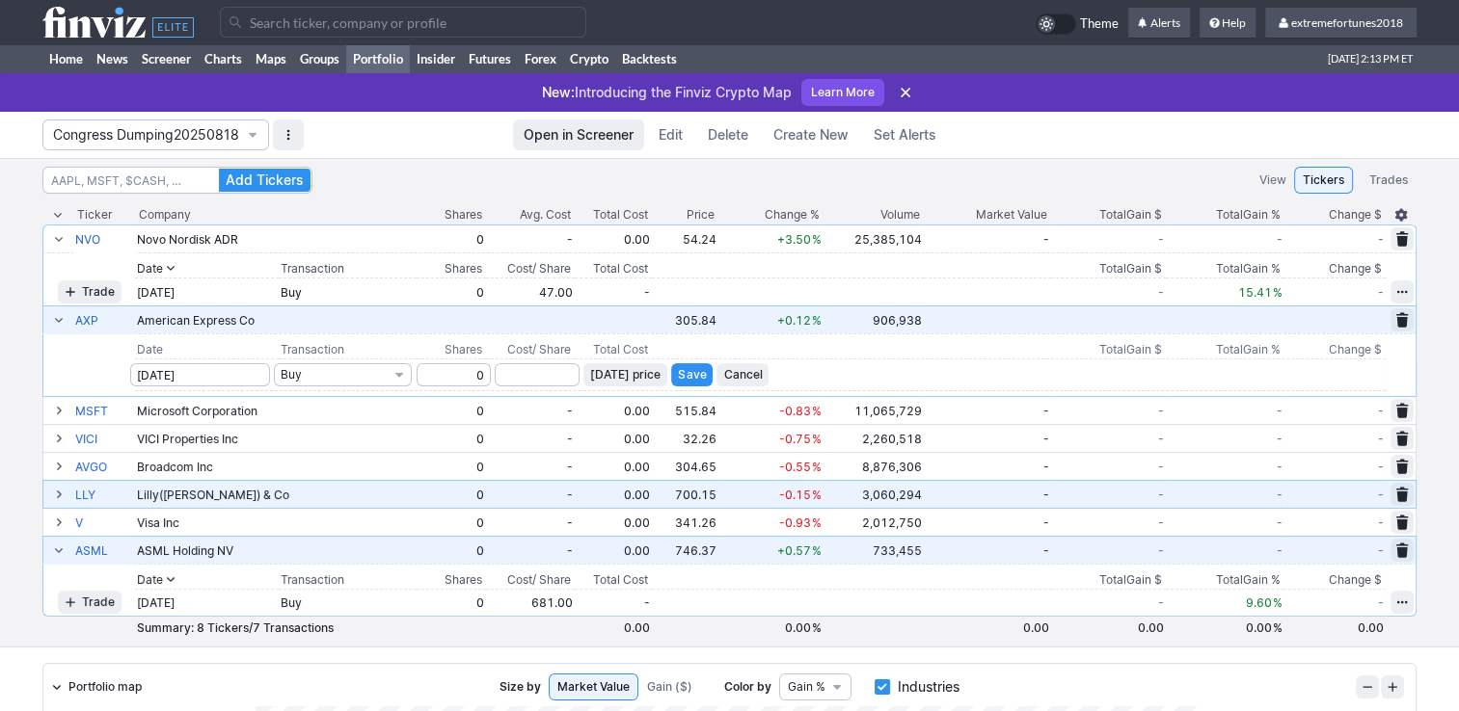
type input "0"
click at [528, 376] on input "number" at bounding box center [537, 374] width 85 height 23
type input "244"
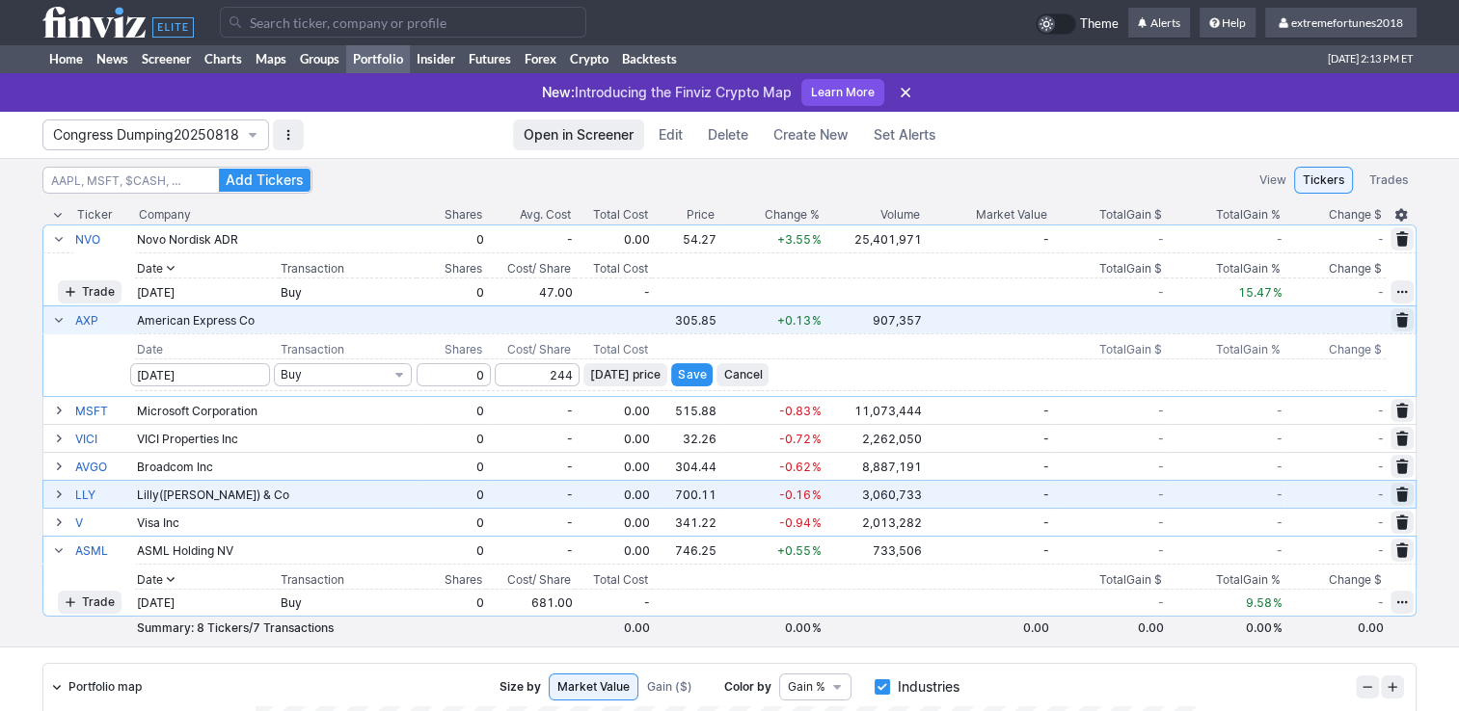
click at [706, 377] on span "Save" at bounding box center [692, 374] width 28 height 19
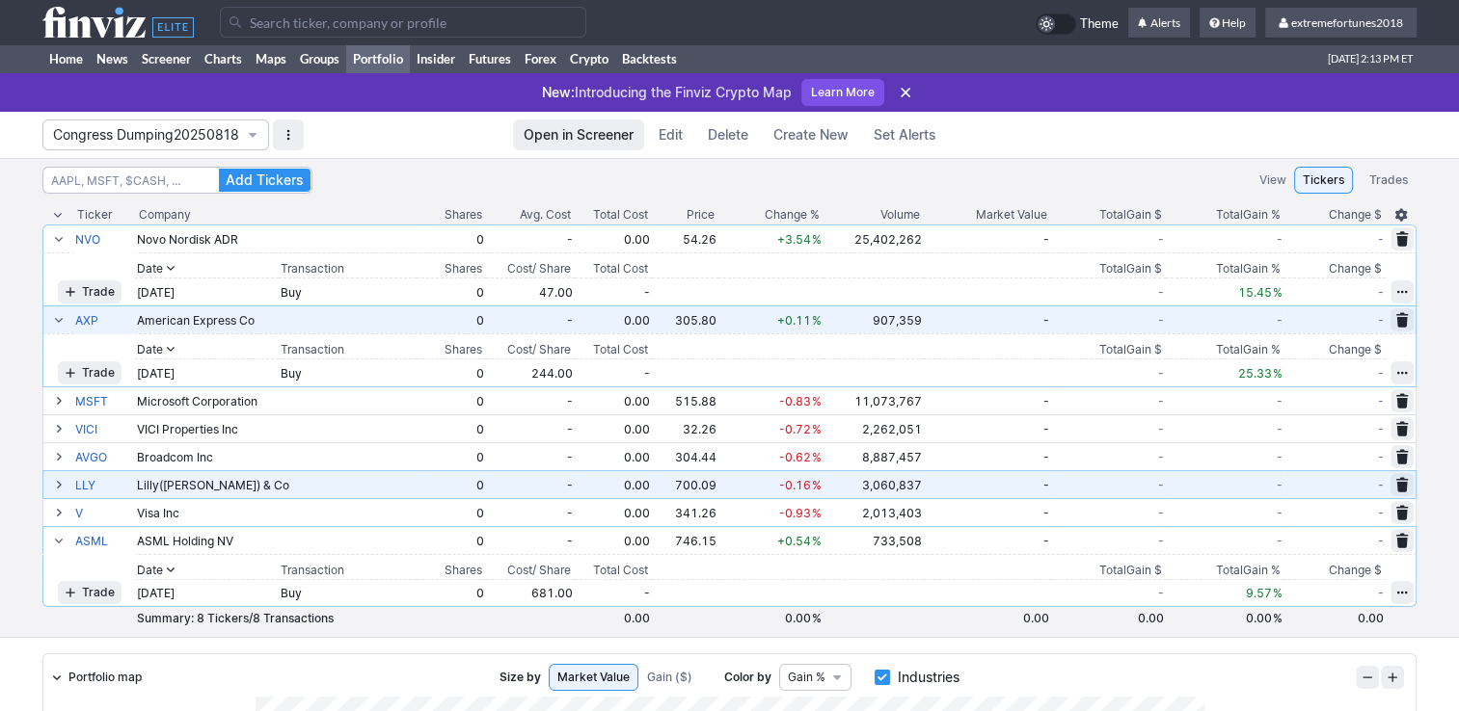
click at [60, 317] on span at bounding box center [59, 319] width 12 height 15
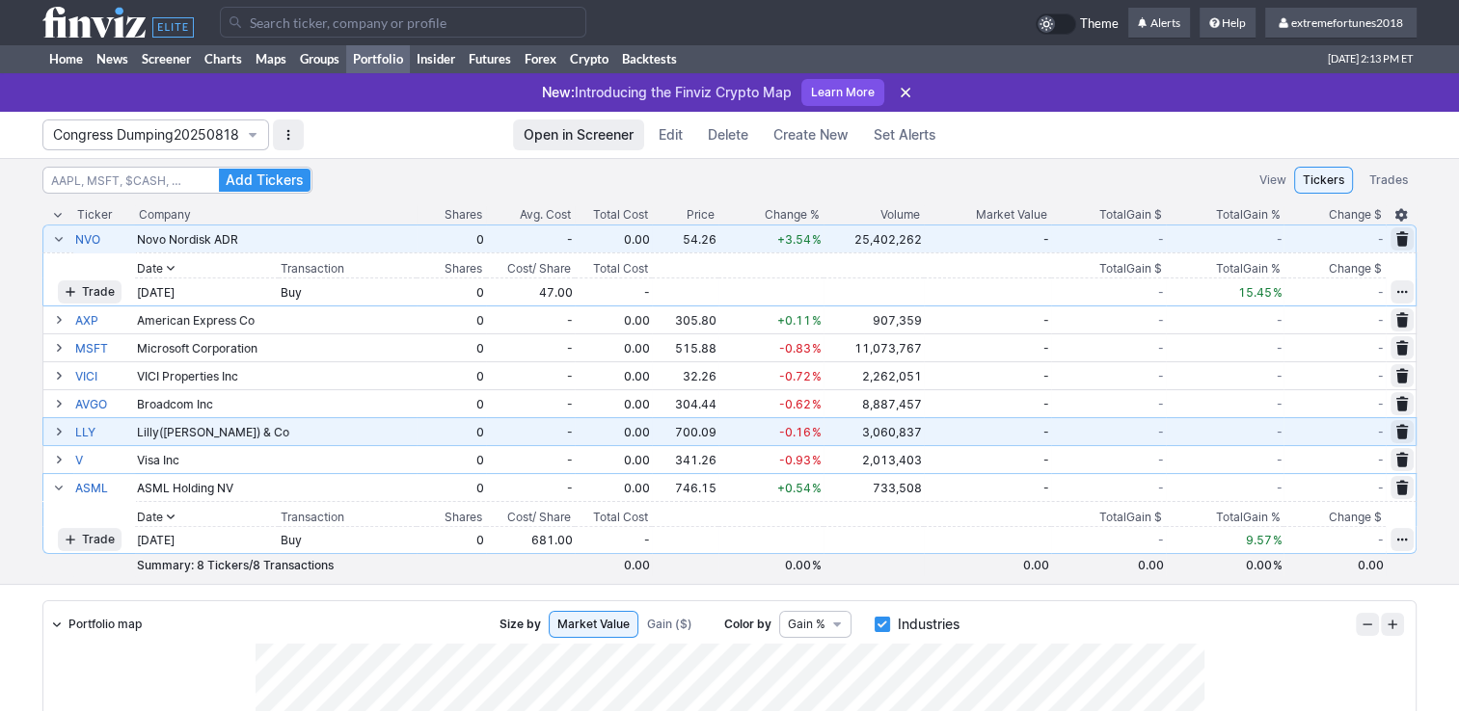
click at [54, 239] on span at bounding box center [59, 238] width 12 height 15
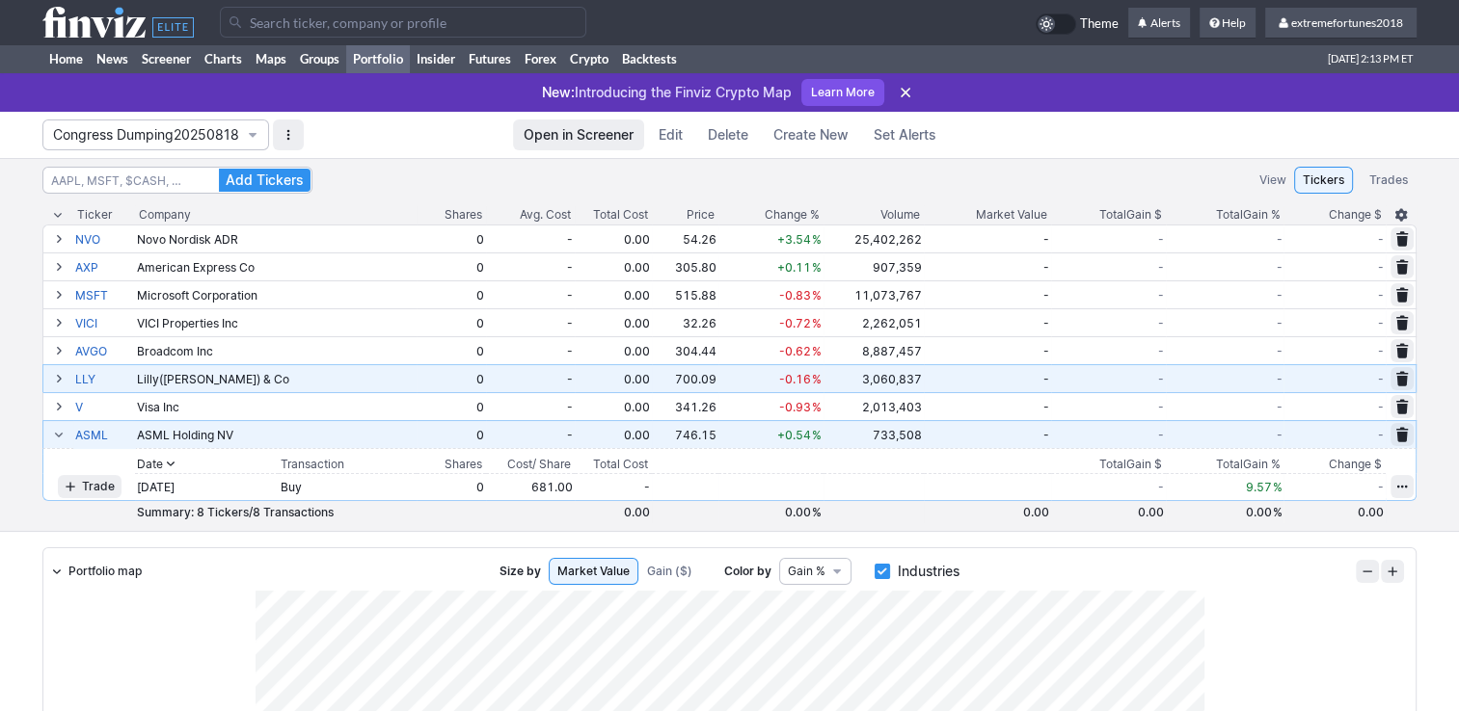
click at [56, 432] on span at bounding box center [59, 434] width 12 height 15
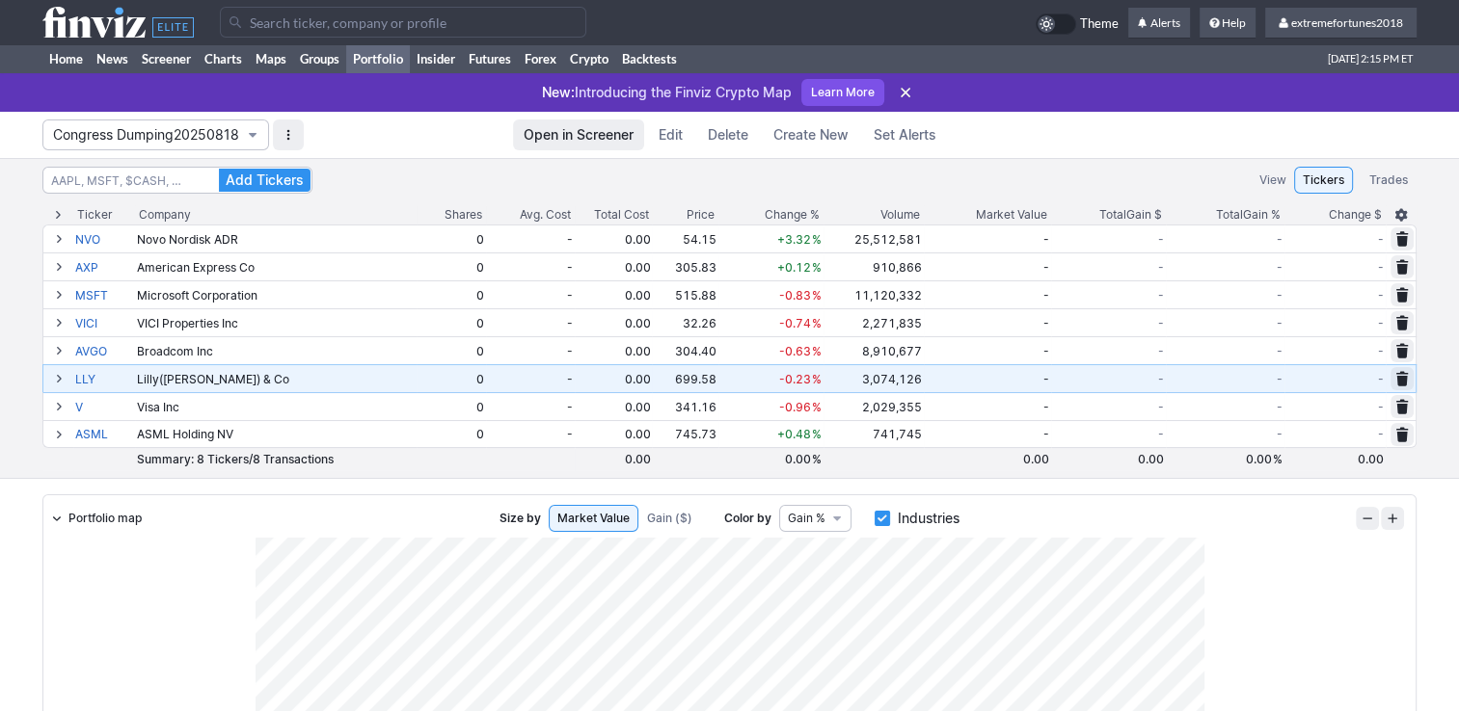
click at [193, 140] on span "Congress Dumping20250818" at bounding box center [146, 134] width 186 height 19
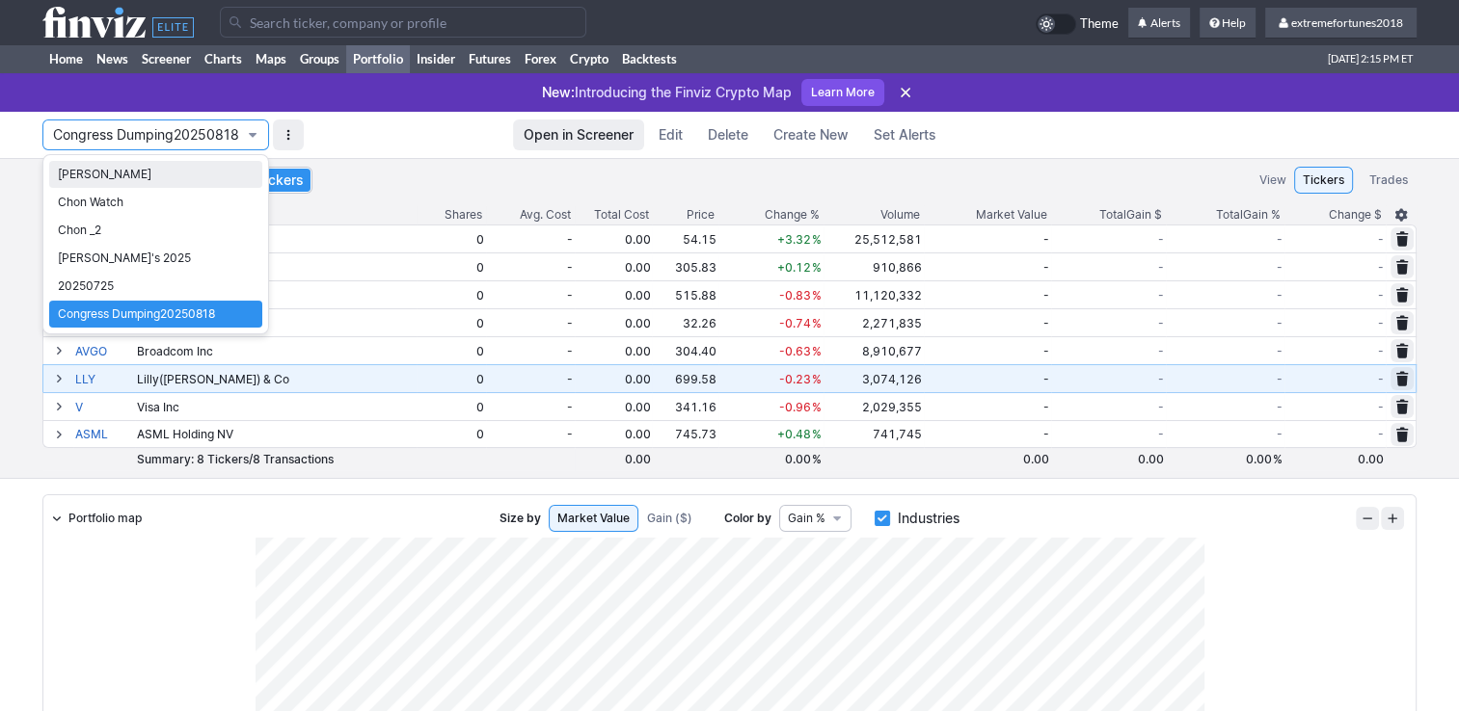
click at [121, 180] on span "Isabel_Watch" at bounding box center [156, 174] width 196 height 19
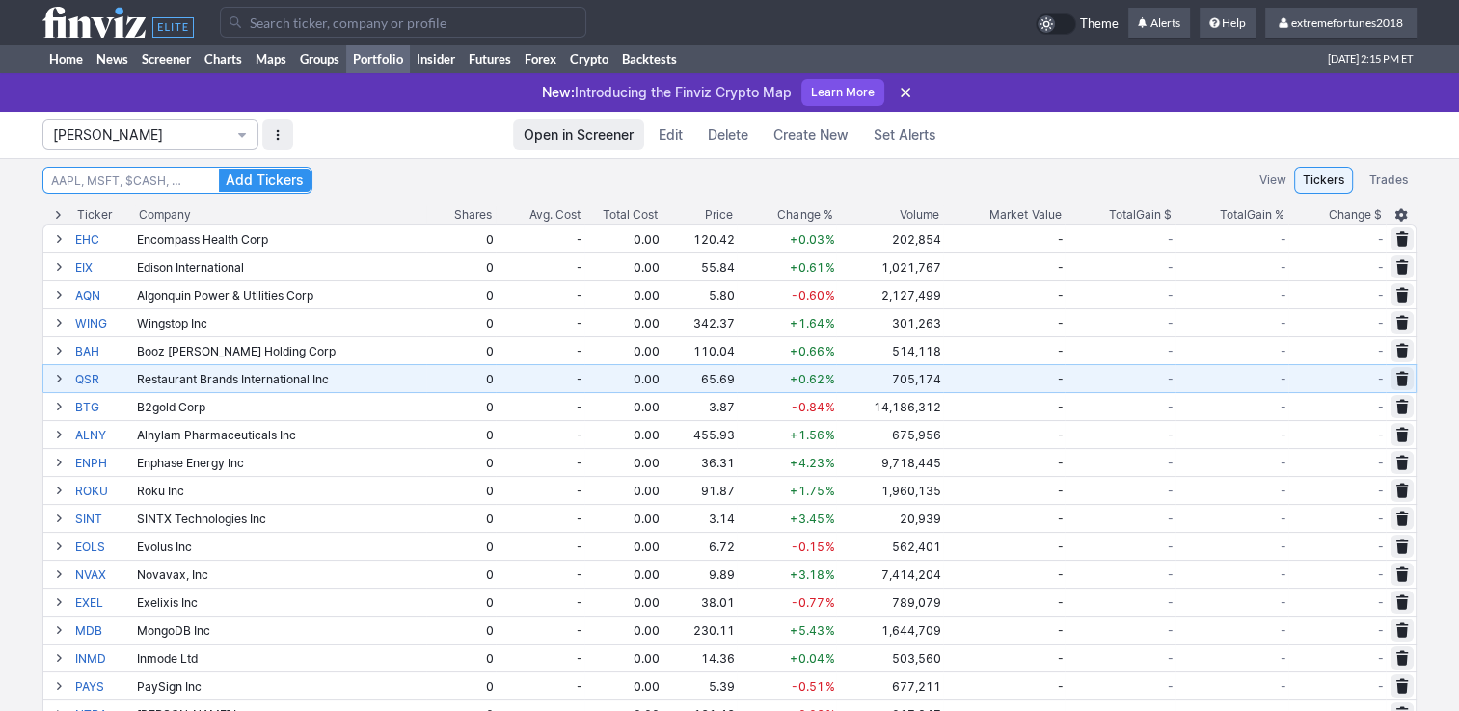
click at [178, 183] on input at bounding box center [177, 180] width 270 height 27
type input "smr"
click at [219, 169] on button "Add Tickers" at bounding box center [265, 180] width 92 height 23
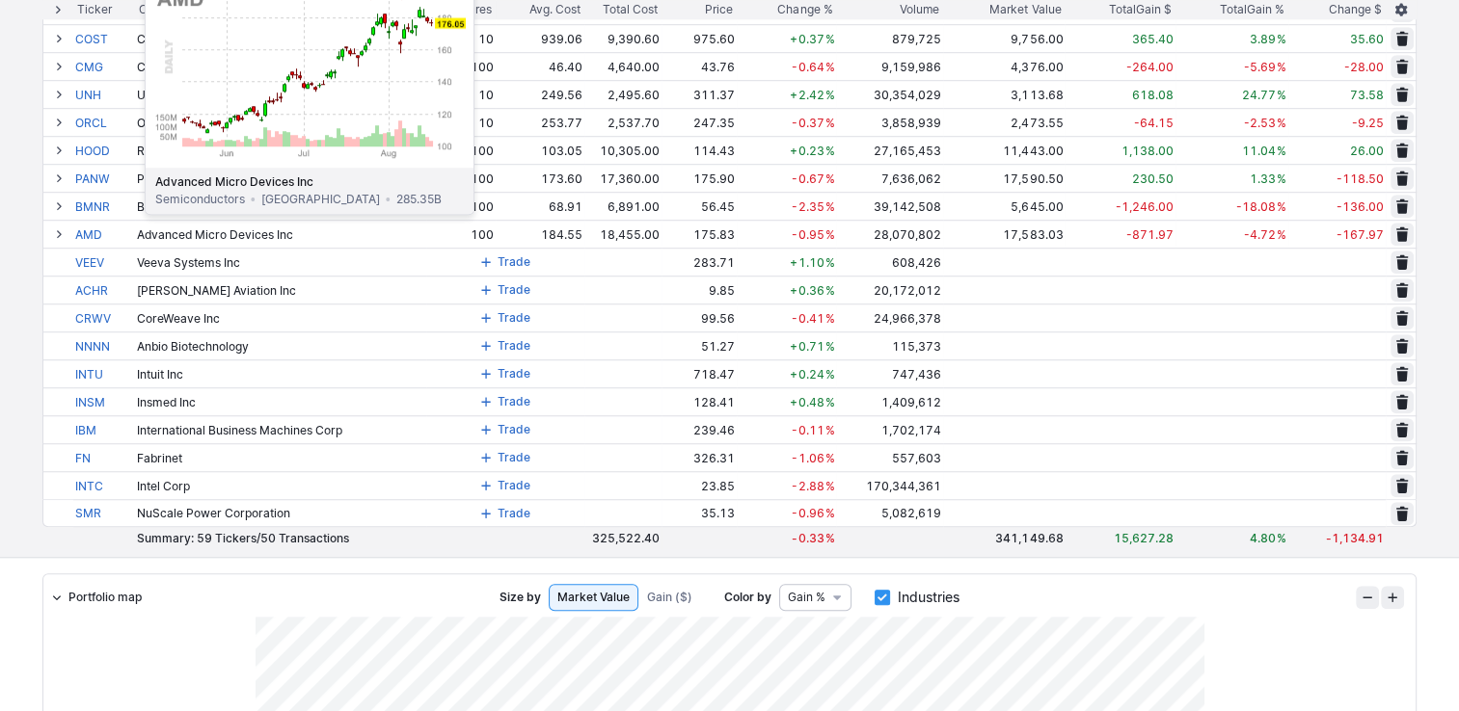
scroll to position [1350, 0]
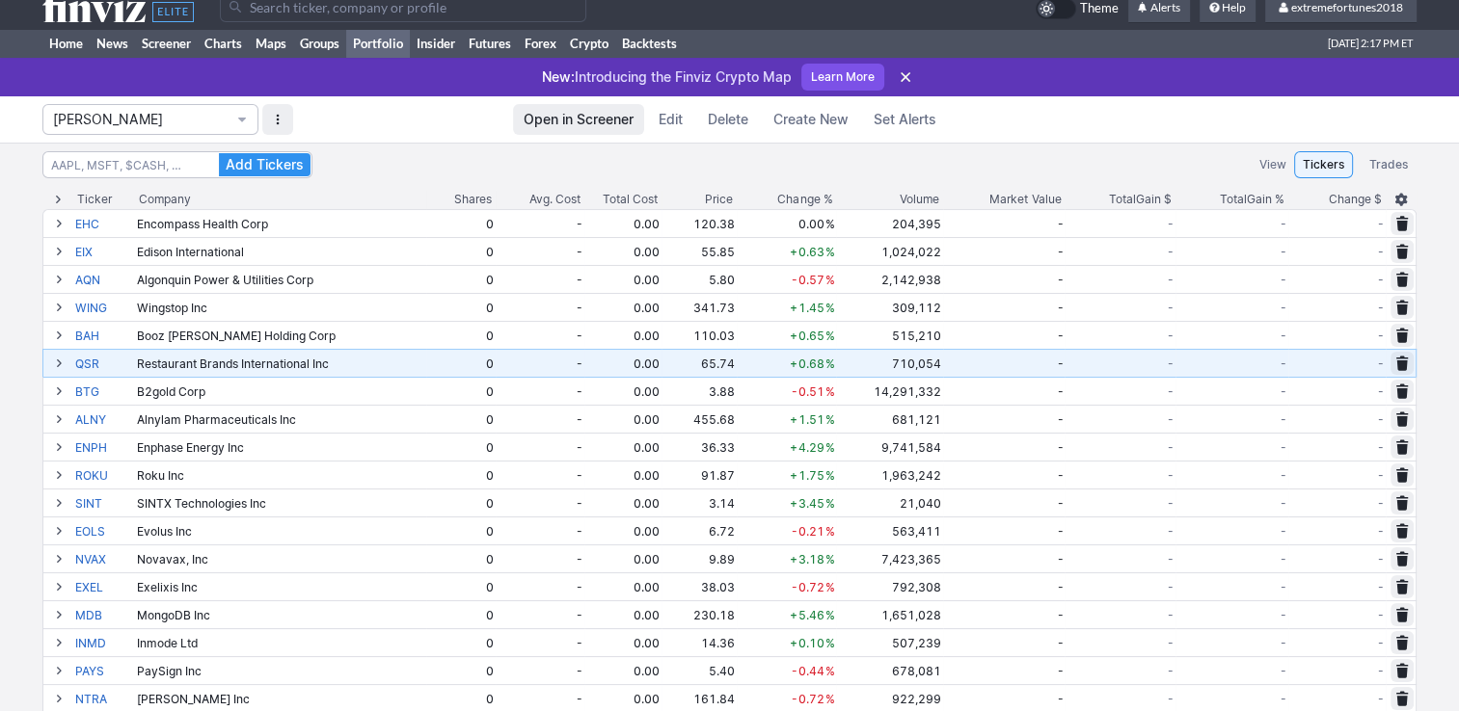
scroll to position [0, 0]
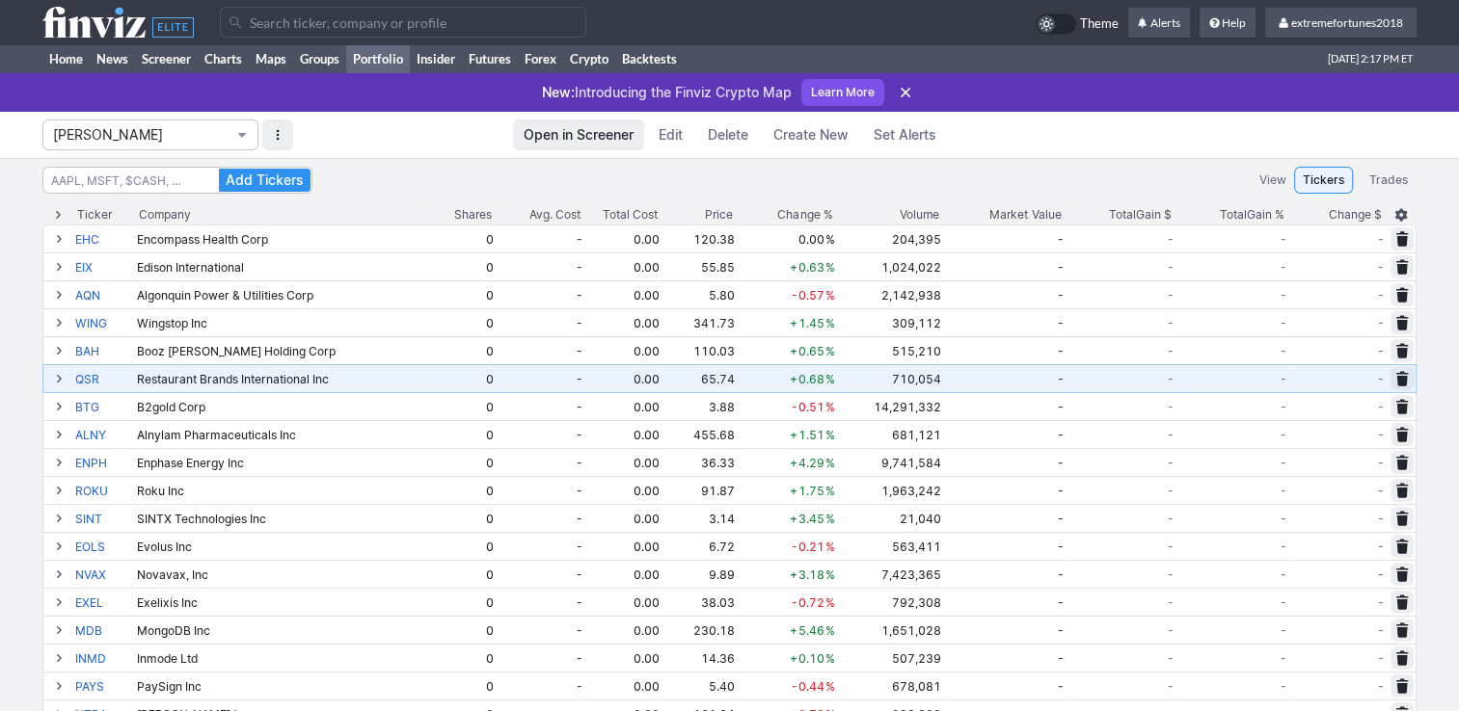
click at [135, 132] on span "Isabel_Watch" at bounding box center [140, 134] width 175 height 19
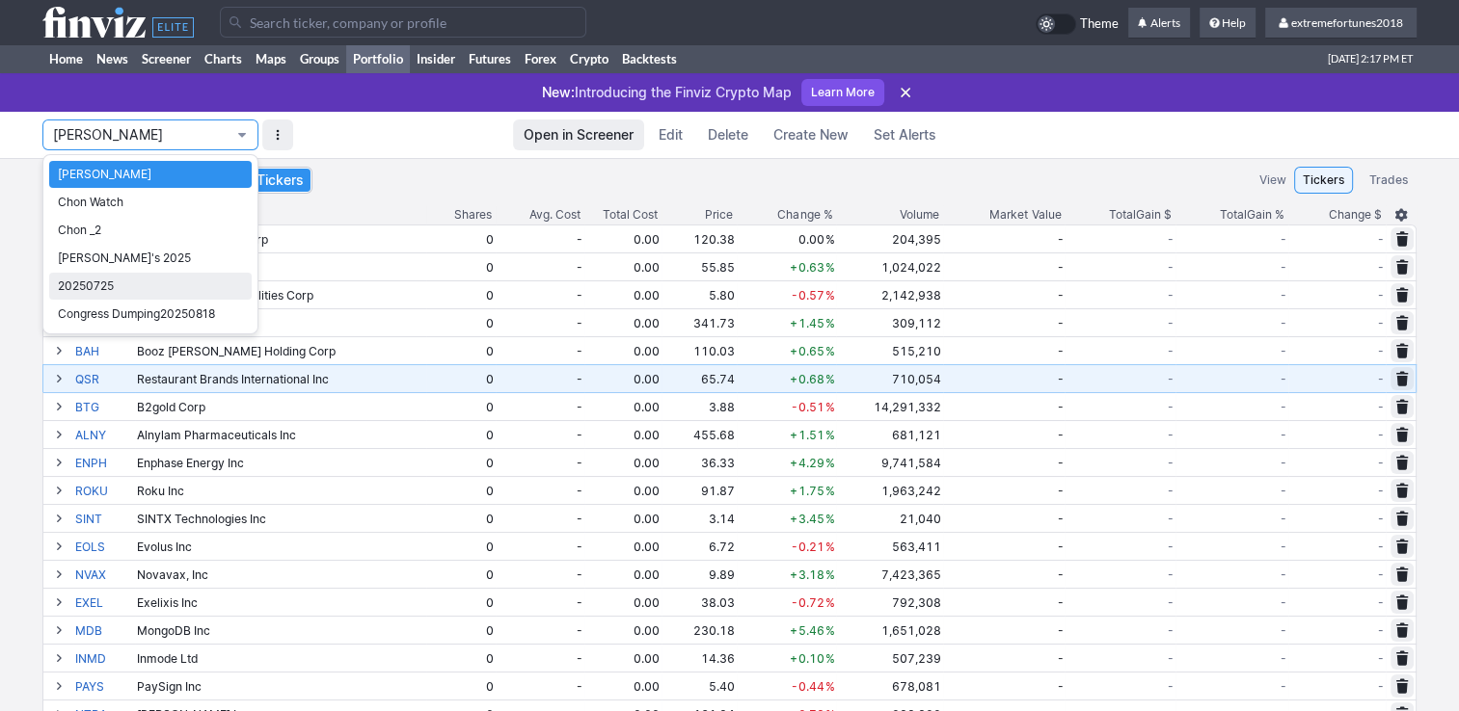
click at [128, 284] on span "20250725" at bounding box center [150, 286] width 185 height 19
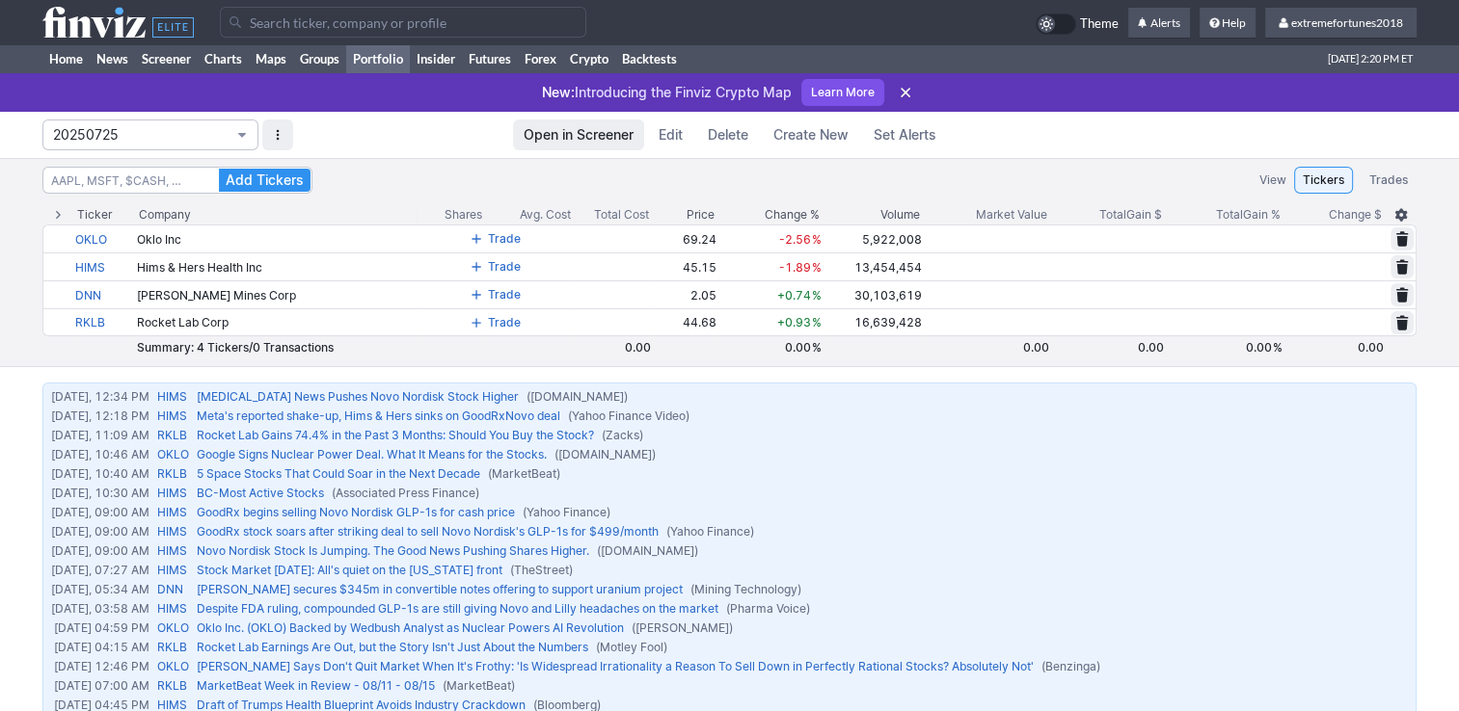
click at [126, 133] on span "20250725" at bounding box center [140, 134] width 175 height 19
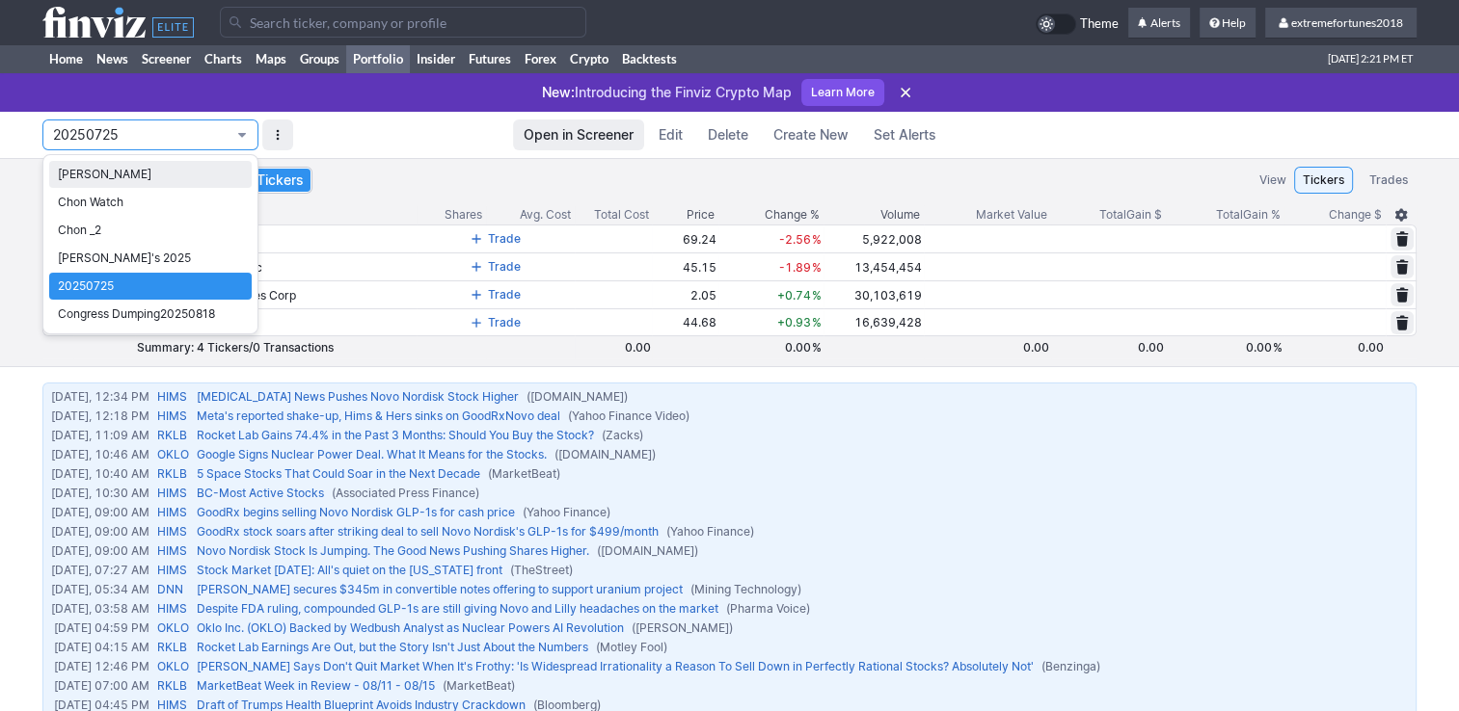
click at [114, 179] on span "Isabel_Watch" at bounding box center [150, 174] width 185 height 19
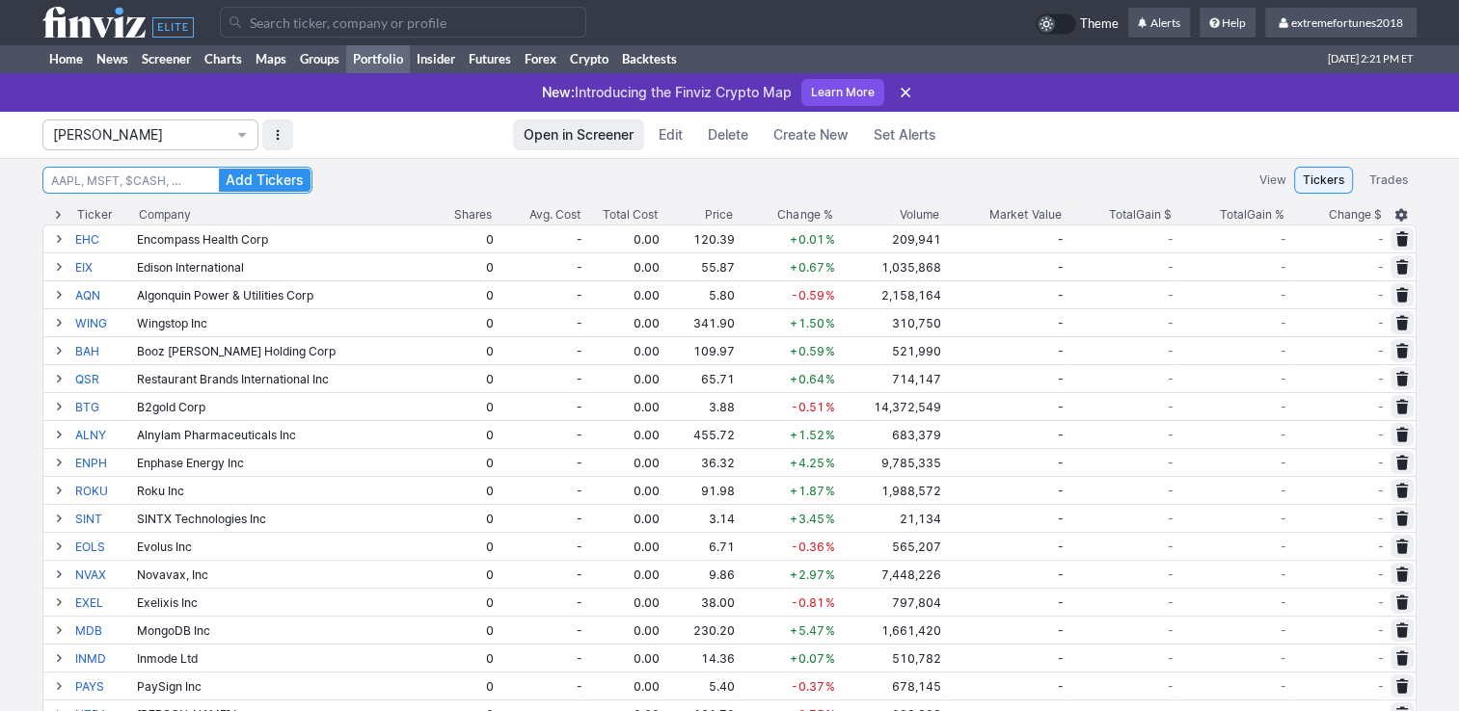
click at [170, 180] on input at bounding box center [177, 180] width 270 height 27
type input "p"
type input "oklo"
click at [219, 169] on button "Add Tickers" at bounding box center [265, 180] width 92 height 23
type input "s"
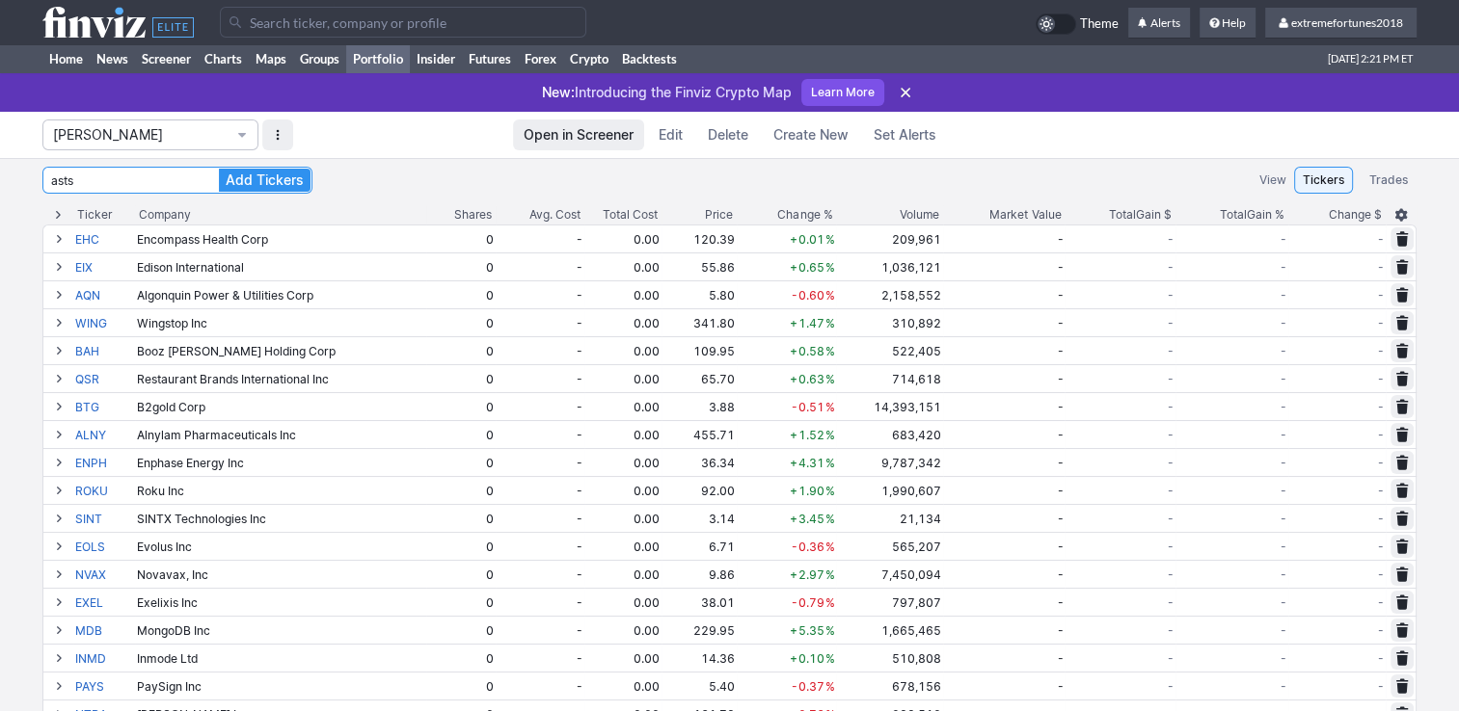
type input "asts"
click at [219, 169] on button "Add Tickers" at bounding box center [265, 180] width 92 height 23
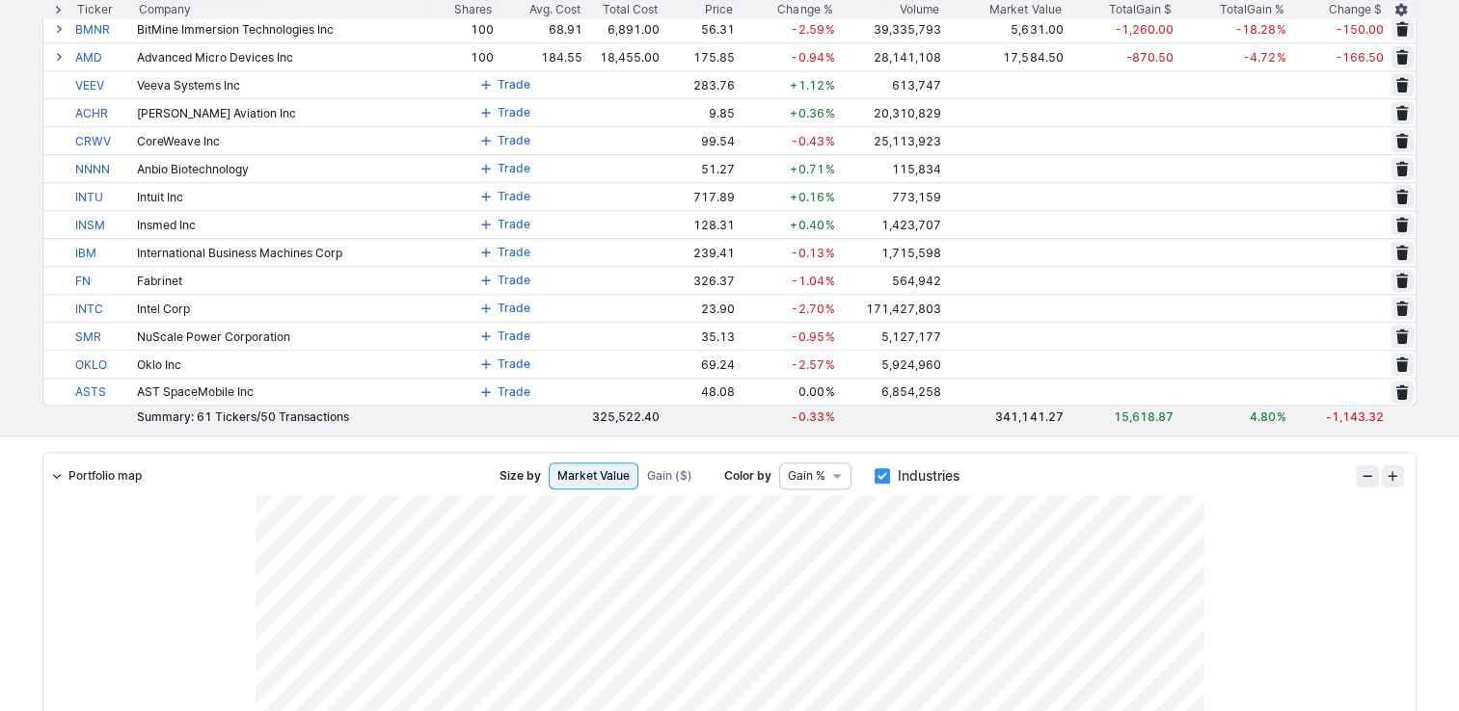
scroll to position [1542, 0]
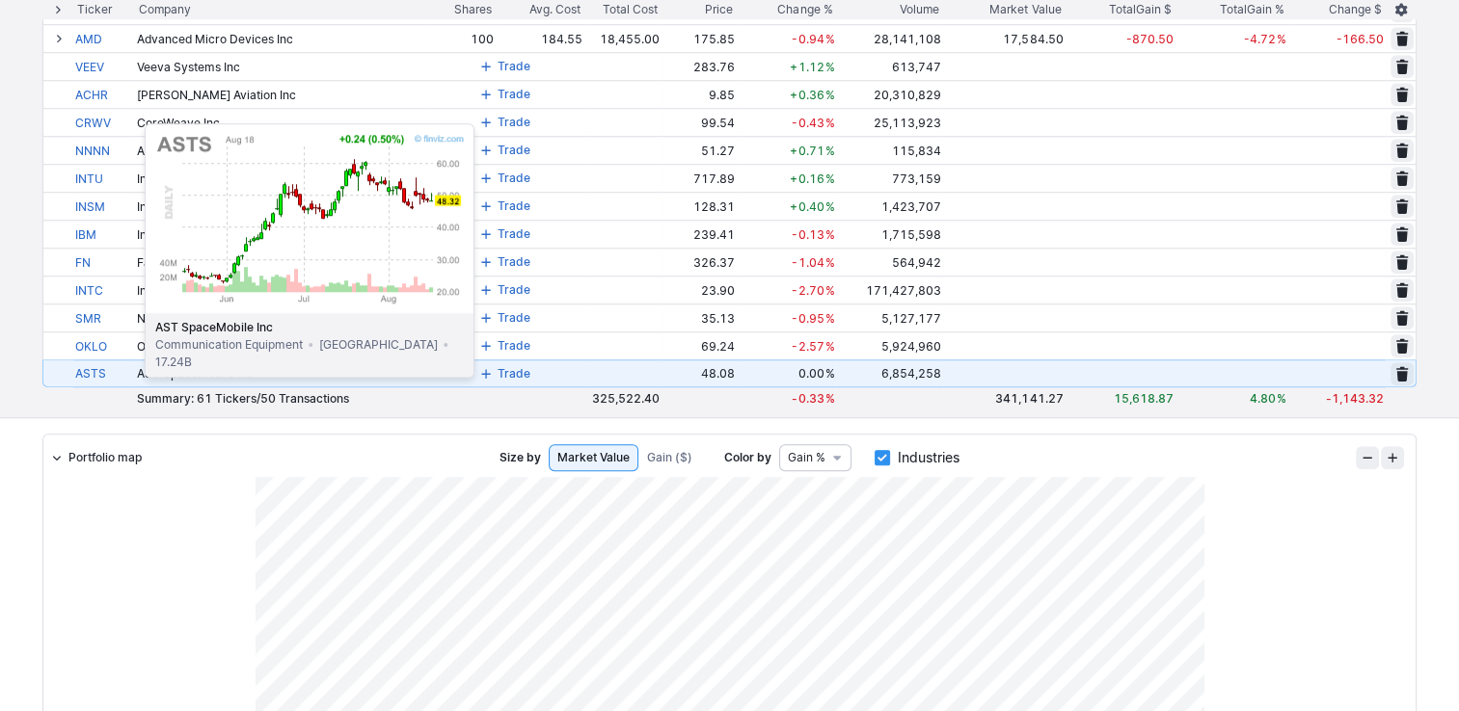
click at [96, 374] on link "ASTS" at bounding box center [104, 374] width 58 height 26
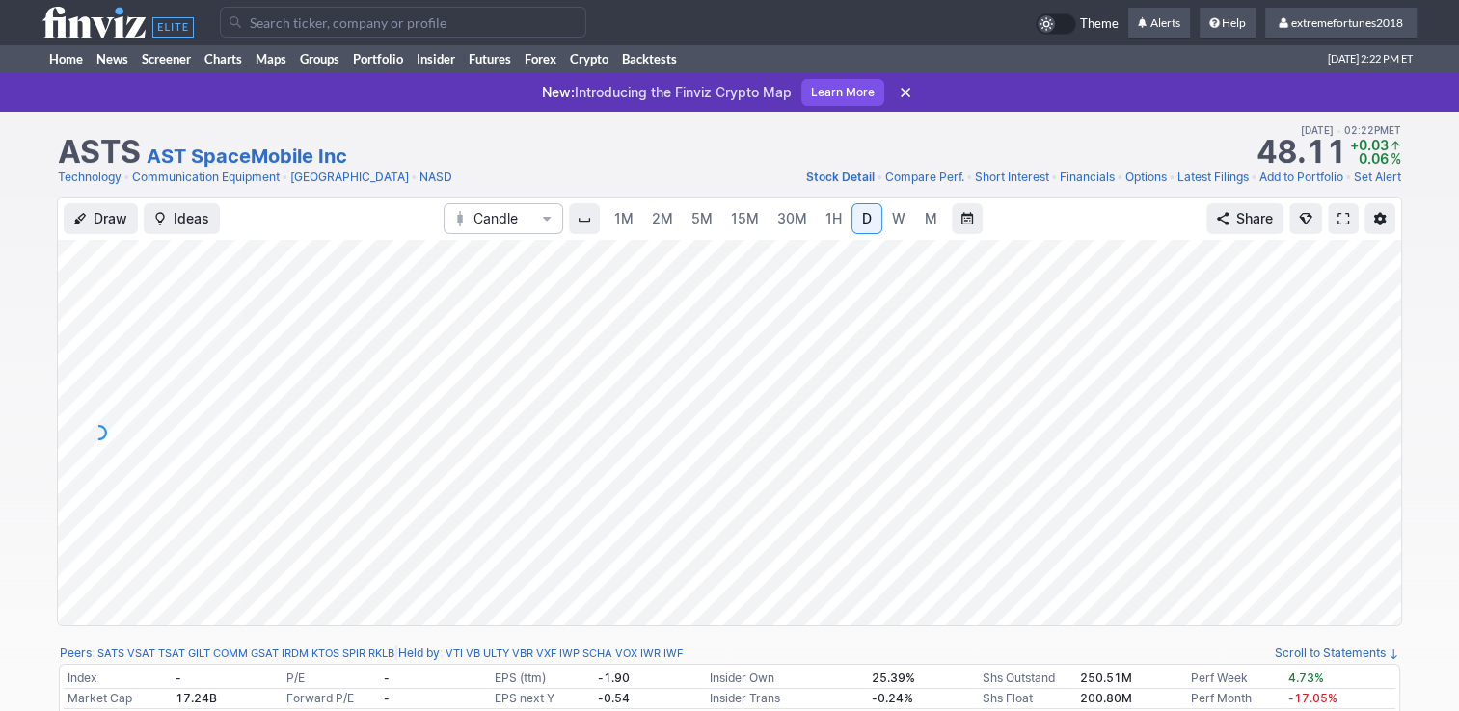
click at [901, 219] on link "W" at bounding box center [898, 218] width 31 height 31
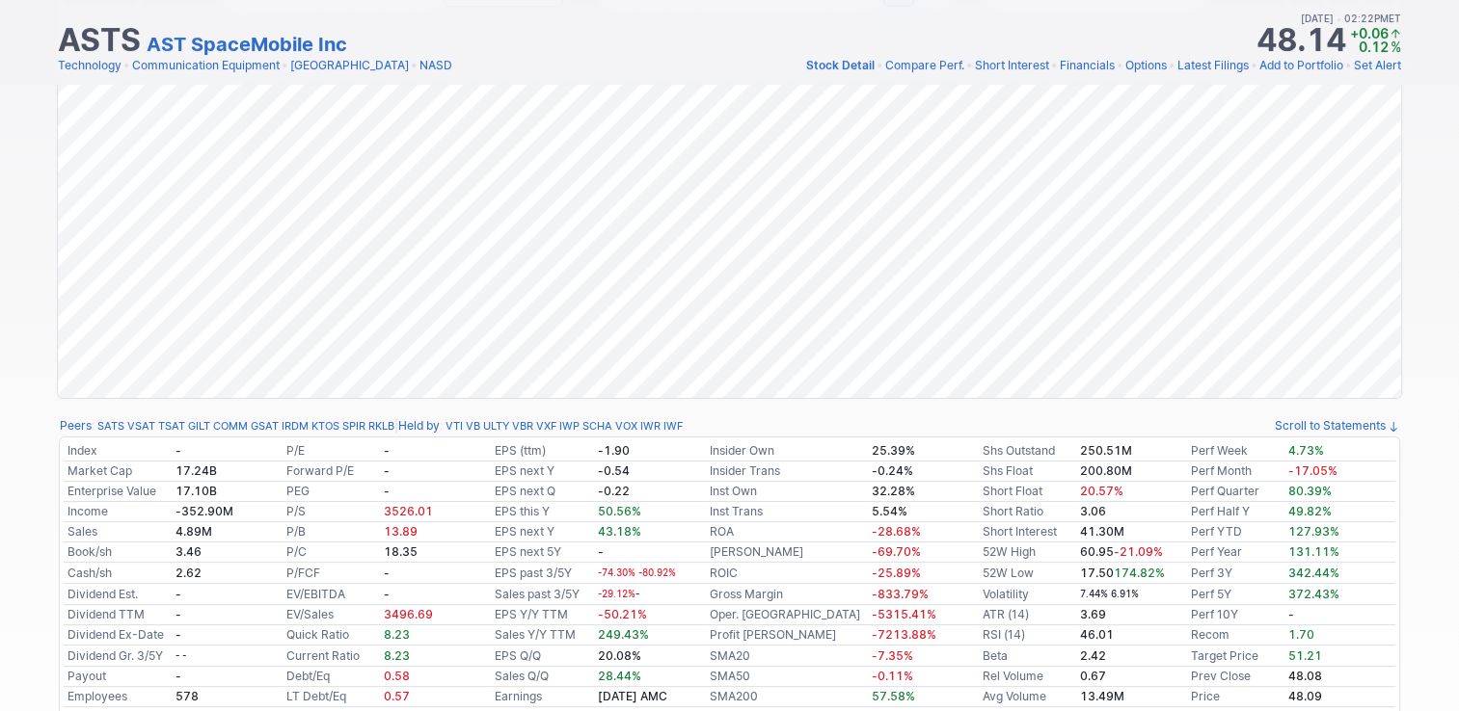
scroll to position [289, 0]
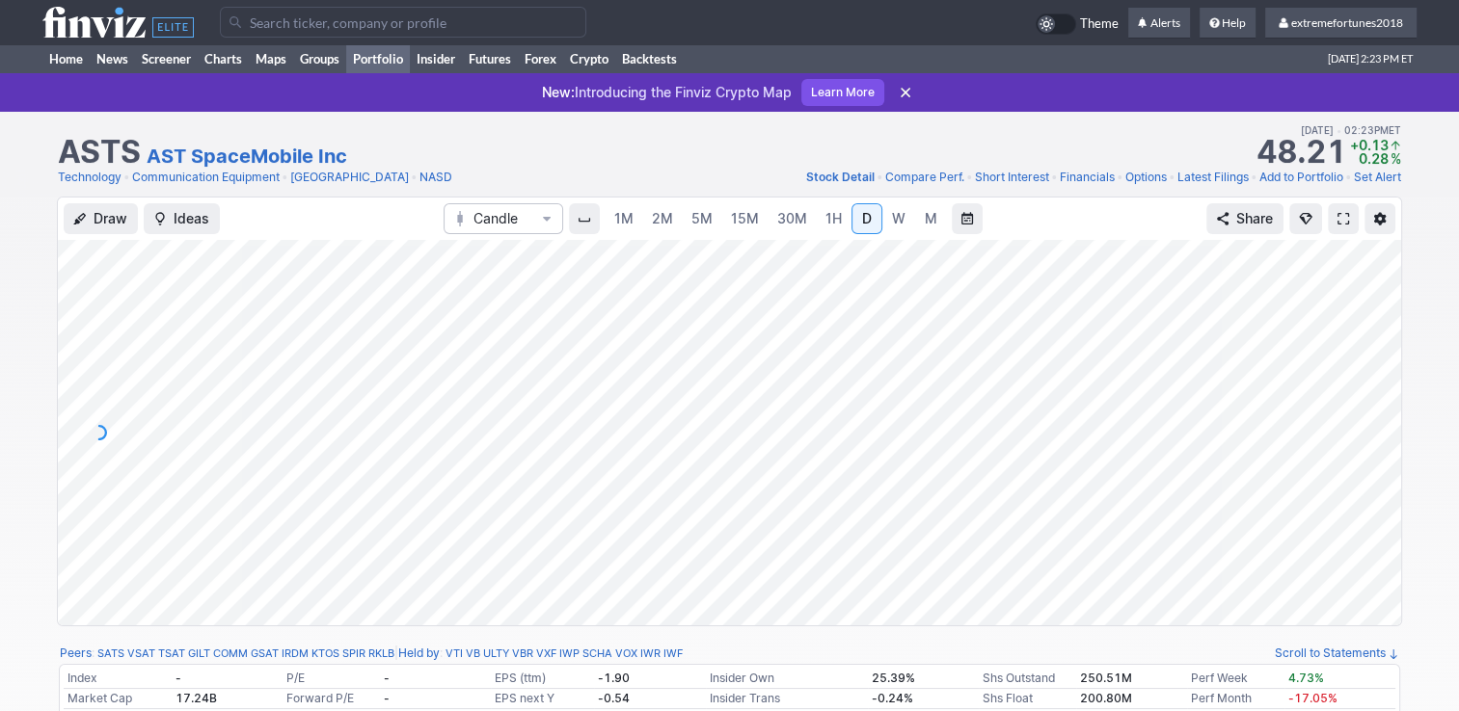
click at [394, 56] on link "Portfolio" at bounding box center [378, 58] width 64 height 29
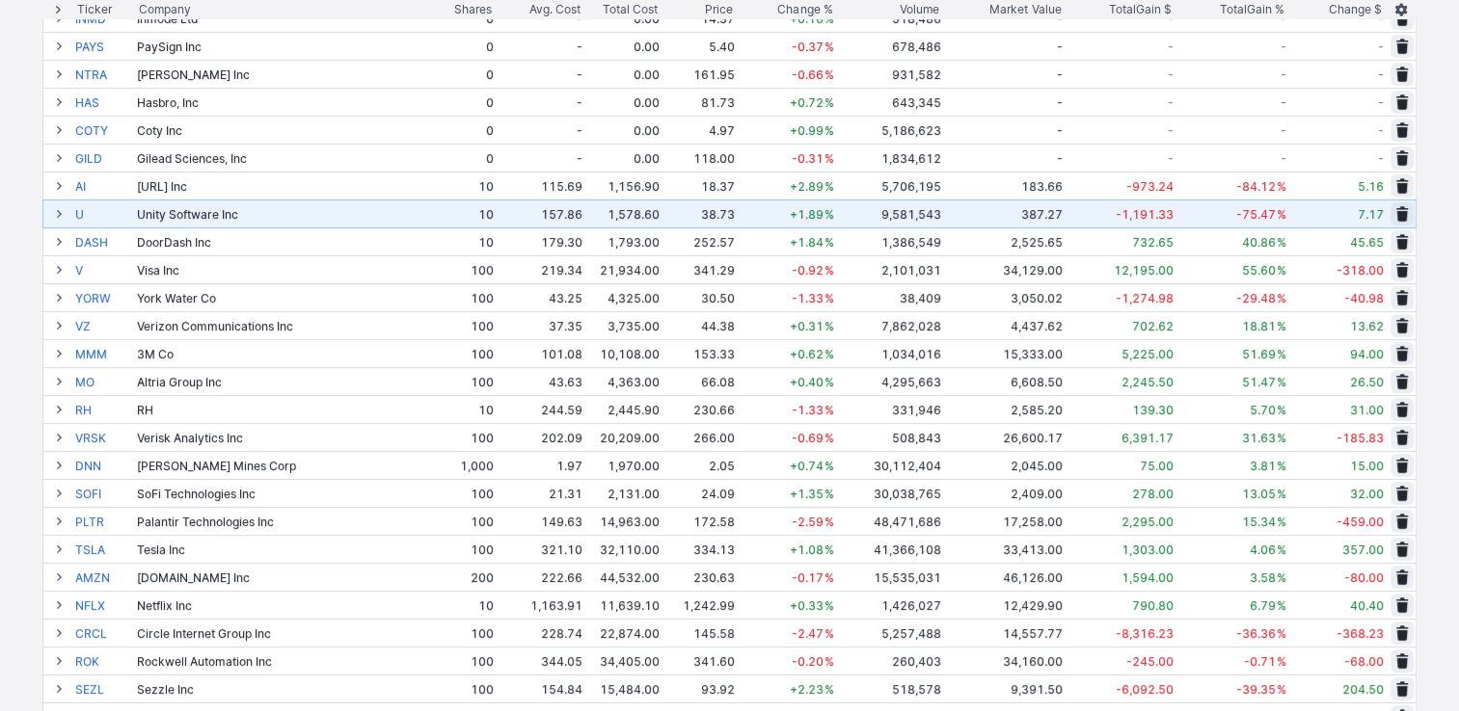
scroll to position [96, 0]
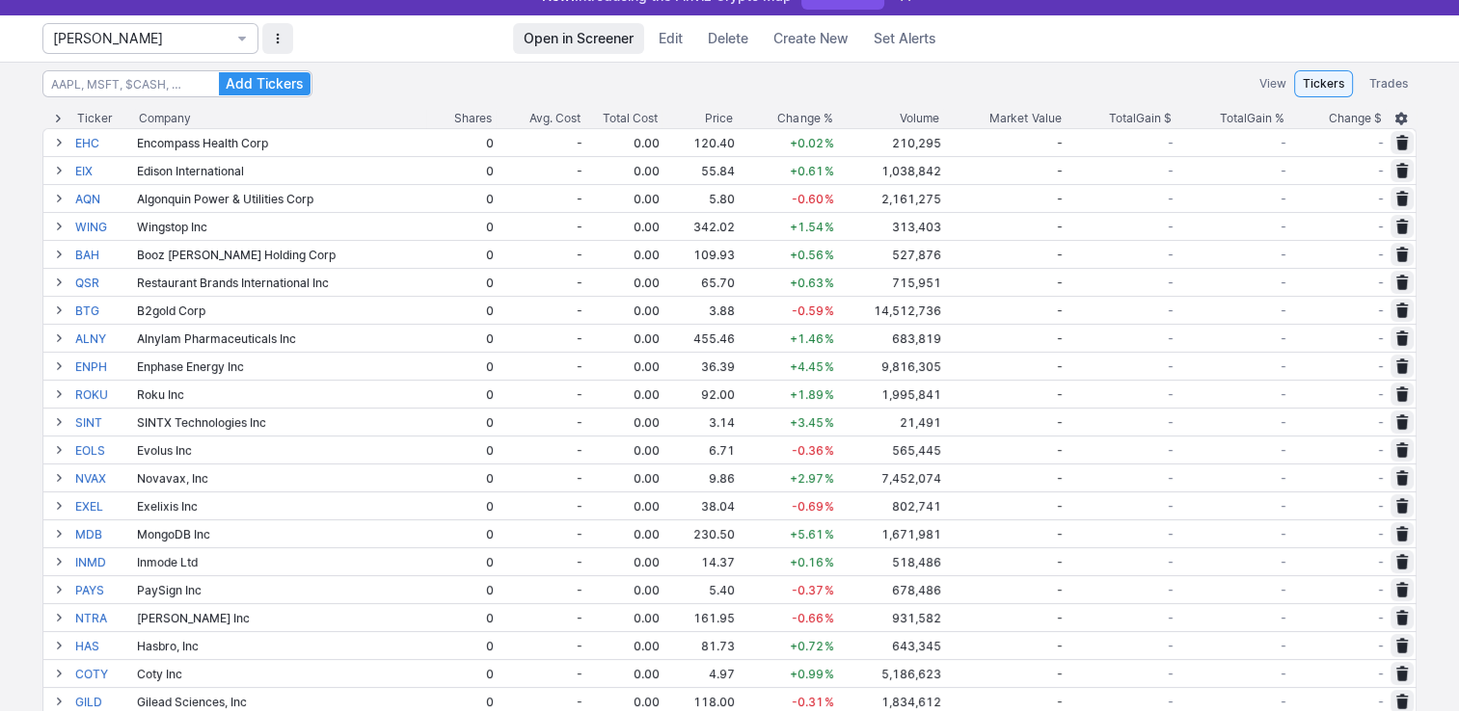
click at [675, 42] on span "Edit" at bounding box center [670, 38] width 24 height 19
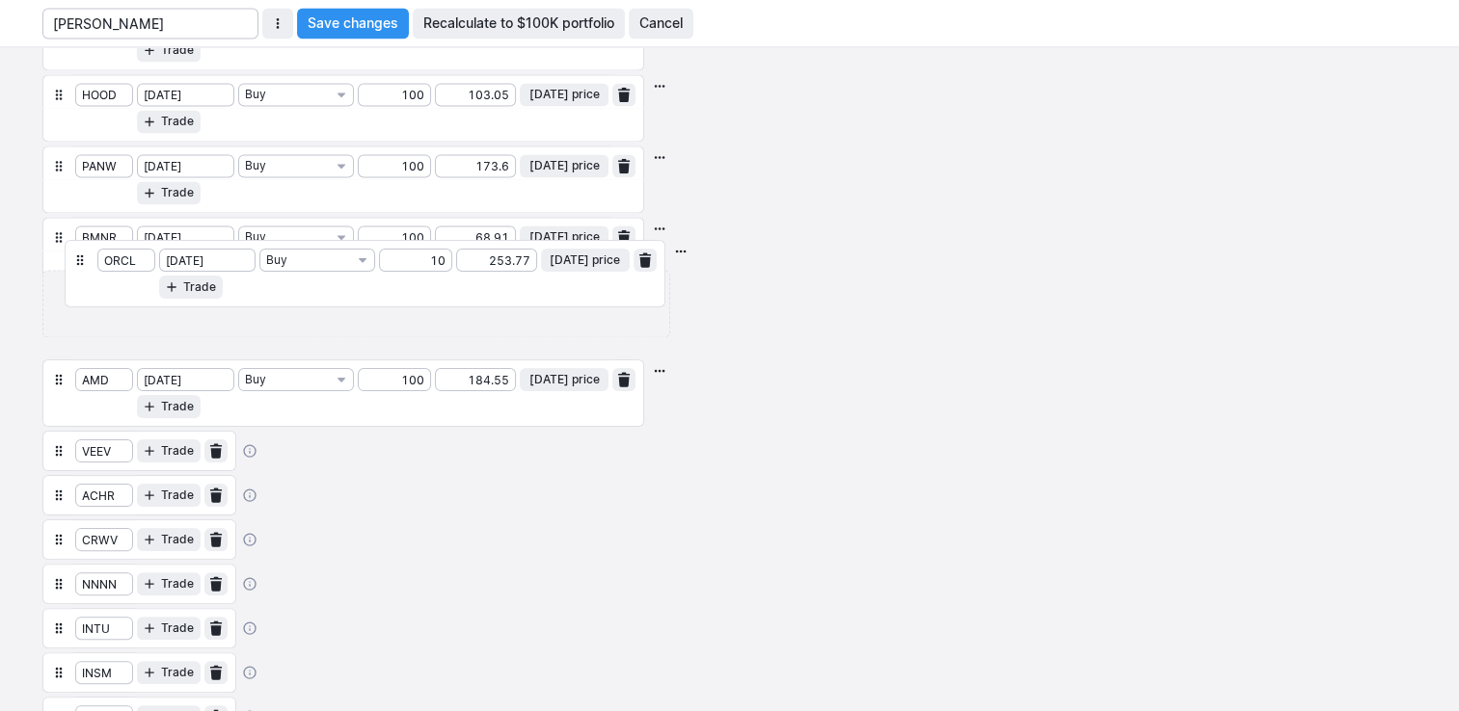
scroll to position [3277, 0]
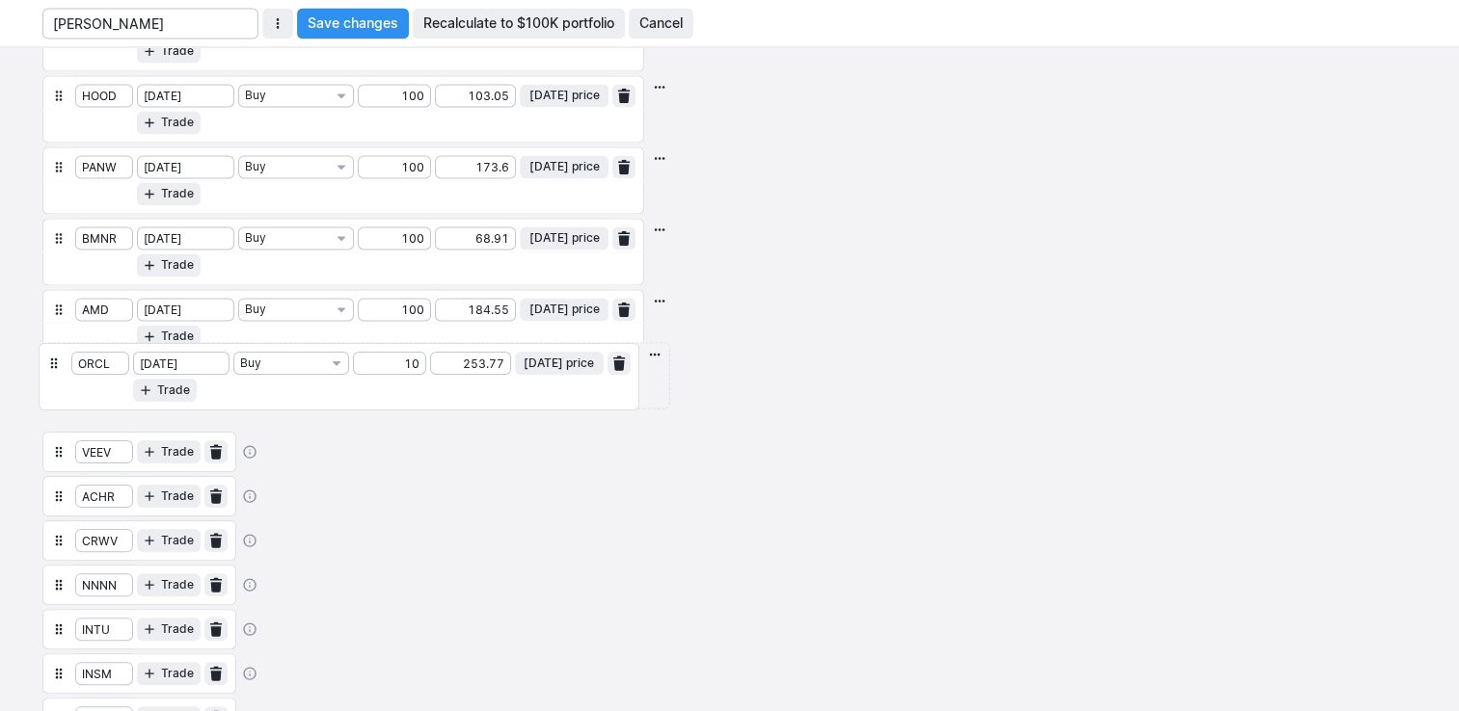
drag, startPoint x: 60, startPoint y: 80, endPoint x: 56, endPoint y: 373, distance: 293.1
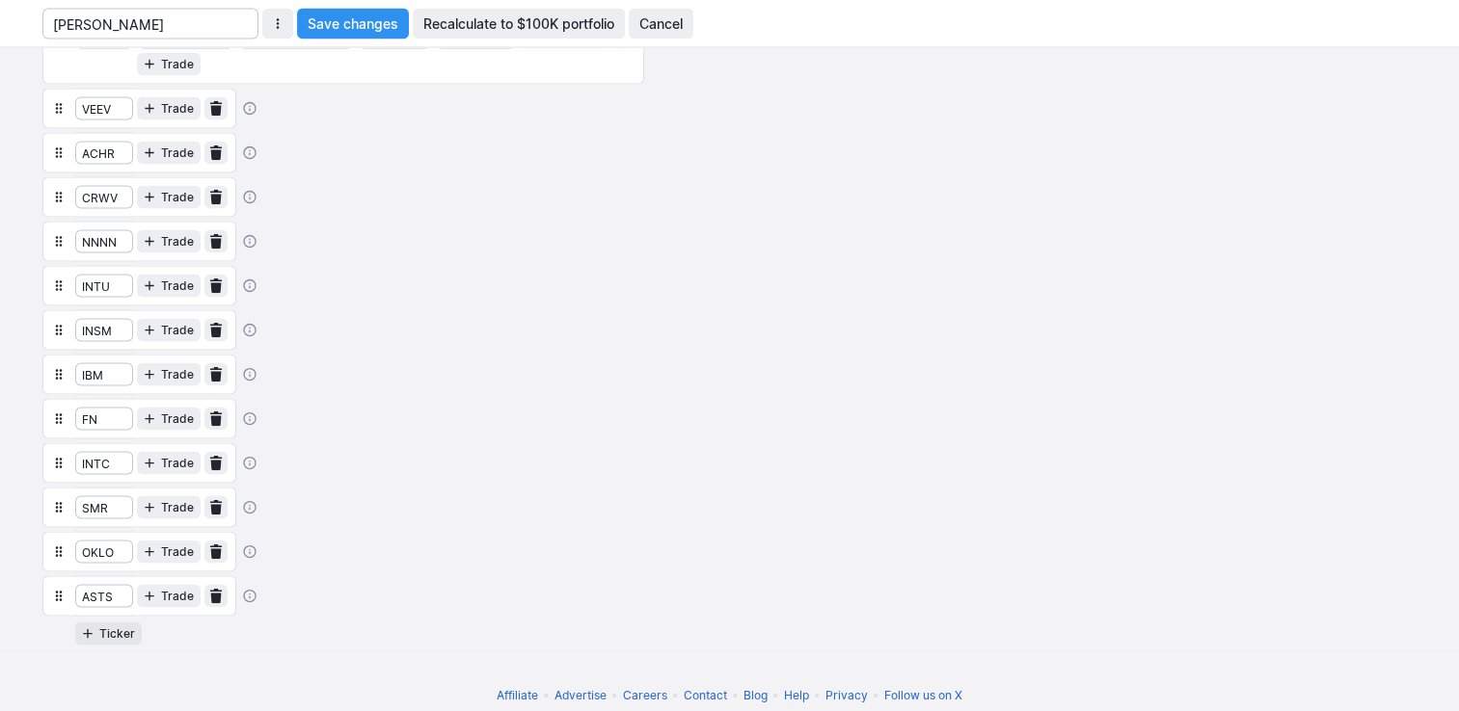
scroll to position [3374, 0]
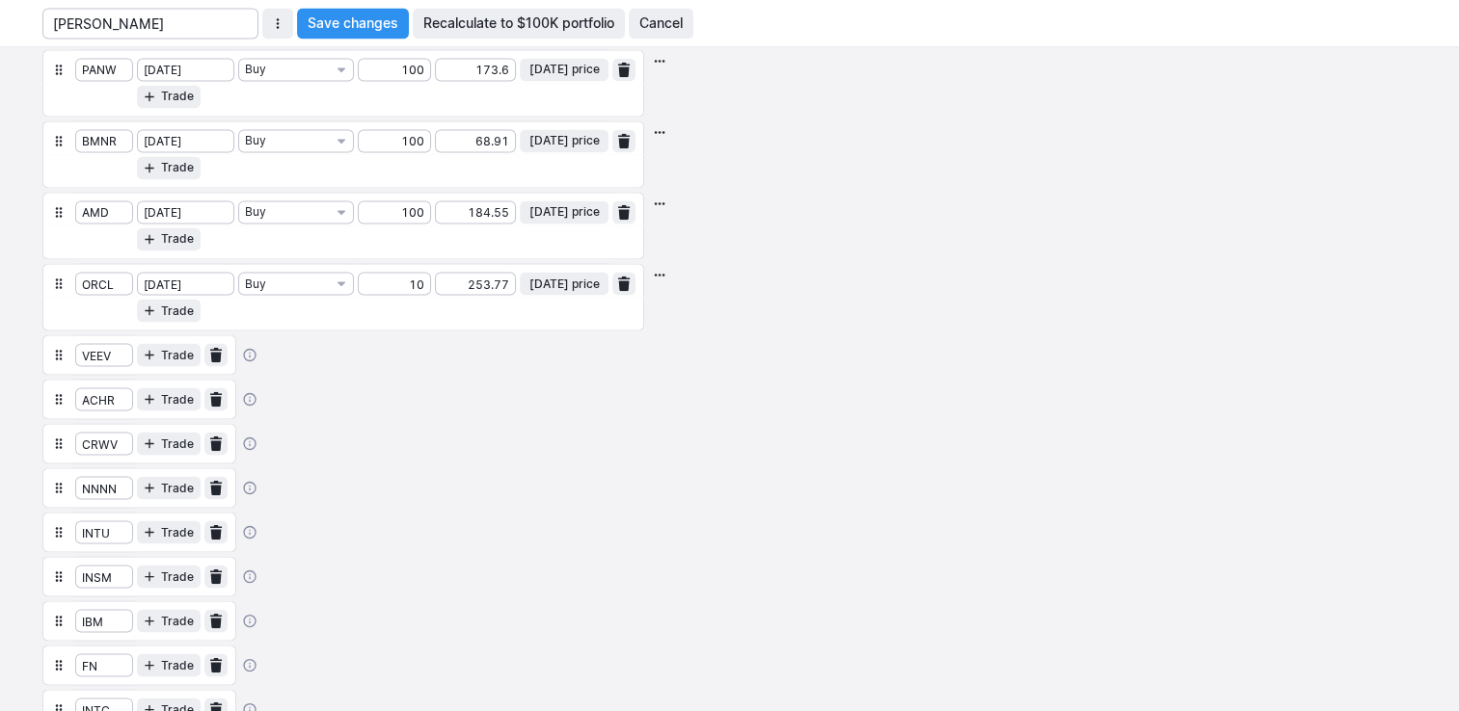
click at [373, 20] on span "Save changes" at bounding box center [353, 22] width 91 height 19
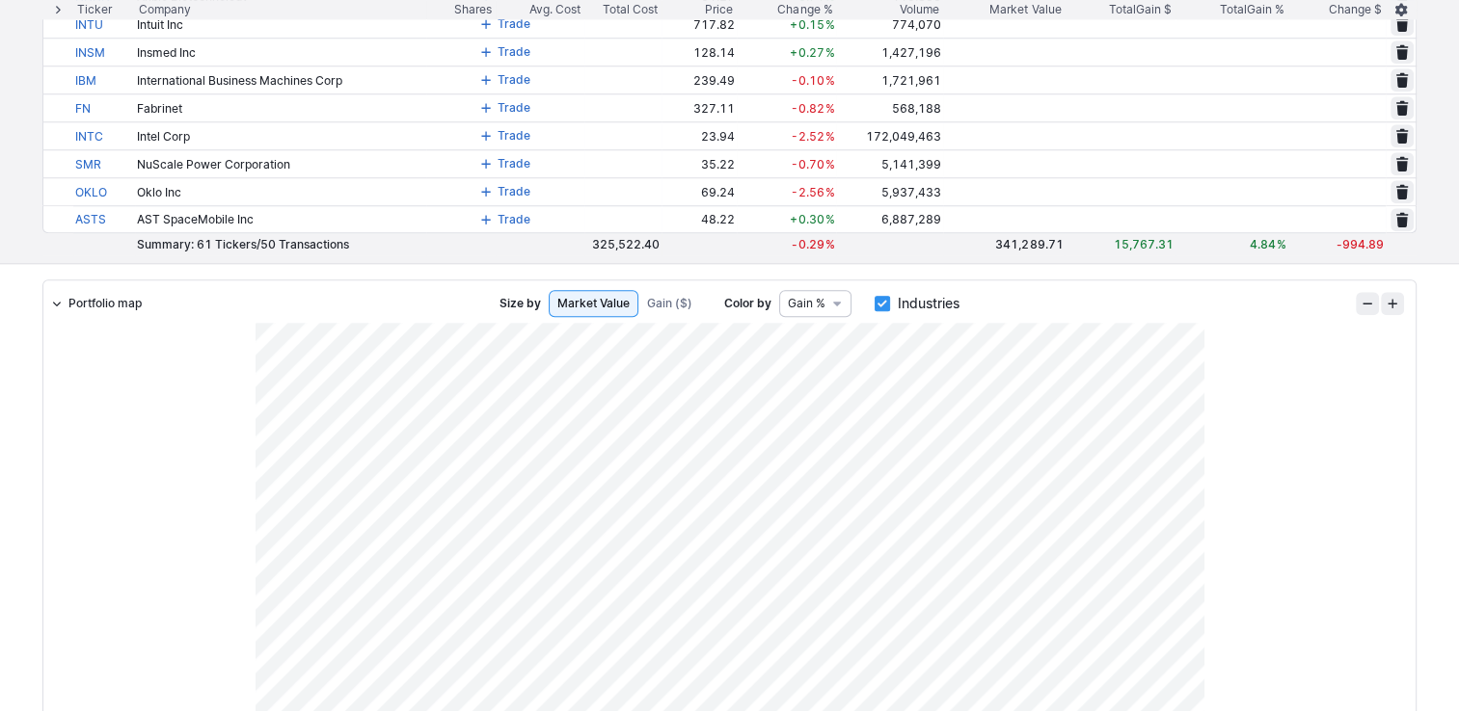
scroll to position [1350, 0]
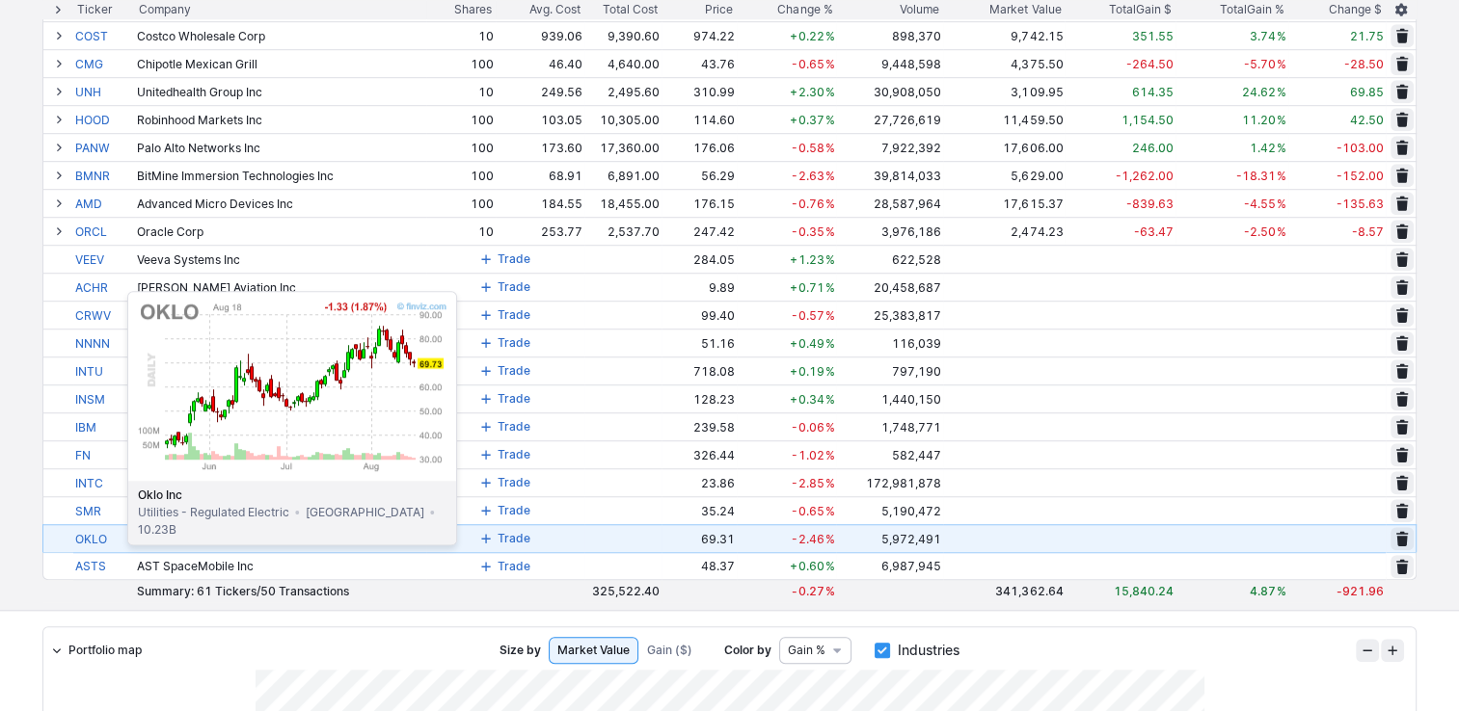
click at [79, 542] on link "OKLO" at bounding box center [104, 538] width 58 height 27
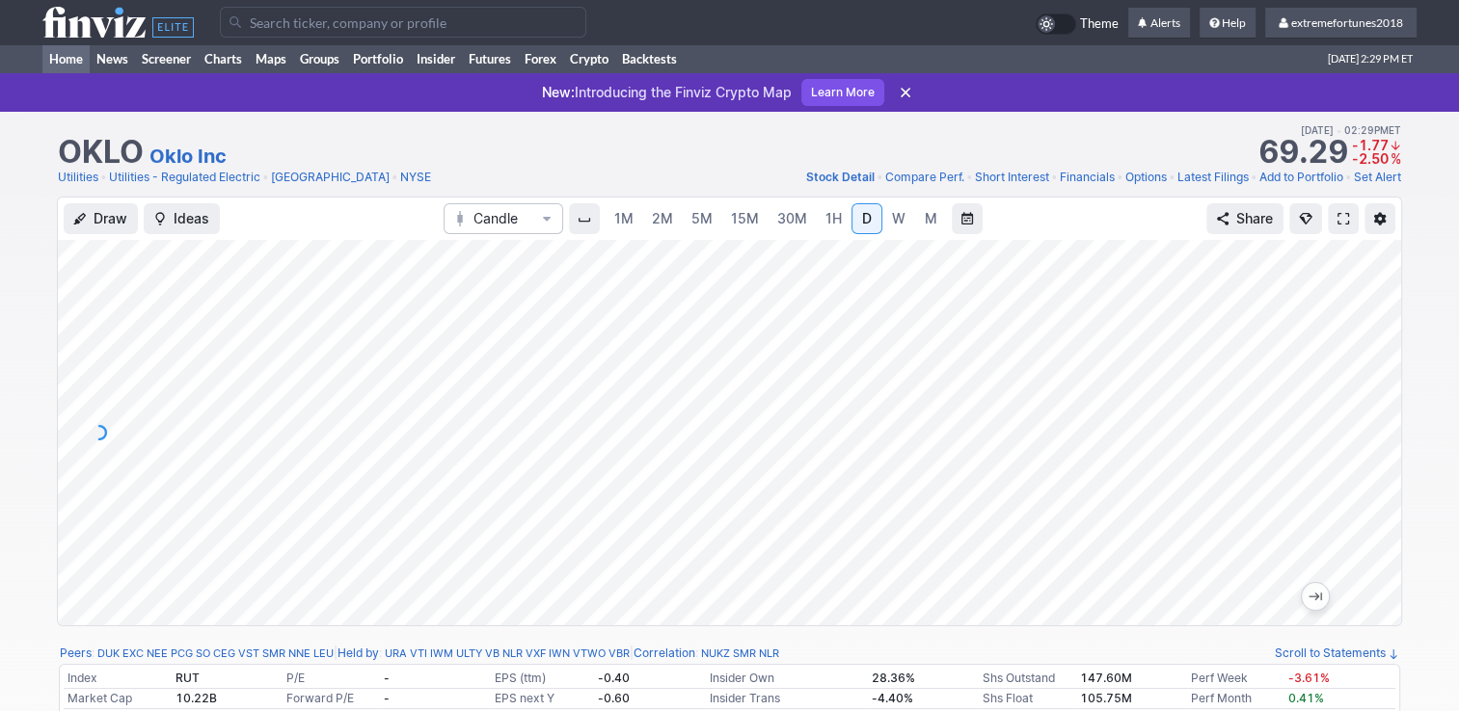
click at [64, 59] on link "Home" at bounding box center [65, 58] width 47 height 29
